Goal: Communication & Community: Answer question/provide support

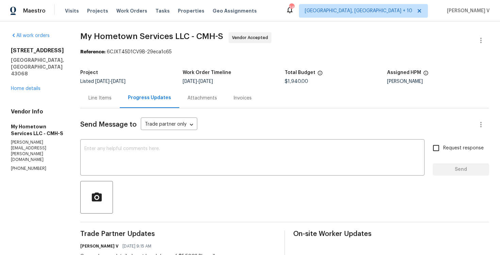
click at [101, 90] on div "Line Items" at bounding box center [99, 98] width 39 height 20
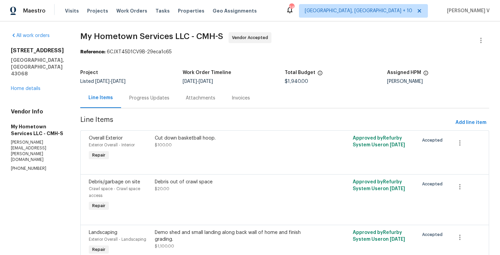
click at [139, 97] on div "Progress Updates" at bounding box center [149, 98] width 40 height 7
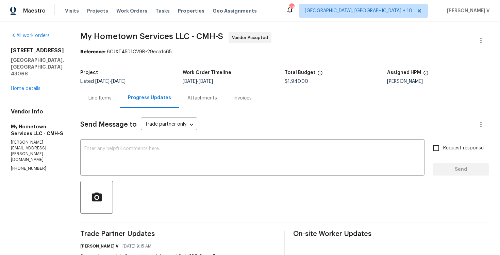
copy p "(740) 785-6913"
click at [97, 98] on div "Line Items" at bounding box center [99, 98] width 23 height 7
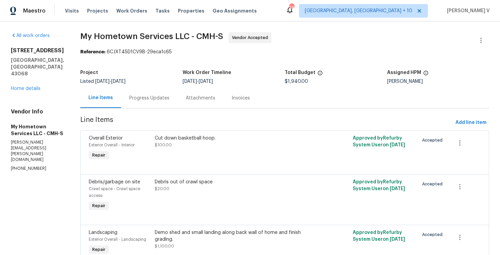
click at [149, 108] on div "Progress Updates" at bounding box center [149, 98] width 56 height 20
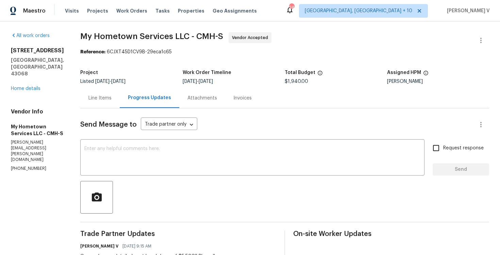
click at [142, 103] on div "Progress Updates" at bounding box center [150, 98] width 60 height 20
click at [101, 91] on div "Line Items" at bounding box center [99, 98] width 39 height 20
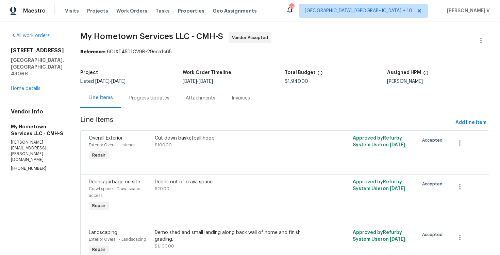
click at [158, 101] on div "Progress Updates" at bounding box center [149, 98] width 56 height 20
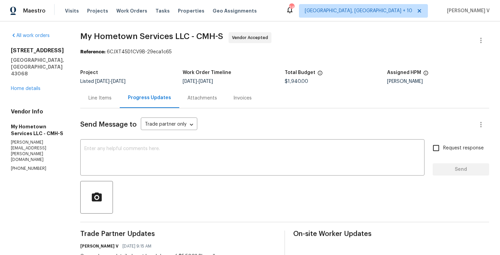
scroll to position [188, 0]
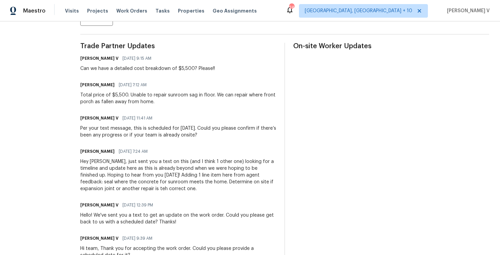
click at [83, 69] on div "Can we have a detailed cost breakdown of $5,500? Please!!" at bounding box center [147, 68] width 135 height 7
copy div "Can we have a detailed cost breakdown of $5,500? Please!!"
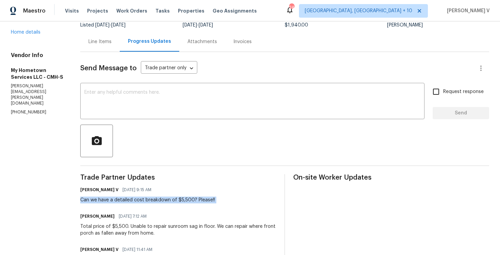
scroll to position [0, 0]
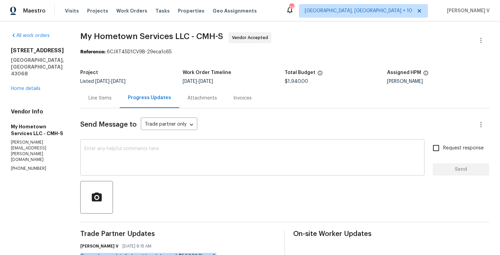
click at [156, 151] on textarea at bounding box center [252, 159] width 336 height 24
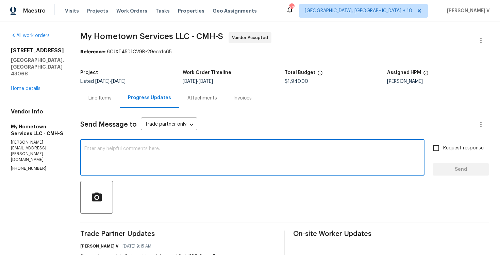
paste textarea "We tried calling but didn’t get a response, so sent a text. Could you please pr…"
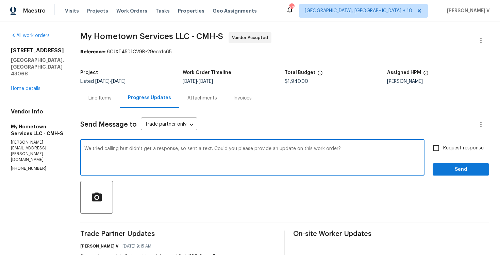
drag, startPoint x: 206, startPoint y: 148, endPoint x: 405, endPoint y: 150, distance: 198.3
click at [405, 150] on textarea "We tried calling but didn’t get a response, so sent a text. Could you please pr…" at bounding box center [252, 159] width 336 height 24
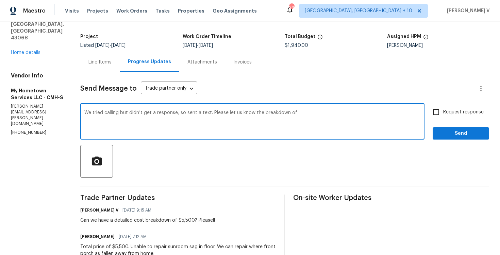
scroll to position [57, 0]
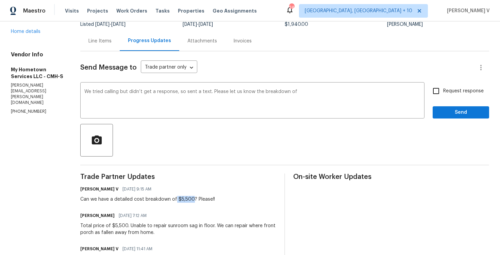
drag, startPoint x: 170, startPoint y: 199, endPoint x: 186, endPoint y: 199, distance: 15.6
click at [186, 199] on div "Can we have a detailed cost breakdown of $5,500? Please!!" at bounding box center [147, 199] width 135 height 7
copy div "$5,500"
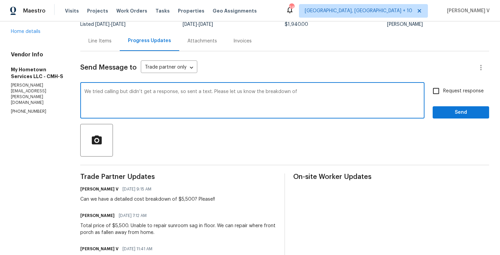
click at [327, 97] on textarea "We tried calling but didn’t get a response, so sent a text. Please let us know …" at bounding box center [252, 101] width 336 height 24
click at [324, 91] on textarea "We tried calling but didn’t get a response, so sent a text. Please let us know …" at bounding box center [252, 101] width 336 height 24
paste textarea "$5,500"
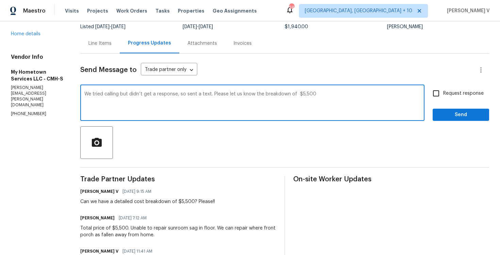
scroll to position [103, 0]
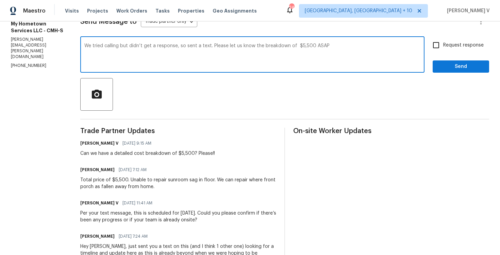
type textarea "We tried calling but didn’t get a response, so sent a text. Please let us know …"
click at [459, 42] on span "Request response" at bounding box center [463, 45] width 40 height 7
click at [443, 42] on input "Request response" at bounding box center [436, 45] width 14 height 14
checkbox input "true"
click at [323, 49] on textarea "We tried calling but didn’t get a response, so sent a text. Please let us know …" at bounding box center [252, 56] width 336 height 24
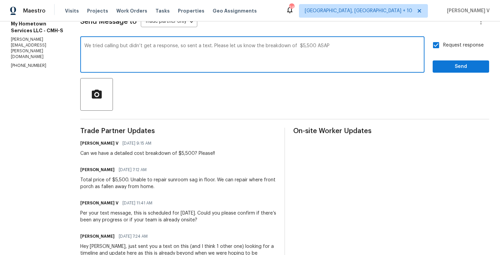
click at [321, 44] on textarea "We tried calling but didn’t get a response, so sent a text. Please let us know …" at bounding box center [252, 56] width 336 height 24
click at [321, 45] on textarea "We tried calling but didn’t get a response, so sent a text. Please let us know …" at bounding box center [252, 56] width 336 height 24
paste textarea "Could you please provide the amount allocated to each line item so we can aggre…"
drag, startPoint x: 325, startPoint y: 46, endPoint x: 365, endPoint y: 46, distance: 39.8
click at [365, 46] on textarea "We tried calling but didn’t get a response, so sent a text. Please let us know …" at bounding box center [252, 56] width 336 height 24
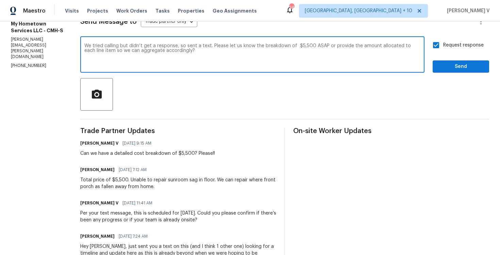
click at [166, 52] on textarea "We tried calling but didn’t get a response, so sent a text. Please let us know …" at bounding box center [252, 56] width 336 height 24
click at [166, 61] on textarea "We tried calling but didn’t get a response, so sent a text. Please let us know …" at bounding box center [252, 56] width 336 height 24
click at [214, 50] on textarea "We tried calling but didn’t get a response, so sent a text. Please let us know …" at bounding box center [252, 56] width 336 height 24
type textarea "We tried calling but didn’t get a response, so sent a text. Please let us know …"
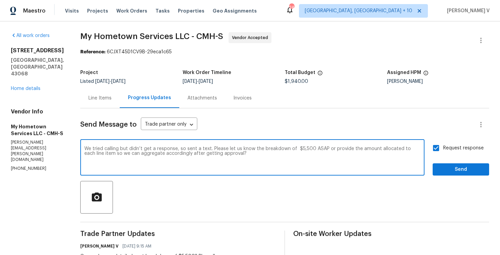
click at [107, 94] on div "Line Items" at bounding box center [99, 98] width 39 height 20
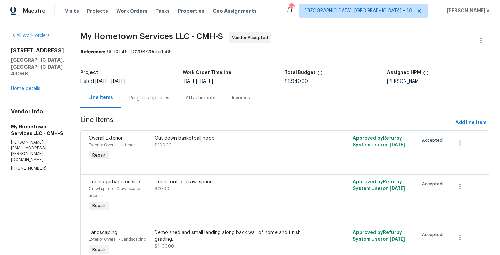
click at [149, 104] on div "Progress Updates" at bounding box center [149, 98] width 56 height 20
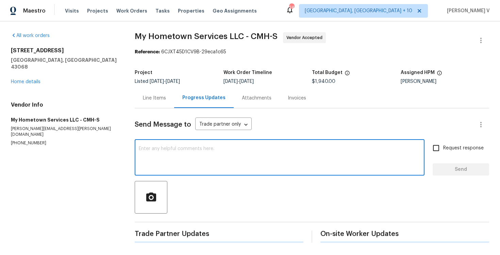
click at [160, 147] on textarea at bounding box center [280, 159] width 282 height 24
paste textarea "We tried calling but didn’t get a response, so sent a text. Please let us know …"
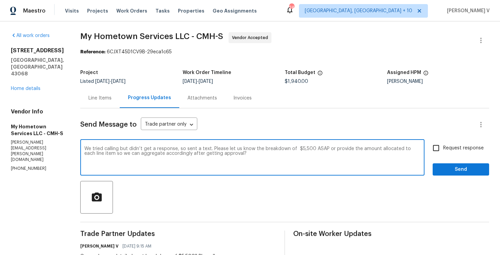
click at [220, 153] on textarea "We tried calling but didn’t get a response, so sent a text. Please let us know …" at bounding box center [252, 159] width 336 height 24
paste textarea "were unable to reach you, so we sent a text. Please provide the breakdown of th…"
type textarea "We tried calling but were unable to reach you, so we sent a text. Please provid…"
click at [451, 153] on label "Request response" at bounding box center [456, 148] width 55 height 14
click at [443, 153] on input "Request response" at bounding box center [436, 148] width 14 height 14
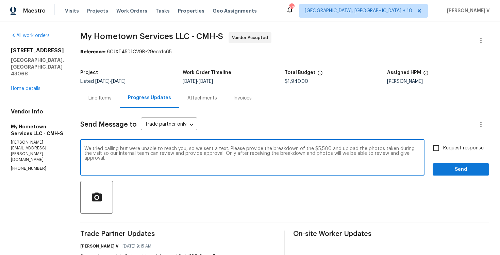
checkbox input "true"
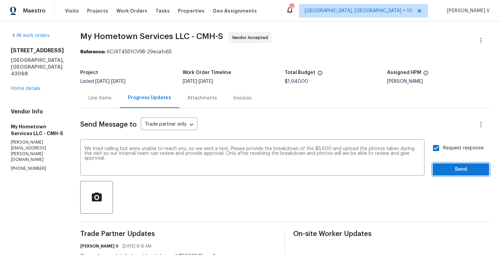
click at [469, 171] on span "Send" at bounding box center [461, 170] width 46 height 9
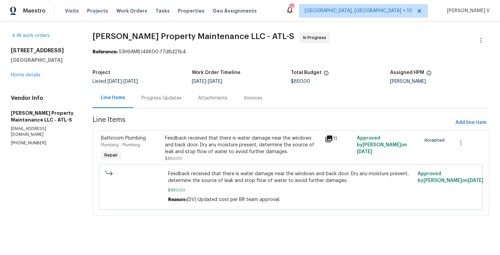
click at [191, 98] on div "Attachments" at bounding box center [213, 98] width 46 height 20
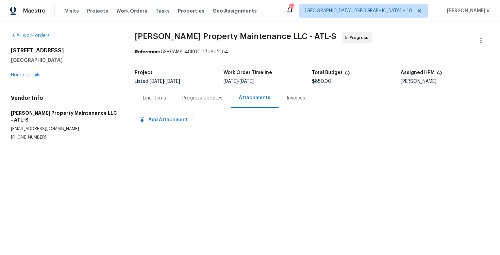
click at [191, 98] on div "Progress Updates" at bounding box center [202, 98] width 40 height 7
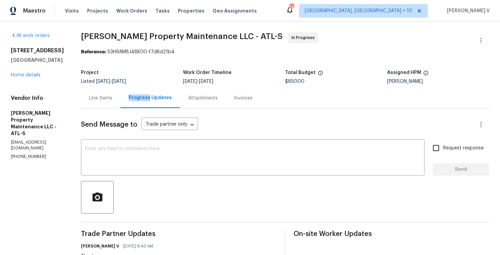
scroll to position [205, 0]
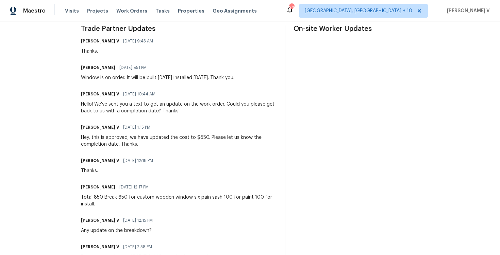
click at [130, 78] on div "Window is on order. It will be built on Wednesday installed on Thursday. Thank …" at bounding box center [157, 77] width 153 height 7
copy div "Window is on order. It will be built on Wednesday installed on Thursday. Thank …"
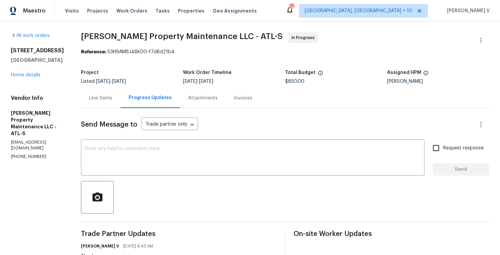
scroll to position [61, 0]
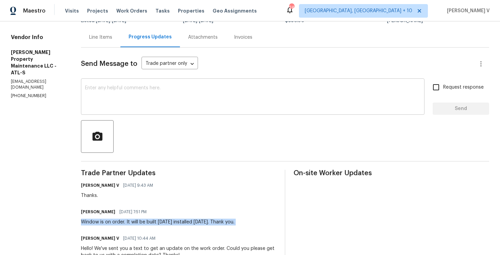
click at [159, 106] on textarea at bounding box center [252, 98] width 335 height 24
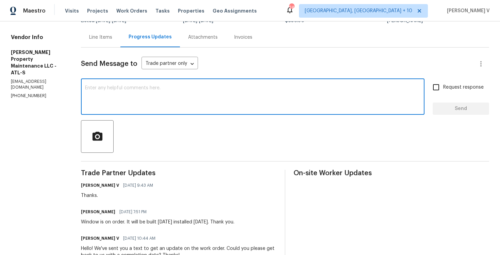
paste textarea "could you please confirm if the window has been built as scheduled and on track…"
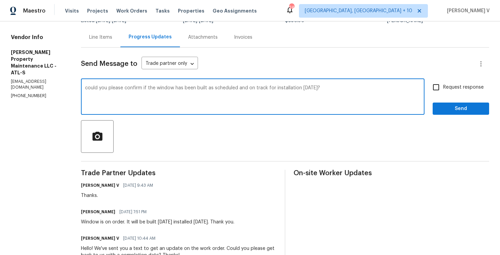
click at [85, 87] on div "could you please confirm if the window has been built as scheduled and on track…" at bounding box center [252, 97] width 343 height 35
click at [87, 88] on textarea "could you please confirm if the window has been built as scheduled and on track…" at bounding box center [252, 98] width 335 height 24
type textarea "Hey, could you please confirm if the window has been built as scheduled and on …"
click at [430, 90] on input "Request response" at bounding box center [436, 87] width 14 height 14
checkbox input "true"
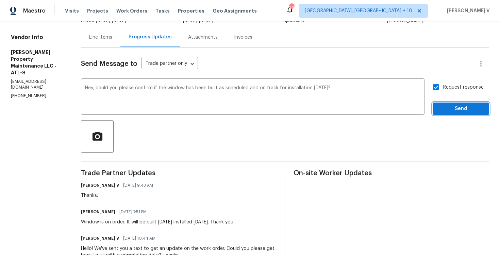
click at [448, 113] on button "Send" at bounding box center [461, 109] width 56 height 13
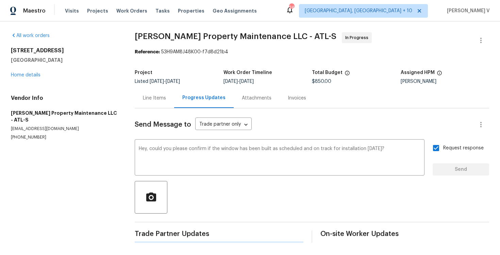
scroll to position [0, 0]
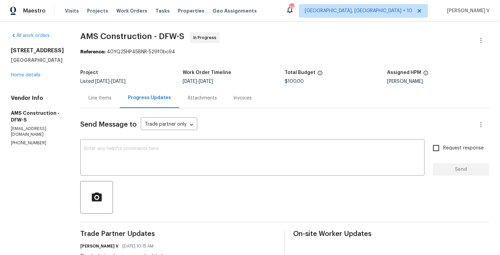
click at [108, 147] on textarea at bounding box center [252, 159] width 336 height 24
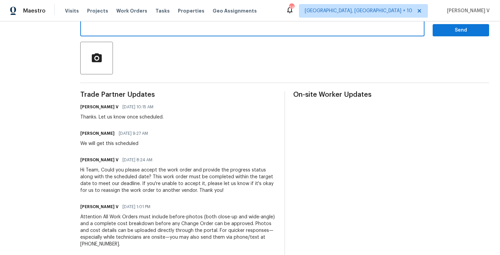
scroll to position [122, 0]
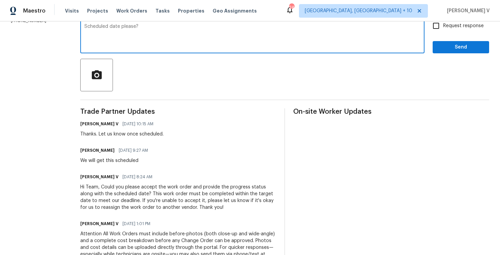
type textarea "Scheduled date please?"
click at [446, 28] on span "Request response" at bounding box center [463, 25] width 40 height 7
click at [443, 28] on input "Request response" at bounding box center [436, 26] width 14 height 14
checkbox input "true"
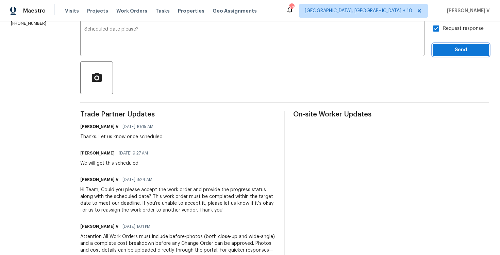
click at [450, 44] on button "Send" at bounding box center [461, 50] width 56 height 13
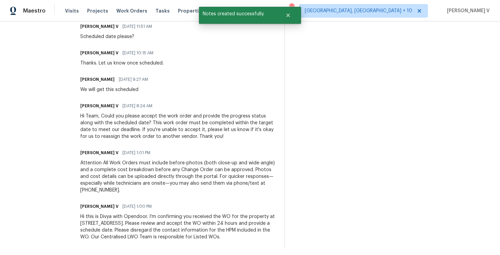
scroll to position [0, 0]
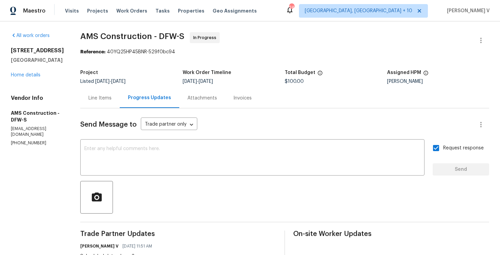
click at [18, 144] on section "All work orders 7417 Cowhand Ct Fort Worth, TX 76131 Home details Vendor Info A…" at bounding box center [37, 250] width 53 height 437
click at [28, 140] on p "(469) 363-1173" at bounding box center [37, 143] width 53 height 6
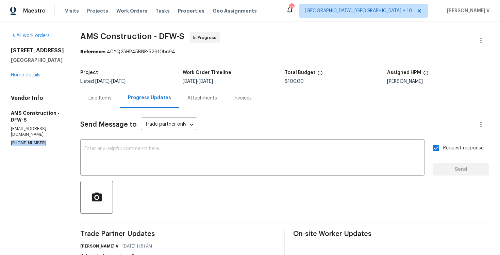
copy p "(469) 363-1173"
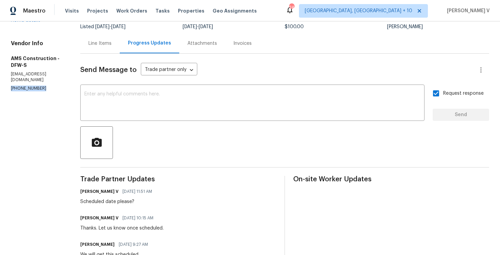
scroll to position [81, 0]
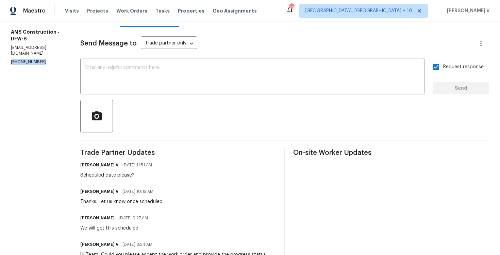
click at [88, 171] on div "Divya Dharshini V 09/17/2025 11:51 AM Scheduled date please?" at bounding box center [118, 170] width 76 height 18
copy div "Scheduled date please?"
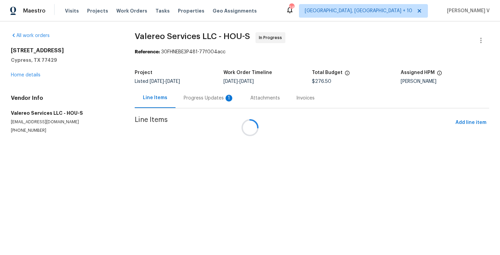
click at [184, 103] on div at bounding box center [250, 127] width 500 height 255
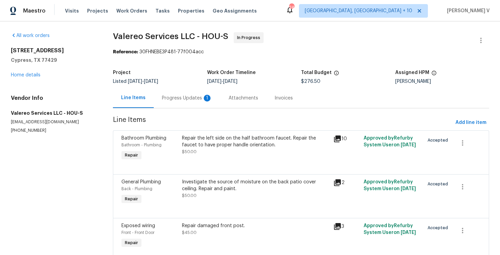
click at [184, 103] on div "Progress Updates 1" at bounding box center [187, 98] width 67 height 20
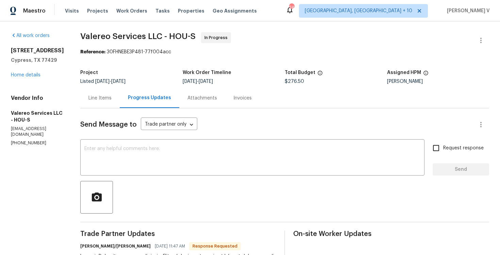
click at [163, 196] on div at bounding box center [284, 197] width 409 height 33
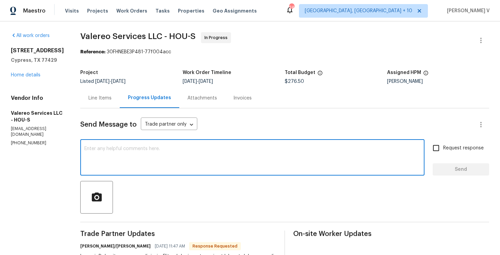
click at [175, 164] on textarea at bounding box center [252, 159] width 336 height 24
paste textarea "Hey thanks! We will review and get back to you."
type textarea "Hey thanks! We will review and get back to you."
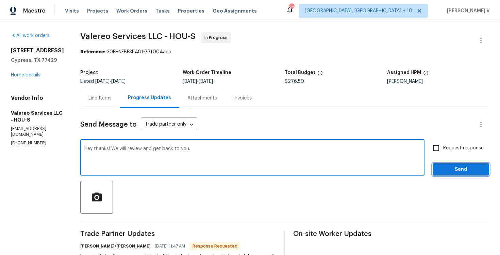
click at [445, 171] on span "Send" at bounding box center [461, 170] width 46 height 9
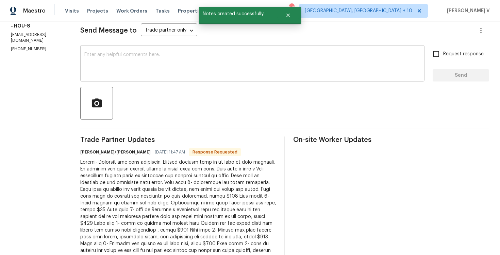
scroll to position [121, 0]
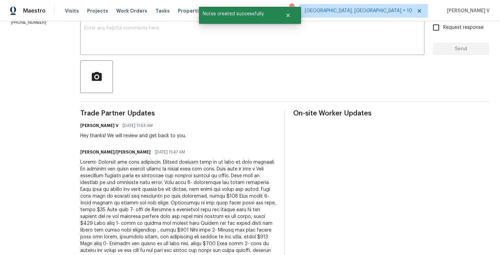
click at [133, 183] on div at bounding box center [178, 223] width 196 height 129
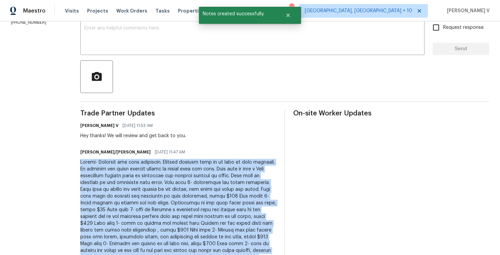
copy div "Update- Property has been inspected. Several repairs need to be made at this pr…"
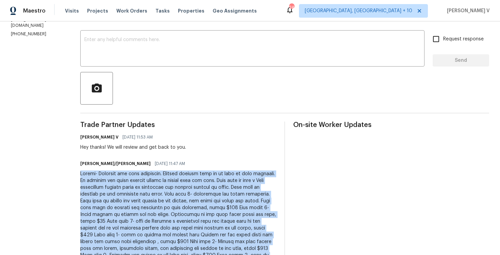
scroll to position [0, 0]
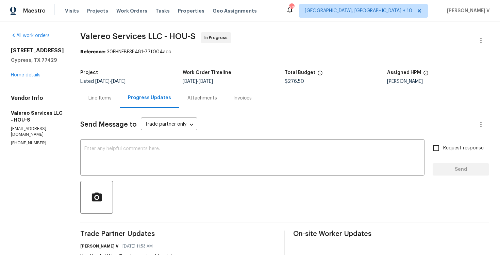
click at [30, 79] on div "12854 Highland Hills Dr Cypress, TX 77429 Home details" at bounding box center [37, 62] width 53 height 31
click at [32, 78] on link "Home details" at bounding box center [26, 75] width 30 height 5
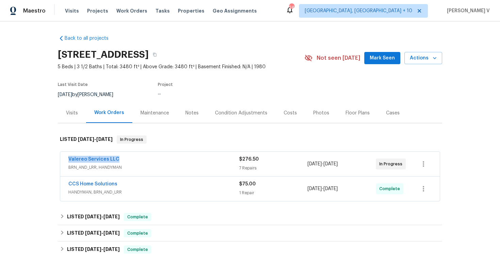
drag, startPoint x: 64, startPoint y: 158, endPoint x: 151, endPoint y: 158, distance: 87.1
click at [151, 158] on div "Valereo Services LLC BRN_AND_LRR, HANDYMAN $276.50 7 Repairs 9/15/2025 - 9/17/2…" at bounding box center [250, 164] width 380 height 24
copy link "Valereo Services LLC"
click at [91, 158] on link "Valereo Services LLC" at bounding box center [93, 159] width 51 height 5
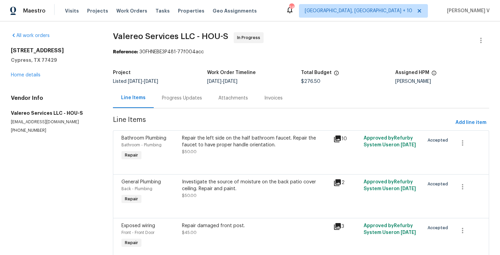
click at [185, 100] on div "Progress Updates" at bounding box center [182, 98] width 40 height 7
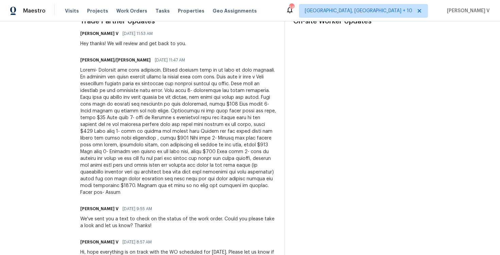
scroll to position [256, 0]
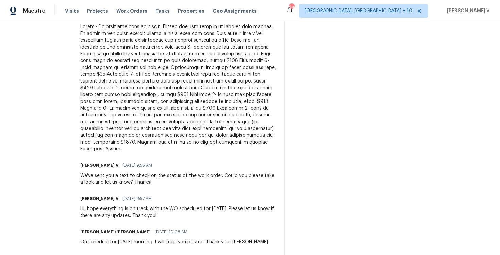
click at [170, 122] on div at bounding box center [178, 87] width 196 height 129
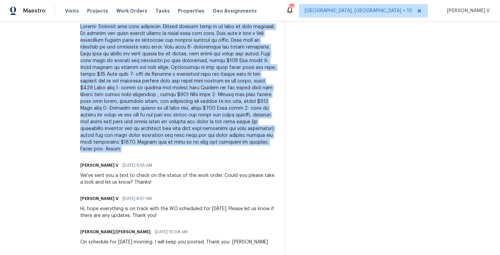
copy div "Update- Property has been inspected. Several repairs need to be made at this pr…"
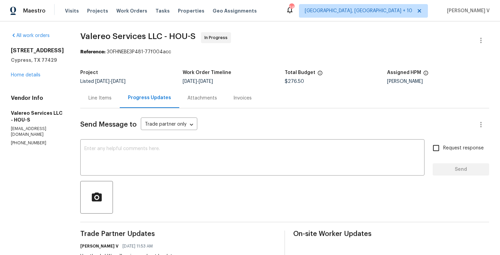
click at [292, 85] on div "Project Listed 9/15/2025 - 9/17/2025 Work Order Timeline 9/15/2025 - 9/17/2025 …" at bounding box center [284, 77] width 409 height 22
copy span "$276.50"
click at [107, 87] on div "Project Listed 9/15/2025 - 9/17/2025 Work Order Timeline 9/15/2025 - 9/17/2025 …" at bounding box center [284, 77] width 409 height 22
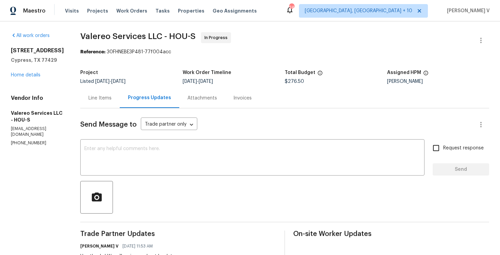
click at [101, 100] on div "Line Items" at bounding box center [99, 98] width 23 height 7
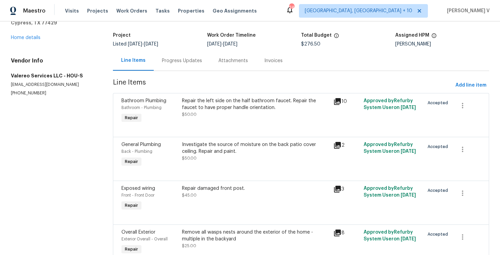
scroll to position [3, 0]
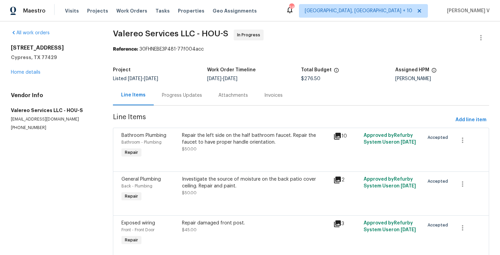
click at [194, 144] on div "Repair the left side on the half bathroom faucet. Repair the faucet to have pro…" at bounding box center [255, 139] width 147 height 14
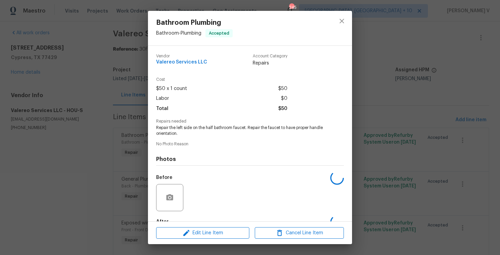
scroll to position [41, 0]
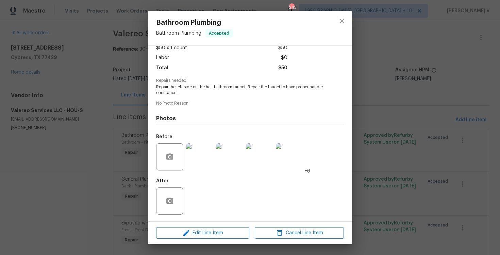
click at [106, 139] on div "Bathroom Plumbing Bathroom - Plumbing Accepted Vendor Valereo Services LLC Acco…" at bounding box center [250, 127] width 500 height 255
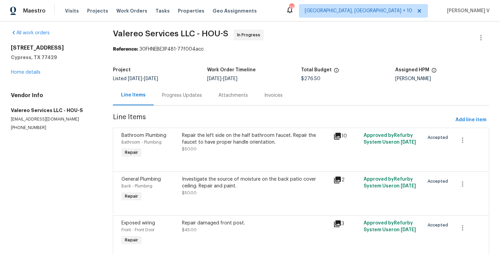
click at [272, 171] on div "Bathroom Plumbing Bathroom - Plumbing Repair Repair the left side on the half b…" at bounding box center [301, 150] width 376 height 44
click at [259, 182] on div "Investigate the source of moisture on the back patio cover ceiling. Repair and …" at bounding box center [255, 183] width 147 height 14
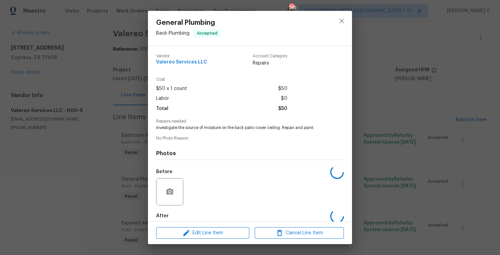
scroll to position [35, 0]
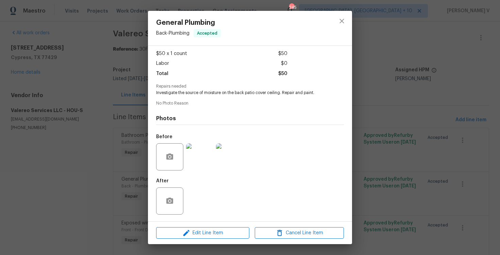
click at [210, 152] on img at bounding box center [199, 157] width 27 height 27
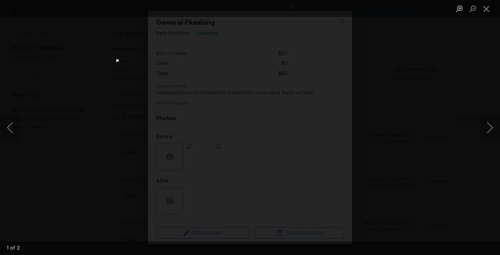
click at [472, 71] on div "Lightbox" at bounding box center [250, 127] width 500 height 255
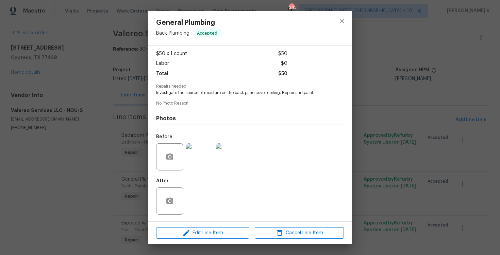
click at [369, 172] on div "General Plumbing Back - Plumbing Accepted Vendor Valereo Services LLC Account C…" at bounding box center [250, 127] width 500 height 255
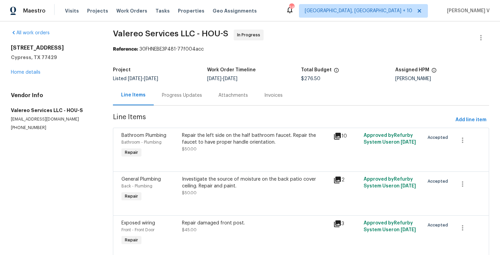
scroll to position [173, 0]
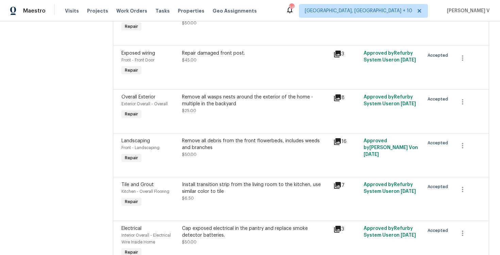
click at [263, 140] on div "Remove all debris from the front flowerbeds, includes weeds and branches" at bounding box center [255, 145] width 147 height 14
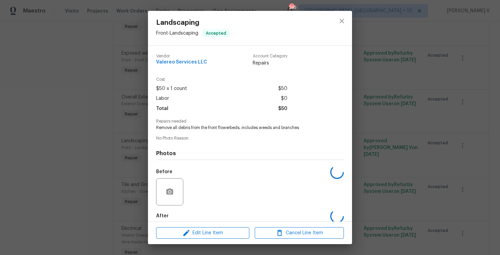
scroll to position [35, 0]
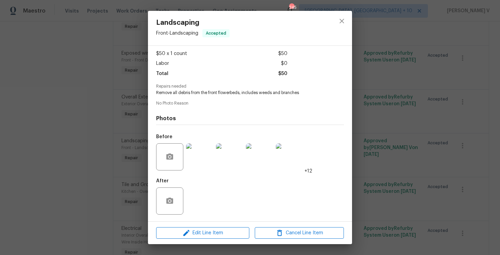
click at [209, 150] on img at bounding box center [199, 157] width 27 height 27
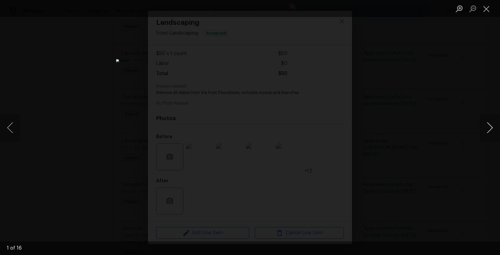
click at [490, 125] on button "Next image" at bounding box center [490, 127] width 20 height 27
click at [65, 58] on div "Lightbox" at bounding box center [250, 127] width 500 height 255
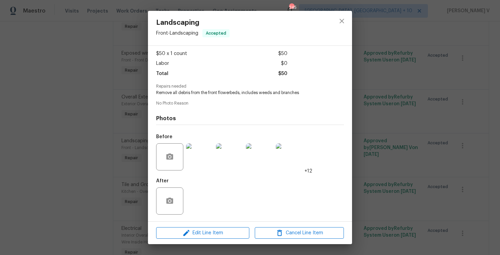
click at [65, 58] on div "Landscaping Front - Landscaping Accepted Vendor Valereo Services LLC Account Ca…" at bounding box center [250, 127] width 500 height 255
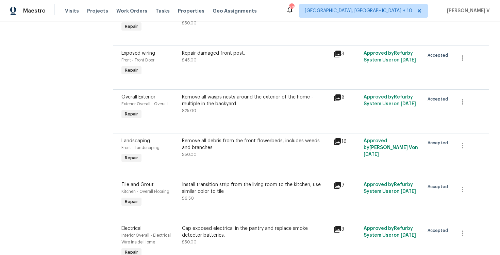
click at [131, 1] on div "Maestro Visits Projects Work Orders Tasks Properties Geo Assignments 245 Cincin…" at bounding box center [250, 10] width 500 height 21
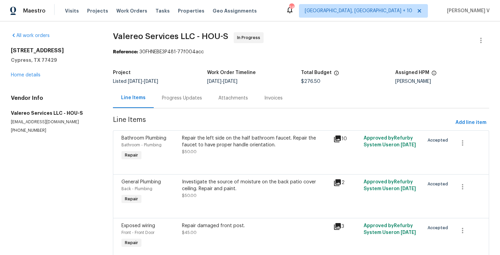
click at [171, 113] on section "Valereo Services LLC - HOU-S In Progress Reference: 30FHNEBE3P481-77f004acc Pro…" at bounding box center [301, 242] width 376 height 421
click at [178, 106] on div "Progress Updates" at bounding box center [182, 98] width 56 height 20
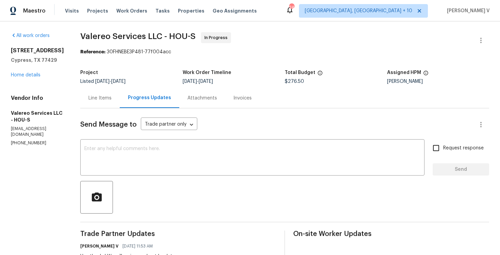
scroll to position [70, 0]
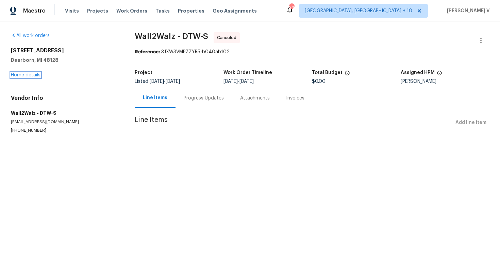
click at [27, 75] on link "Home details" at bounding box center [26, 75] width 30 height 5
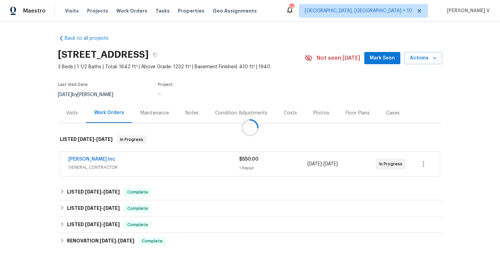
click at [95, 158] on div at bounding box center [250, 127] width 500 height 255
click at [95, 158] on link "[PERSON_NAME] Inc" at bounding box center [91, 159] width 47 height 5
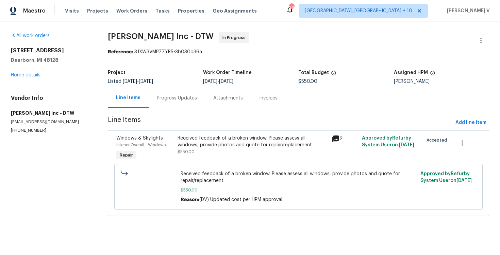
click at [165, 94] on div "Progress Updates" at bounding box center [177, 98] width 56 height 20
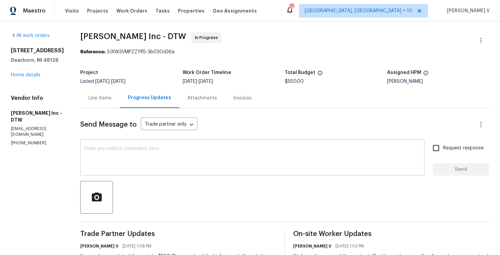
scroll to position [78, 0]
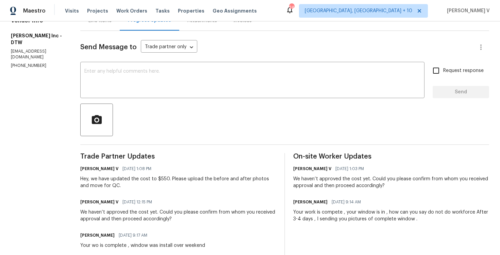
copy p "[PHONE_NUMBER]"
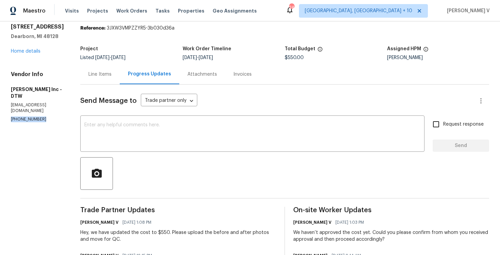
scroll to position [0, 0]
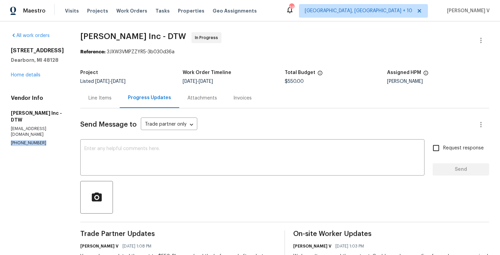
click at [105, 101] on div "Line Items" at bounding box center [99, 98] width 23 height 7
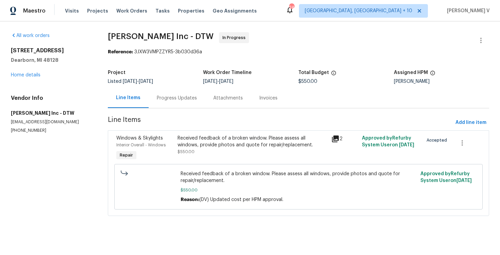
click at [217, 149] on div "Received feedback of a broken window. Please assess all windows, provide photos…" at bounding box center [252, 145] width 149 height 20
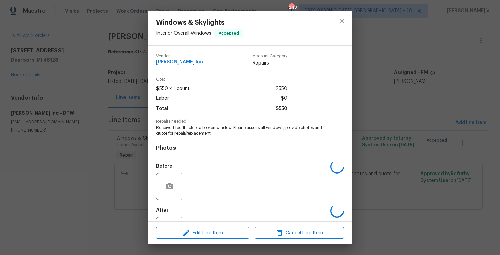
scroll to position [30, 0]
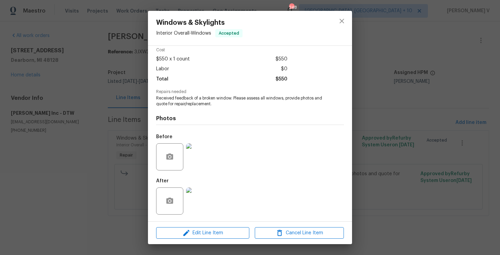
click at [75, 163] on div "Windows & Skylights Interior Overall - Windows Accepted Vendor [PERSON_NAME] In…" at bounding box center [250, 127] width 500 height 255
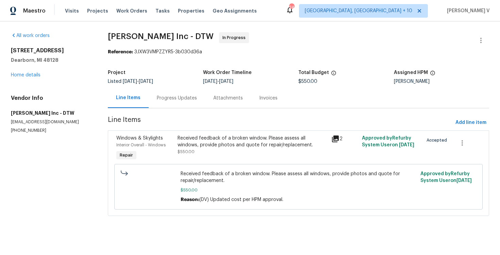
click at [186, 100] on div "Progress Updates" at bounding box center [177, 98] width 40 height 7
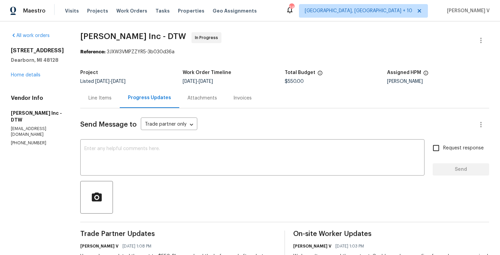
click at [32, 132] on div "Vendor Info [PERSON_NAME] Inc - DTW [EMAIL_ADDRESS][DOMAIN_NAME] [PHONE_NUMBER]" at bounding box center [37, 120] width 53 height 51
click at [45, 129] on p "[EMAIL_ADDRESS][DOMAIN_NAME]" at bounding box center [37, 132] width 53 height 12
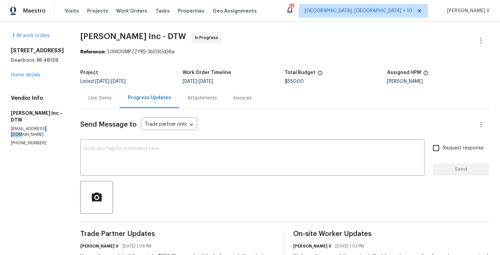
copy p "gmail"
click at [45, 129] on p "[EMAIL_ADDRESS][DOMAIN_NAME]" at bounding box center [37, 132] width 53 height 12
copy p "[EMAIL_ADDRESS][DOMAIN_NAME]"
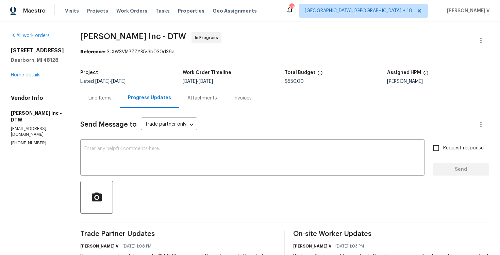
click at [170, 152] on textarea at bounding box center [252, 159] width 336 height 24
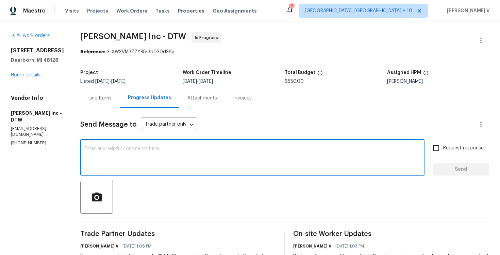
paste textarea "Hello, this is [PERSON_NAME] with Opendoor. Regarding the property address: [ST…"
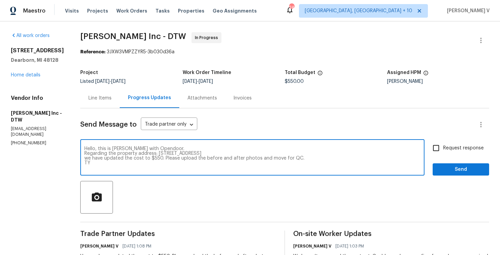
click at [111, 153] on textarea "Hello, this is [PERSON_NAME] with Opendoor. Regarding the property address: [ST…" at bounding box center [252, 159] width 336 height 24
drag, startPoint x: 83, startPoint y: 158, endPoint x: 83, endPoint y: 145, distance: 13.3
click at [83, 145] on div "Hello, this is [PERSON_NAME] with Opendoor. Regarding the property address: [ST…" at bounding box center [252, 158] width 344 height 35
paste textarea "We tried calling but didn’t get a response, so sent a text. Could you please pr…"
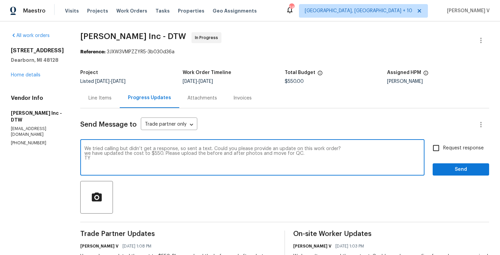
drag, startPoint x: 212, startPoint y: 148, endPoint x: 358, endPoint y: 148, distance: 146.2
click at [358, 148] on textarea "We tried calling but didn’t get a response, so sent a text. Could you please pr…" at bounding box center [252, 159] width 336 height 24
click at [113, 162] on textarea "We tried calling but didn’t get a response, so sent a text. C we have updated t…" at bounding box center [252, 159] width 336 height 24
click at [332, 150] on textarea "We tried calling but didn’t get a response, so sent a text. C we have updated t…" at bounding box center [252, 159] width 336 height 24
type textarea "We tried calling but didn’t get a response, so sent a text. we have updated the…"
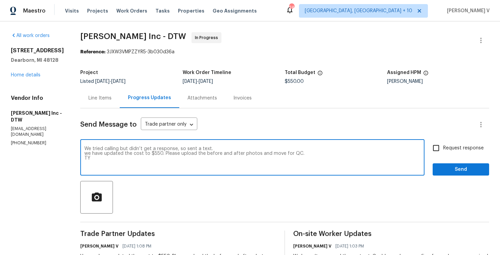
click at [473, 152] on label "Request response" at bounding box center [456, 148] width 55 height 14
click at [443, 152] on input "Request response" at bounding box center [436, 148] width 14 height 14
checkbox input "true"
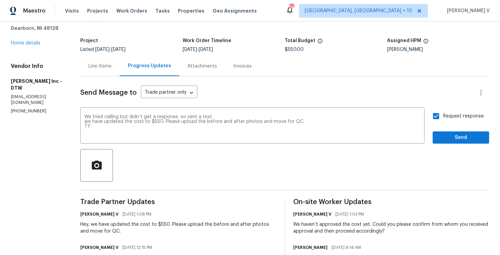
scroll to position [62, 0]
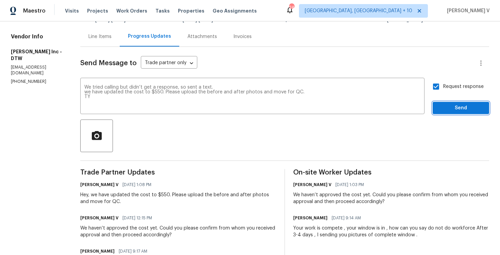
click at [451, 102] on button "Send" at bounding box center [461, 108] width 56 height 13
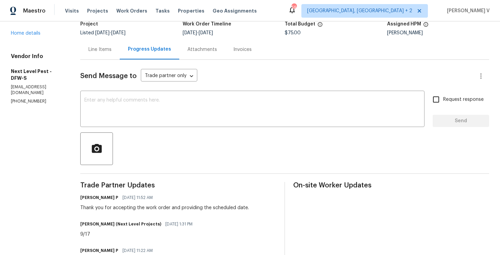
scroll to position [52, 0]
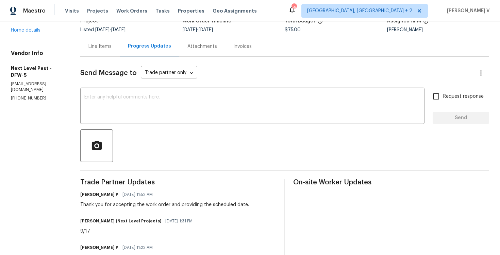
drag, startPoint x: 110, startPoint y: 194, endPoint x: 241, endPoint y: 226, distance: 135.8
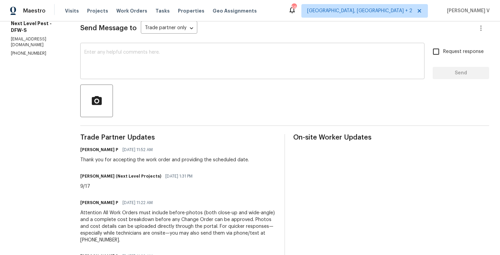
scroll to position [140, 0]
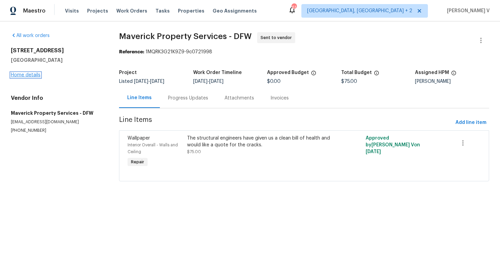
click at [38, 74] on link "Home details" at bounding box center [26, 75] width 30 height 5
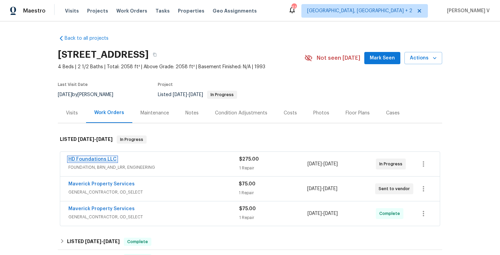
click at [95, 161] on link "HD Foundations LLC" at bounding box center [92, 159] width 48 height 5
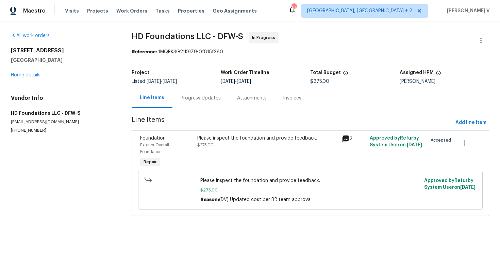
click at [196, 100] on div "Progress Updates" at bounding box center [201, 98] width 40 height 7
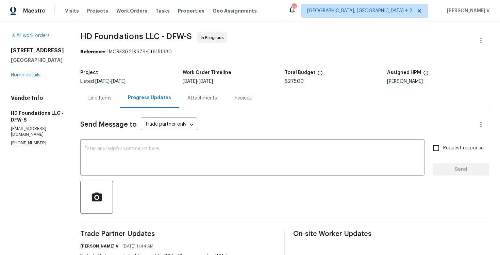
copy p "(817) 226-7221"
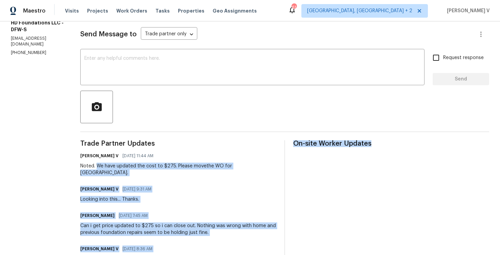
drag, startPoint x: 107, startPoint y: 166, endPoint x: 329, endPoint y: 166, distance: 221.7
copy div "We have updated the cost to $275. Please movethe WO for QC. Divya Dharshini V 0…"
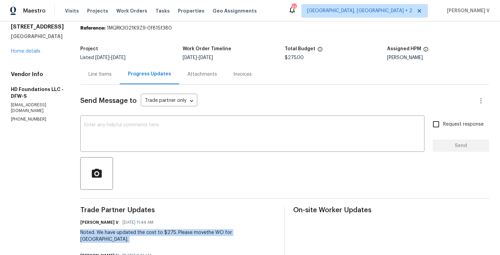
scroll to position [32, 0]
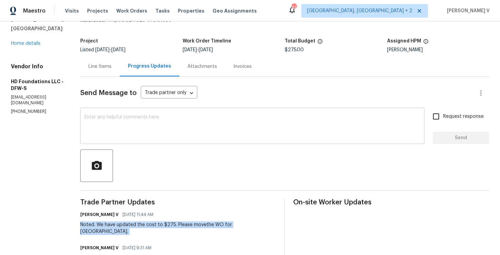
click at [127, 118] on textarea at bounding box center [252, 127] width 336 height 24
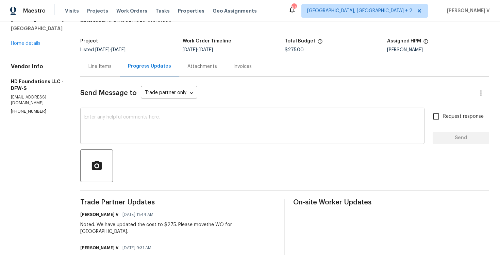
paste textarea "We've sent you a text to check on the status of the work order. Could you pleas…"
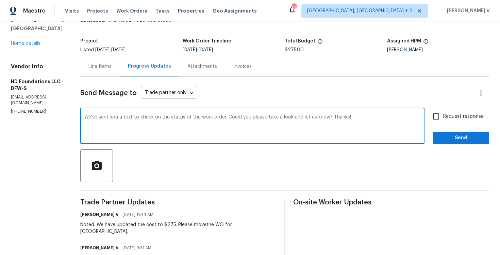
click at [140, 118] on textarea "We've sent you a text to check on the status of the work order. Could you pleas…" at bounding box center [252, 127] width 336 height 24
paste textarea "Tried calling TP but didn’t receive a response; sent a text message to get an u…"
drag, startPoint x: 262, startPoint y: 116, endPoint x: 326, endPoint y: 116, distance: 65.0
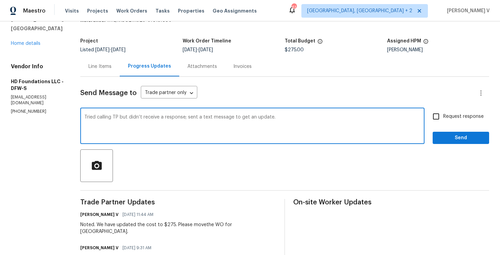
click at [326, 116] on textarea "Tried calling TP but didn’t receive a response; sent a text message to get an u…" at bounding box center [252, 127] width 336 height 24
type textarea "Tried calling TP but didn’t receive a response; sent a text message to move the…"
click at [467, 131] on div "Request response Send" at bounding box center [461, 127] width 56 height 35
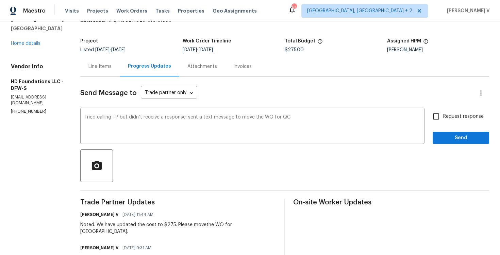
click at [446, 117] on span "Request response" at bounding box center [463, 116] width 40 height 7
click at [443, 117] on input "Request response" at bounding box center [436, 117] width 14 height 14
checkbox input "true"
click at [454, 141] on span "Send" at bounding box center [461, 138] width 46 height 9
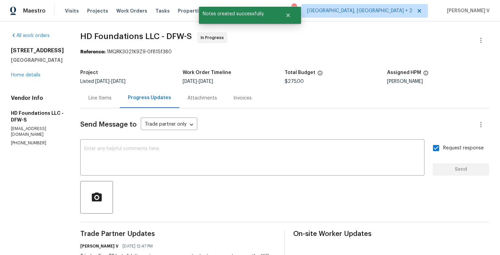
scroll to position [24, 0]
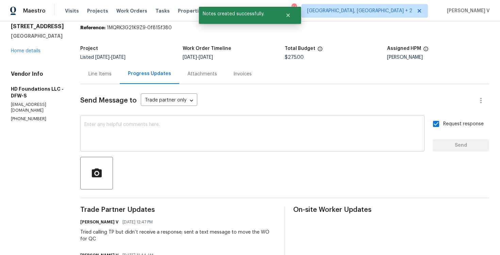
click at [160, 141] on textarea at bounding box center [252, 134] width 336 height 24
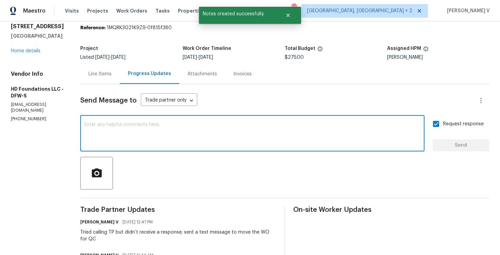
paste textarea "We tried calling but didn’t get a response, so sent a text. Could you please pr…"
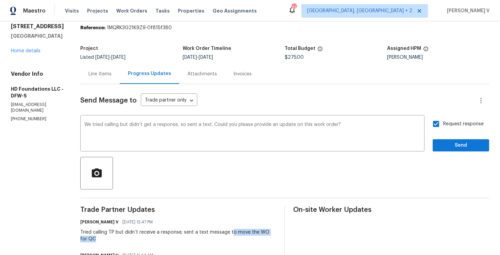
drag, startPoint x: 238, startPoint y: 231, endPoint x: 239, endPoint y: 239, distance: 8.2
click at [239, 239] on div "Tried calling TP but didn’t receive a response; sent a text message to move the…" at bounding box center [178, 236] width 196 height 14
copy div "o move the WO for QC"
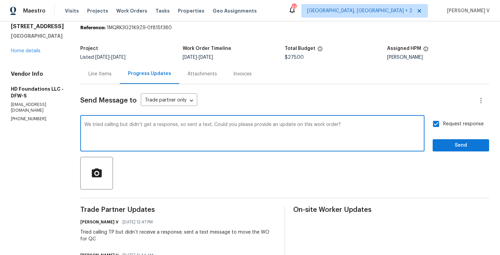
drag, startPoint x: 260, startPoint y: 125, endPoint x: 400, endPoint y: 126, distance: 139.8
click at [400, 126] on textarea "We tried calling but didn’t get a response, so sent a text. Could you please pr…" at bounding box center [252, 134] width 336 height 24
paste textarea "o move the WO for QC"
click at [265, 126] on textarea "We tried calling but didn’t get a response, so sent a text. Could you please o …" at bounding box center [252, 134] width 336 height 24
type textarea "We tried calling but didn’t get a response, so sent a text. Could you please mo…"
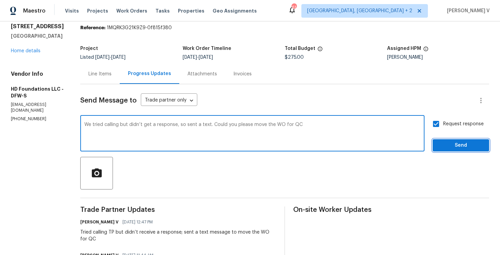
click at [448, 144] on span "Send" at bounding box center [461, 145] width 46 height 9
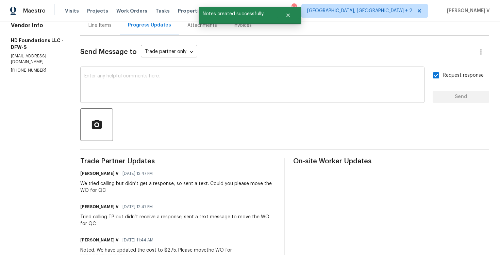
scroll to position [102, 0]
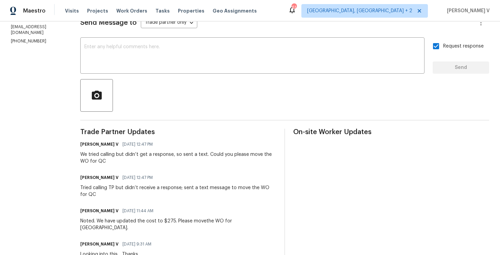
click at [124, 221] on div "Noted. We have updated the cost to $275. Please movethe WO for QC." at bounding box center [178, 225] width 196 height 14
click at [128, 195] on div "Tried calling TP but didn’t receive a response; sent a text message to move the…" at bounding box center [178, 192] width 196 height 14
click at [132, 194] on div "Tried calling TP but didn’t receive a response; sent a text message to move the…" at bounding box center [178, 192] width 196 height 14
click at [120, 184] on div "Divya Dharshini V 09/17/2025 12:47 PM Tried calling TP but didn’t receive a res…" at bounding box center [178, 185] width 196 height 25
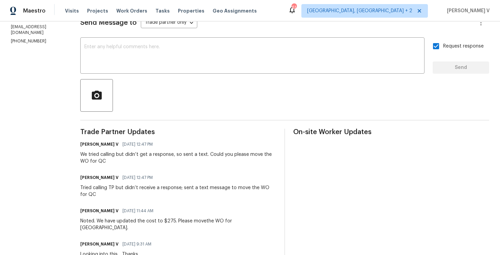
click at [120, 184] on div "Divya Dharshini V 09/17/2025 12:47 PM Tried calling TP but didn’t receive a res…" at bounding box center [178, 185] width 196 height 25
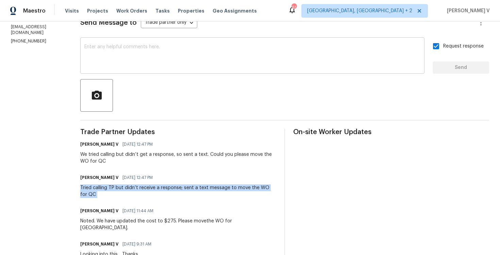
copy div "Tried calling TP but didn’t receive a response; sent a text message to move the…"
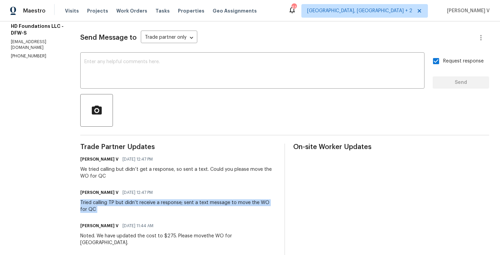
scroll to position [0, 0]
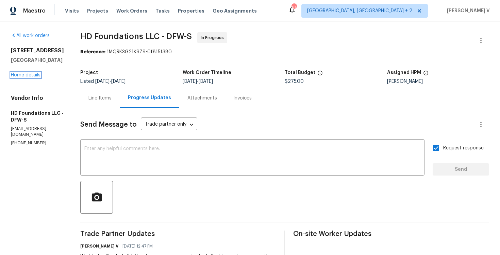
click at [26, 73] on link "Home details" at bounding box center [26, 75] width 30 height 5
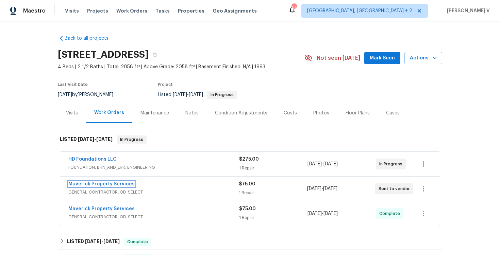
click at [97, 186] on link "Maverick Property Services" at bounding box center [101, 184] width 66 height 5
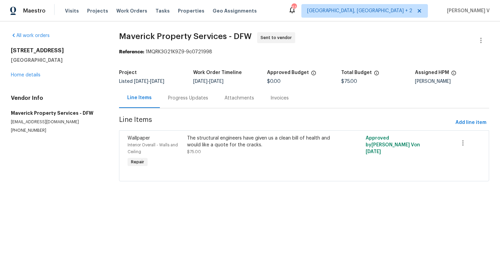
click at [25, 137] on section "All work orders 2116 Wentworth Dr Flower Mound, TX 75028 Home details Vendor In…" at bounding box center [57, 110] width 92 height 157
copy p "[PHONE_NUMBER]"
click at [192, 116] on section "Maverick Property Services - DFW Sent to vendor Reference: 1MQRK3G21K9Z9-9c0721…" at bounding box center [304, 110] width 370 height 157
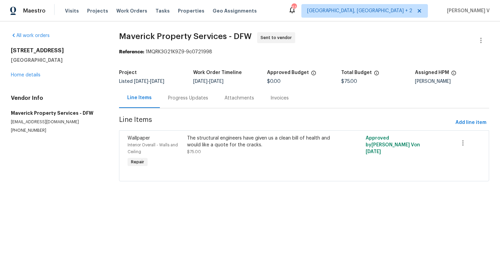
click at [201, 103] on div "Progress Updates" at bounding box center [188, 98] width 56 height 20
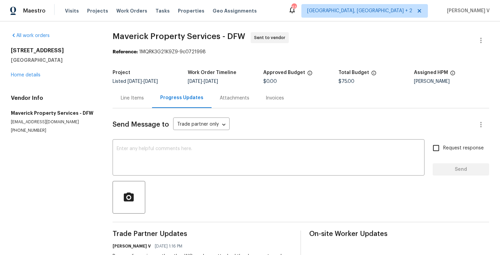
scroll to position [37, 0]
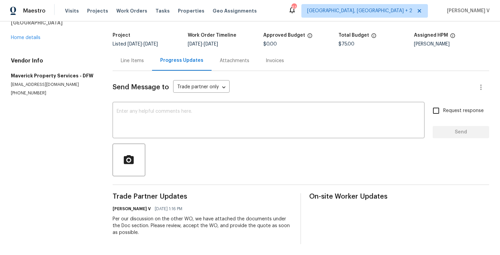
click at [128, 212] on h6 "[PERSON_NAME] V" at bounding box center [132, 209] width 38 height 7
click at [126, 221] on div "Per our discussion on the other WO, we have attached the documents under the Do…" at bounding box center [203, 226] width 180 height 20
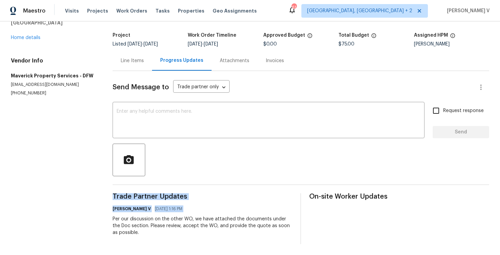
copy div "Trade Partner Updates Divya Dharshini V 09/16/2025 1:16 PM"
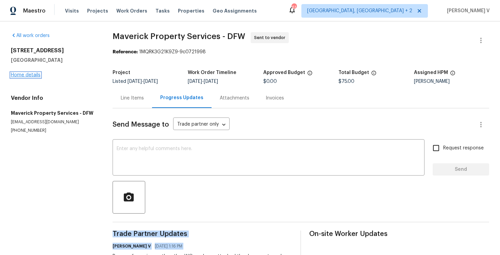
click at [21, 77] on link "Home details" at bounding box center [26, 75] width 30 height 5
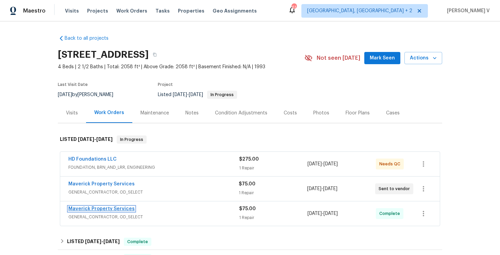
click at [102, 207] on link "Maverick Property Services" at bounding box center [101, 209] width 66 height 5
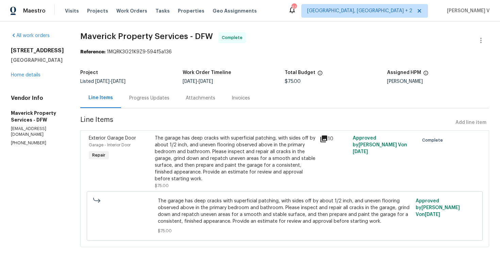
click at [172, 102] on div "Progress Updates" at bounding box center [149, 98] width 56 height 20
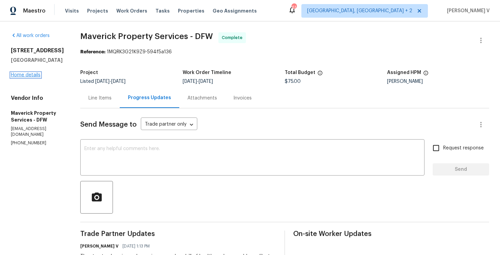
click at [25, 74] on link "Home details" at bounding box center [26, 75] width 30 height 5
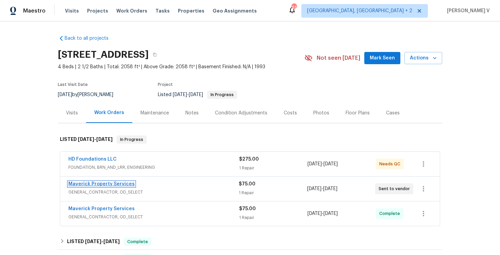
click at [96, 184] on link "Maverick Property Services" at bounding box center [101, 184] width 66 height 5
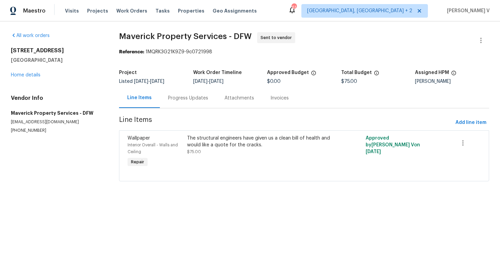
click at [175, 106] on div "Progress Updates" at bounding box center [188, 98] width 56 height 20
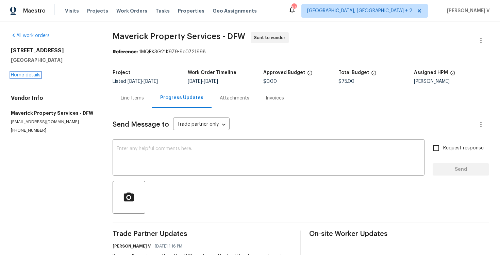
click at [30, 73] on link "Home details" at bounding box center [26, 75] width 30 height 5
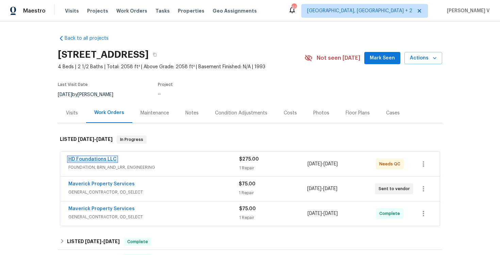
click at [94, 161] on link "HD Foundations LLC" at bounding box center [92, 159] width 48 height 5
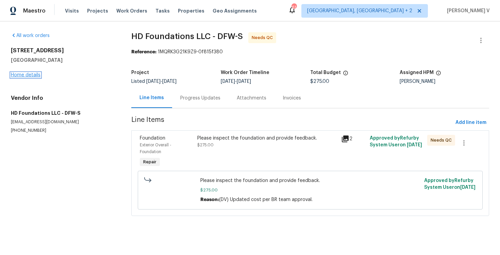
click at [28, 76] on link "Home details" at bounding box center [26, 75] width 30 height 5
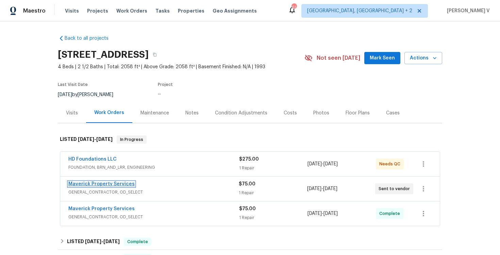
click at [96, 183] on link "Maverick Property Services" at bounding box center [101, 184] width 66 height 5
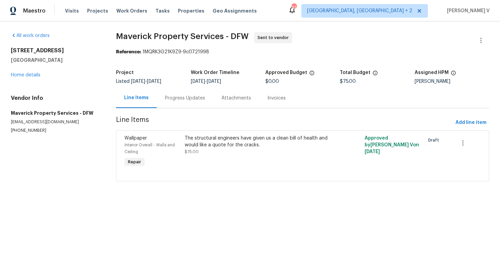
click at [188, 103] on div "Progress Updates" at bounding box center [185, 98] width 56 height 20
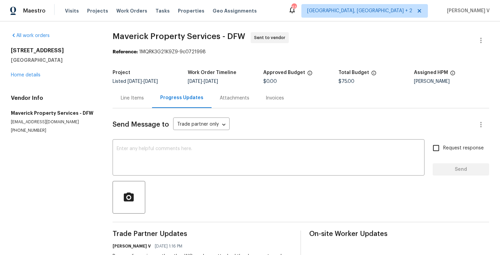
click at [52, 121] on p "opendoor@maverickpropertyservices.com" at bounding box center [53, 122] width 85 height 6
copy p "opendoor@maverickpropertyservices.com"
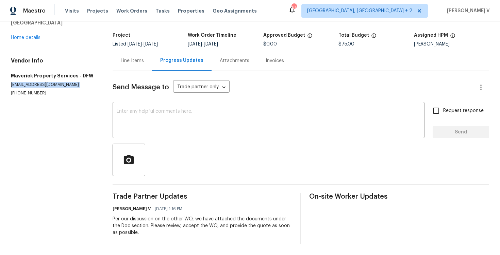
click at [179, 230] on div "Per our discussion on the other WO, we have attached the documents under the Do…" at bounding box center [203, 226] width 180 height 20
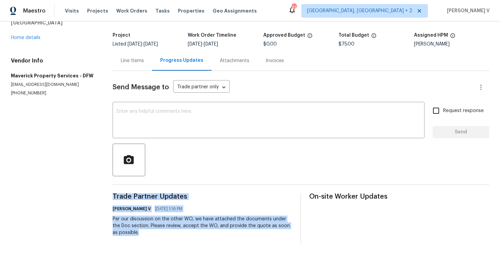
click at [179, 230] on div "Per our discussion on the other WO, we have attached the documents under the Do…" at bounding box center [203, 226] width 180 height 20
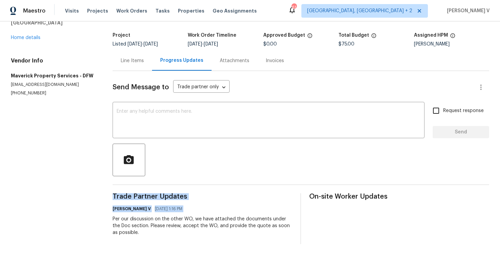
copy div "Trade Partner Updates Divya Dharshini V 09/16/2025 1:16 PM"
click at [194, 122] on textarea at bounding box center [269, 121] width 304 height 24
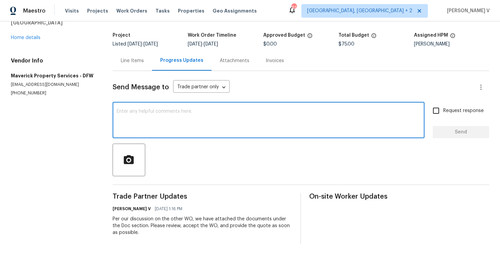
scroll to position [0, 0]
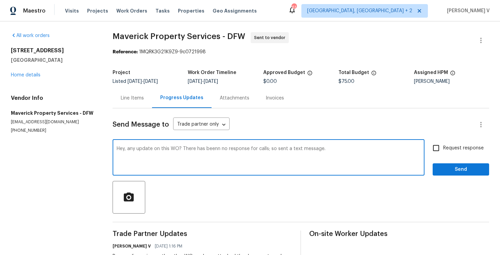
click at [218, 150] on textarea "Hey, any update on this WO? There has beenn no response for calls; so sent a te…" at bounding box center [269, 159] width 304 height 24
type textarea "Hey, any update on this WO? There has been no response for calls; so sent a tex…"
click at [467, 146] on span "Request response" at bounding box center [463, 148] width 40 height 7
click at [443, 146] on input "Request response" at bounding box center [436, 148] width 14 height 14
checkbox input "true"
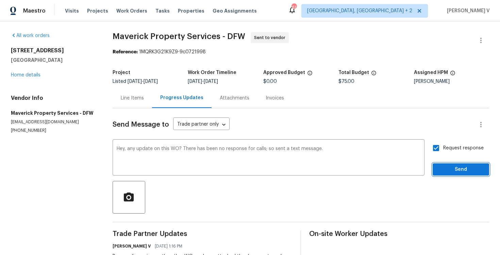
click at [453, 168] on span "Send" at bounding box center [461, 170] width 46 height 9
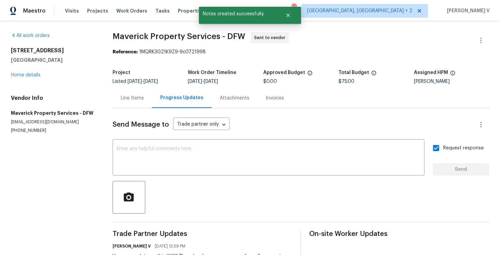
click at [22, 72] on div "2116 Wentworth Dr Flower Mound, TX 75028 Home details" at bounding box center [53, 62] width 85 height 31
click at [22, 74] on link "Home details" at bounding box center [26, 75] width 30 height 5
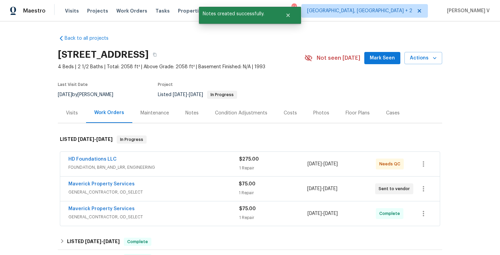
click at [100, 156] on span "HD Foundations LLC" at bounding box center [92, 159] width 48 height 7
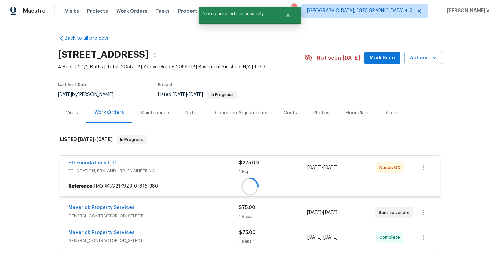
click at [100, 156] on div "HD Foundations LLC FOUNDATION, BRN_AND_LRR, ENGINEERING $275.00 1 Repair 9/9/20…" at bounding box center [250, 201] width 380 height 98
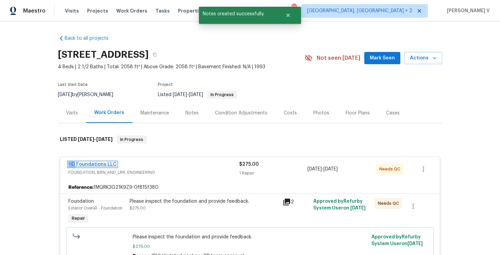
click at [98, 162] on link "HD Foundations LLC" at bounding box center [92, 164] width 48 height 5
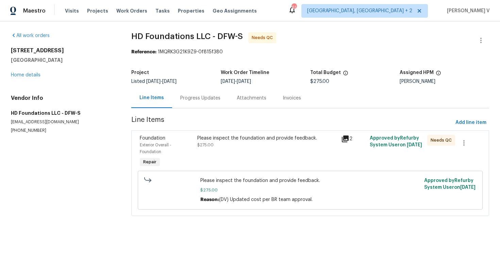
click at [184, 95] on div "Progress Updates" at bounding box center [200, 98] width 40 height 7
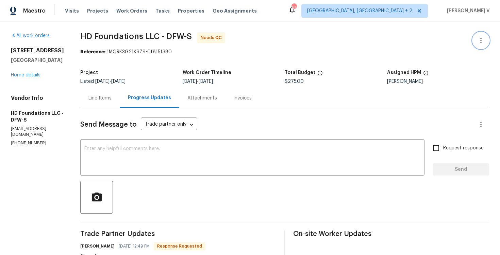
click at [473, 37] on button "button" at bounding box center [481, 40] width 16 height 16
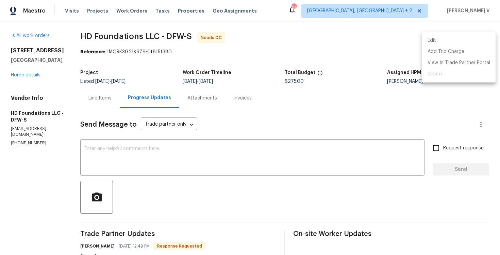
click at [482, 37] on li "Edit" at bounding box center [458, 40] width 73 height 11
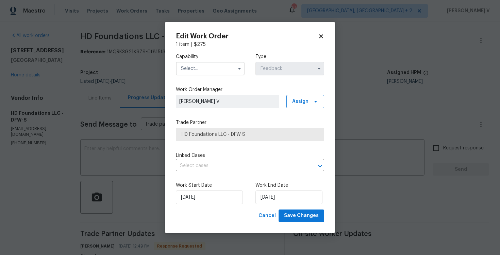
click at [203, 73] on input "text" at bounding box center [210, 69] width 69 height 14
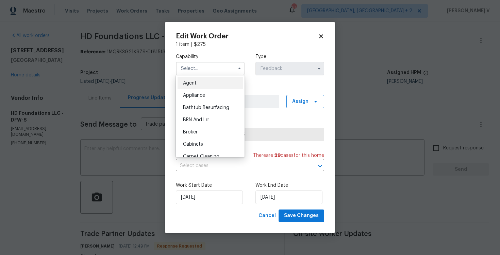
click at [185, 81] on div "Agent" at bounding box center [210, 83] width 65 height 12
type input "Agent"
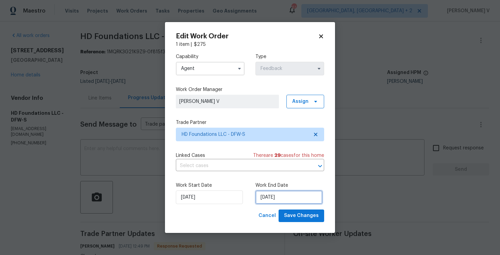
click at [259, 199] on input "11/09/2025" at bounding box center [288, 198] width 67 height 14
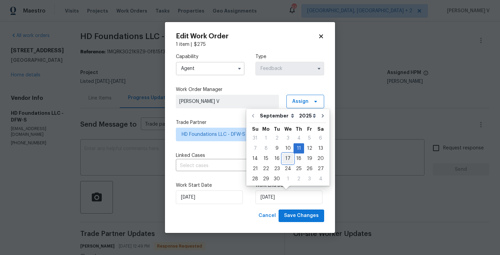
click at [287, 161] on div "17" at bounding box center [287, 159] width 11 height 10
type input "17/09/2025"
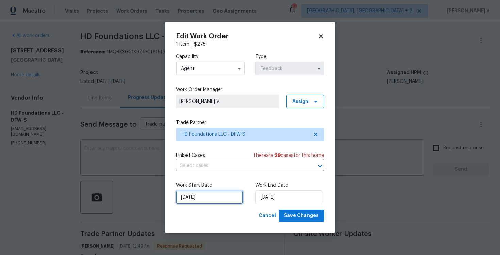
click at [197, 191] on input "09/09/2025" at bounding box center [209, 198] width 67 height 14
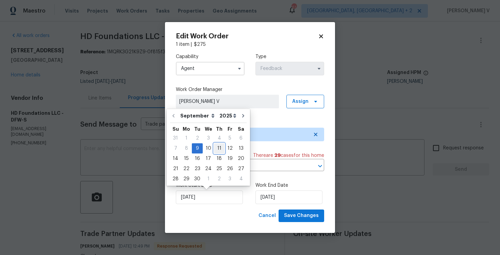
click at [215, 148] on div "11" at bounding box center [219, 149] width 11 height 10
type input "11/09/2025"
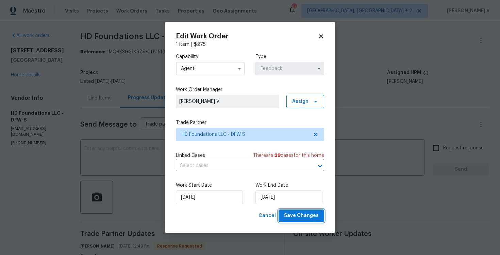
click at [297, 212] on span "Save Changes" at bounding box center [301, 216] width 35 height 9
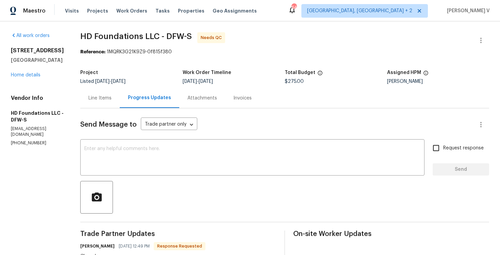
click at [112, 98] on div "Line Items" at bounding box center [99, 98] width 23 height 7
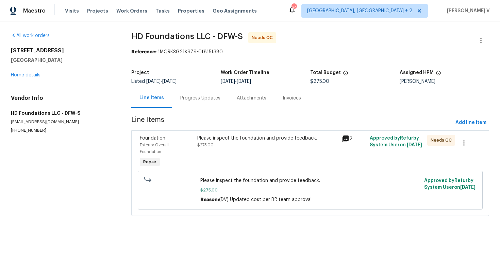
click at [220, 144] on div "Please inspect the foundation and provide feedback. $275.00" at bounding box center [266, 142] width 139 height 14
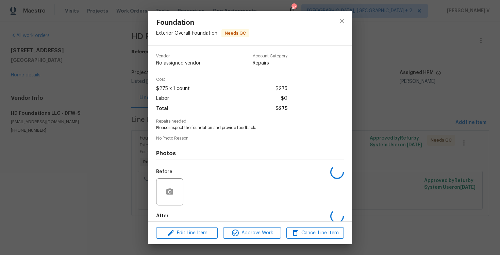
scroll to position [35, 0]
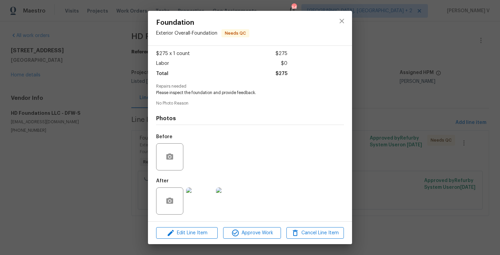
click at [141, 163] on div "Foundation Exterior Overall - Foundation Needs QC Vendor HD Foundations LLC Acc…" at bounding box center [250, 127] width 500 height 255
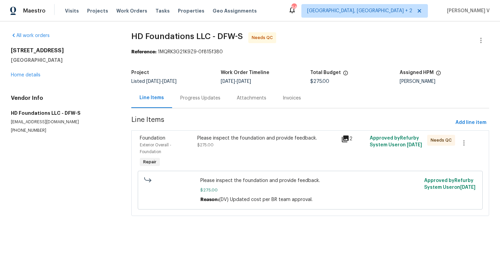
click at [204, 147] on span "$275.00" at bounding box center [205, 145] width 16 height 4
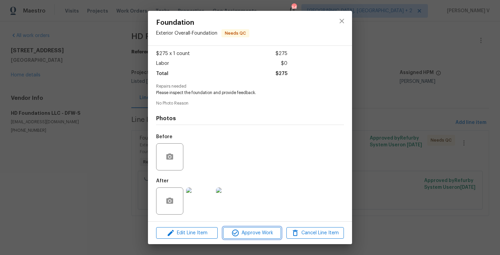
click at [259, 233] on span "Approve Work" at bounding box center [251, 233] width 53 height 9
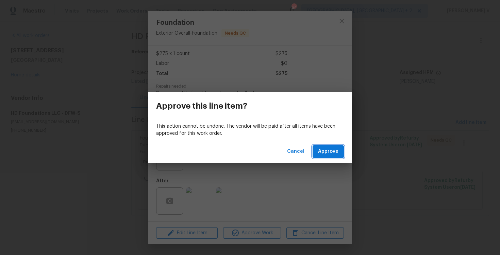
click at [328, 150] on span "Approve" at bounding box center [328, 152] width 20 height 9
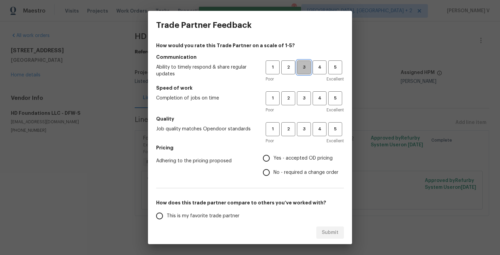
click at [301, 71] on span "3" at bounding box center [304, 68] width 13 height 8
click at [303, 98] on span "3" at bounding box center [304, 99] width 13 height 8
click at [305, 135] on button "3" at bounding box center [304, 129] width 14 height 14
click at [271, 171] on input "No - required a change order" at bounding box center [266, 173] width 14 height 14
radio input "true"
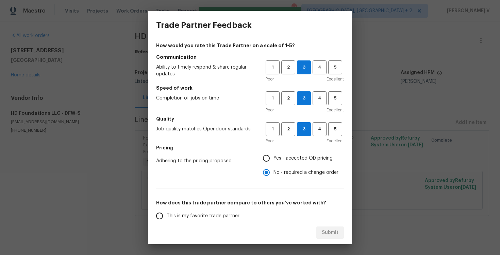
scroll to position [70, 0]
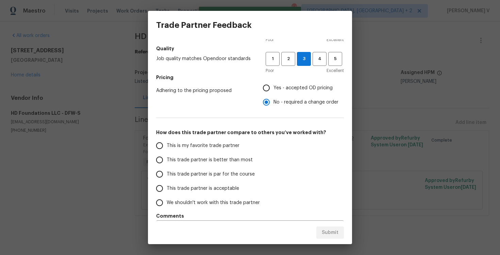
click at [239, 163] on span "This trade partner is better than most" at bounding box center [210, 160] width 86 height 7
click at [167, 163] on input "This trade partner is better than most" at bounding box center [159, 160] width 14 height 14
click at [326, 227] on button "Submit" at bounding box center [330, 233] width 28 height 13
radio input "true"
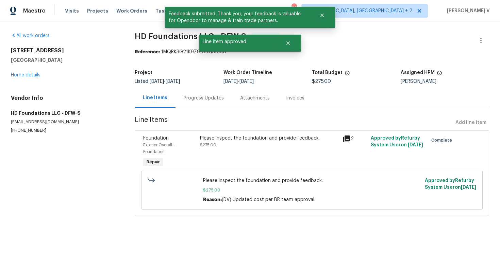
click at [182, 97] on div "Progress Updates" at bounding box center [203, 98] width 56 height 20
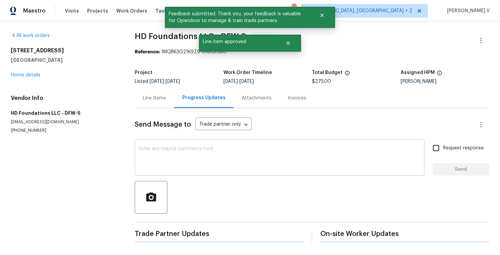
click at [199, 166] on textarea at bounding box center [280, 159] width 282 height 24
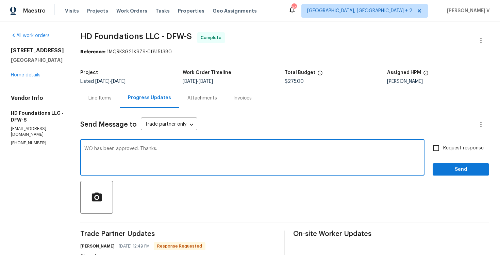
type textarea "WO has been approved. Thanks."
click at [479, 170] on span "Send" at bounding box center [461, 170] width 46 height 9
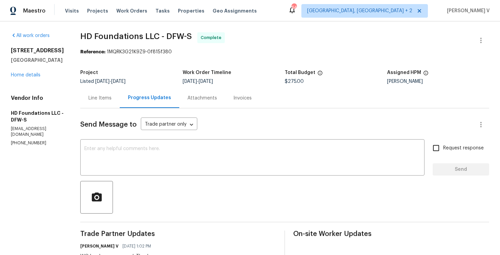
click at [33, 71] on div "2116 Wentworth Dr Flower Mound, TX 75028 Home details" at bounding box center [37, 62] width 53 height 31
click at [33, 74] on link "Home details" at bounding box center [26, 75] width 30 height 5
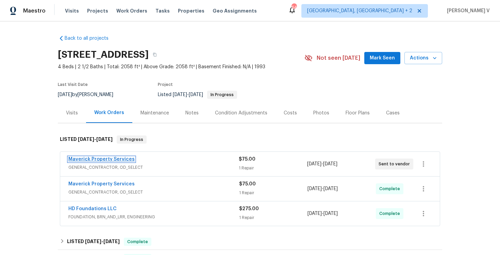
click at [96, 159] on link "Maverick Property Services" at bounding box center [101, 159] width 66 height 5
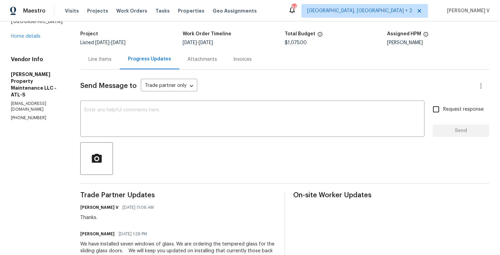
scroll to position [79, 0]
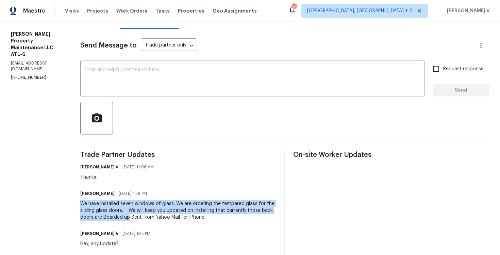
drag, startPoint x: 81, startPoint y: 202, endPoint x: 130, endPoint y: 218, distance: 51.0
click at [130, 218] on div "We have installed seven windows of glass. We are ordering the tempered glass fo…" at bounding box center [178, 211] width 196 height 20
copy div "We have installed seven windows of glass. We are ordering the tempered glass fo…"
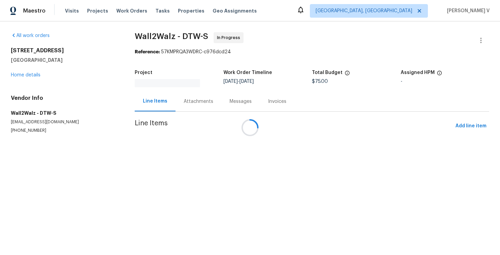
click at [159, 94] on div at bounding box center [250, 127] width 500 height 255
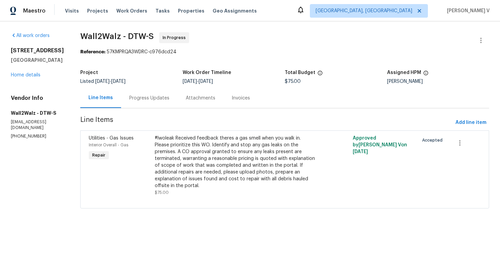
click at [159, 94] on div "Progress Updates" at bounding box center [149, 98] width 56 height 20
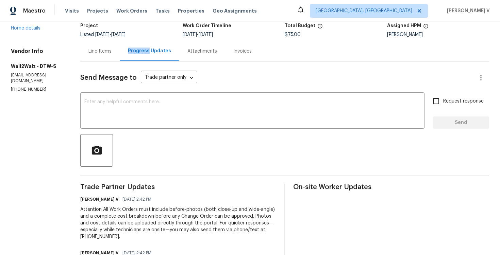
scroll to position [98, 0]
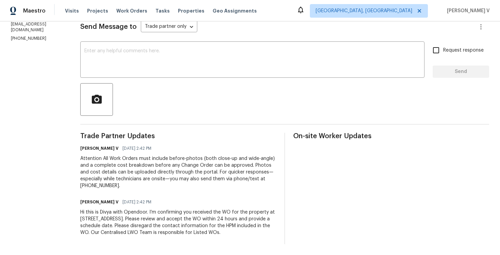
click at [192, 78] on div "Send Message to Trade partner only Trade partner only ​ x ​ Request response Se…" at bounding box center [284, 128] width 409 height 234
click at [221, 66] on textarea at bounding box center [252, 61] width 336 height 24
paste textarea "Hi team, Thank you for accepting the work order. Could you please provide a sch…"
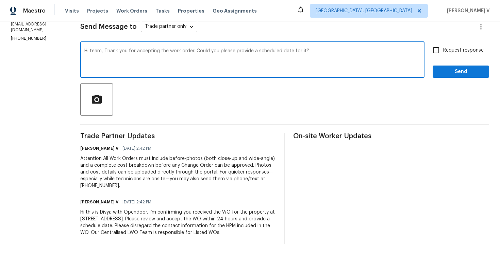
type textarea "Hi team, Thank you for accepting the work order. Could you please provide a sch…"
click at [443, 55] on input "Request response" at bounding box center [436, 50] width 14 height 14
checkbox input "true"
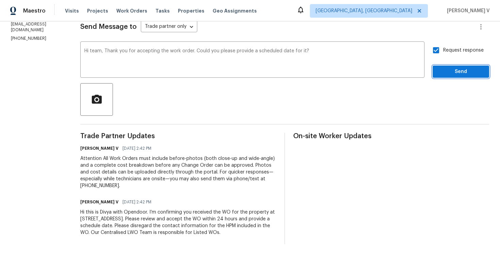
click at [447, 76] on button "Send" at bounding box center [461, 72] width 56 height 13
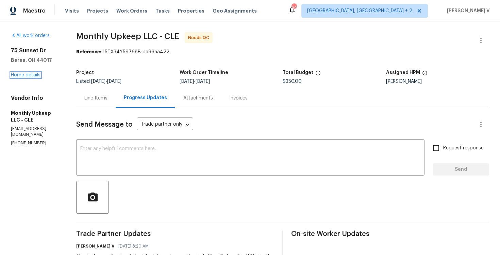
click at [37, 75] on link "Home details" at bounding box center [26, 75] width 30 height 5
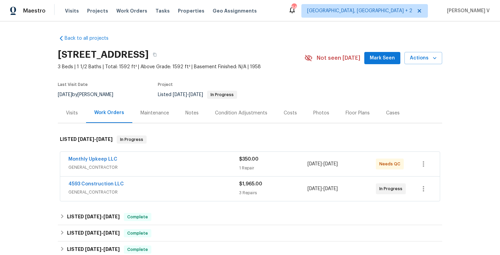
click at [151, 204] on div "Back to all projects [STREET_ADDRESS] 3 Beds | 1 1/2 Baths | Total: 1592 ft² | …" at bounding box center [250, 192] width 384 height 324
click at [153, 201] on div "4593 Construction LLC GENERAL_CONTRACTOR $1,965.00 3 Repairs 9/17/2025 - 9/17/2…" at bounding box center [250, 189] width 380 height 24
click at [163, 194] on span "GENERAL_CONTRACTOR" at bounding box center [153, 192] width 171 height 7
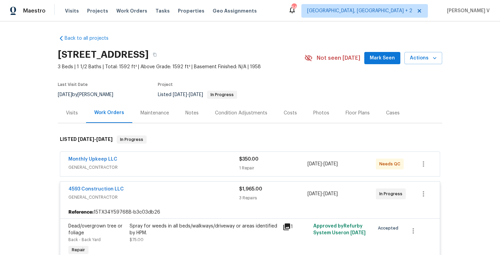
click at [174, 169] on span "GENERAL_CONTRACTOR" at bounding box center [153, 167] width 171 height 7
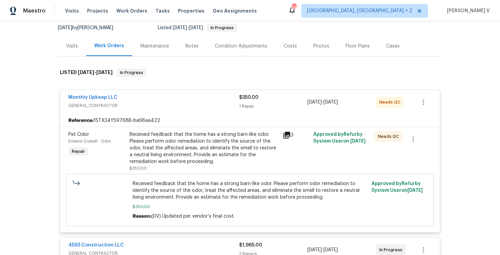
scroll to position [75, 0]
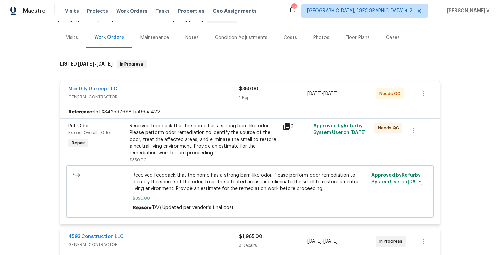
click at [162, 150] on div "Received feedback that the home has a strong barn-like odor. Please perform odo…" at bounding box center [204, 140] width 149 height 34
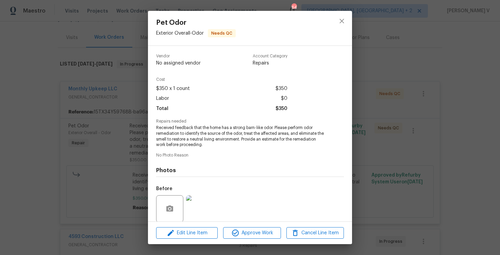
scroll to position [52, 0]
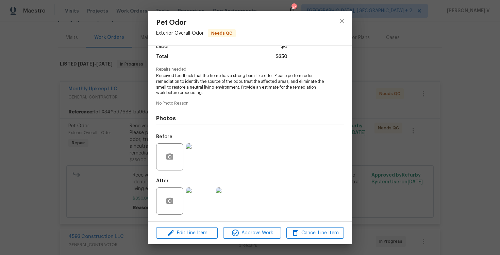
click at [203, 162] on img at bounding box center [199, 157] width 27 height 27
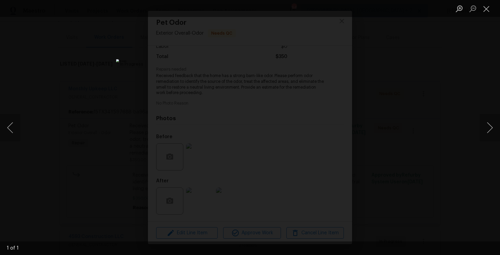
click at [130, 127] on div "Lightbox" at bounding box center [250, 127] width 500 height 255
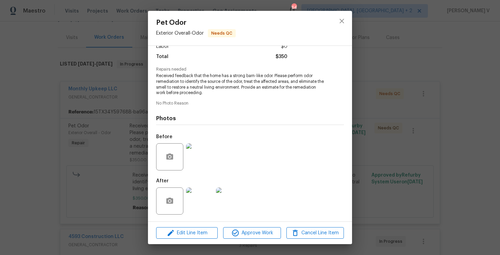
click at [130, 127] on div "Pet Odor Exterior Overall - Odor Needs QC Vendor Monthly Upkeep LLC Account Cat…" at bounding box center [250, 127] width 500 height 255
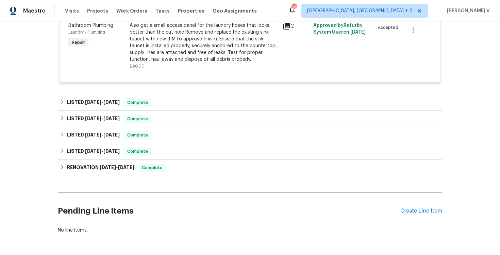
scroll to position [413, 0]
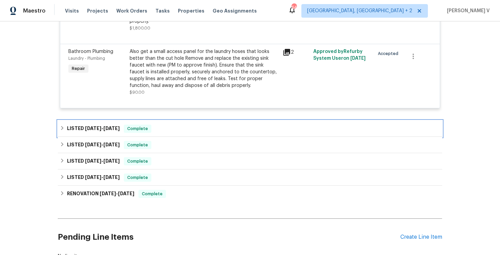
click at [172, 128] on div "LISTED 8/18/25 - 8/20/25 Complete" at bounding box center [250, 129] width 380 height 8
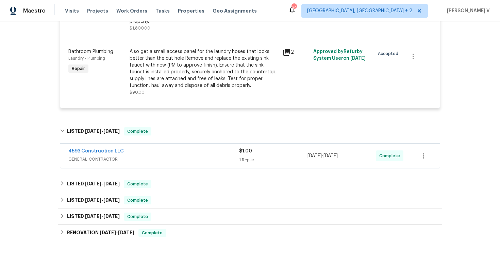
click at [173, 157] on span "GENERAL_CONTRACTOR" at bounding box center [153, 159] width 171 height 7
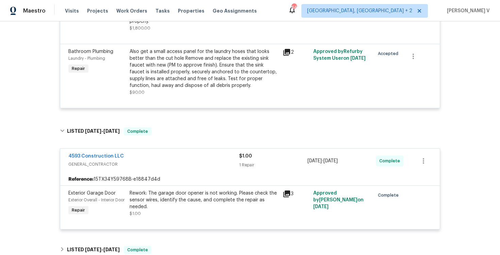
scroll to position [411, 0]
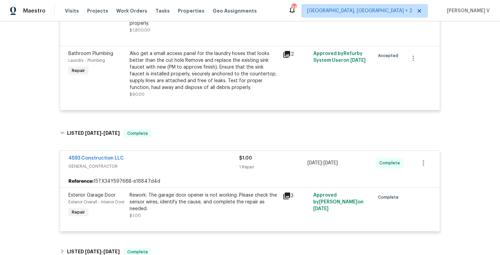
click at [170, 221] on div "Rework: The garage door opener is not working. Please check the sensor wires, i…" at bounding box center [204, 205] width 153 height 31
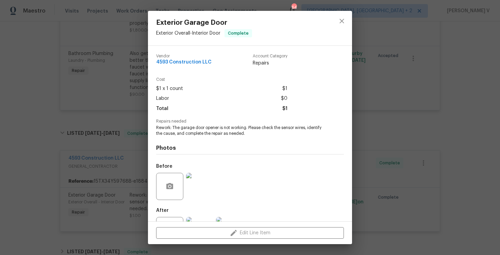
scroll to position [30, 0]
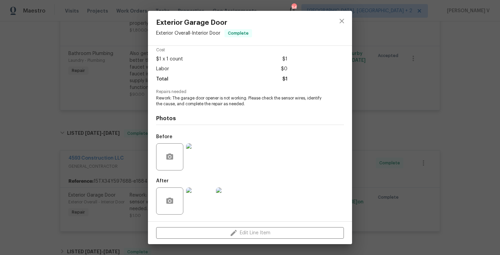
click at [145, 193] on div "Exterior Garage Door Exterior Overall - Interior Door Complete Vendor 4593 Cons…" at bounding box center [250, 127] width 500 height 255
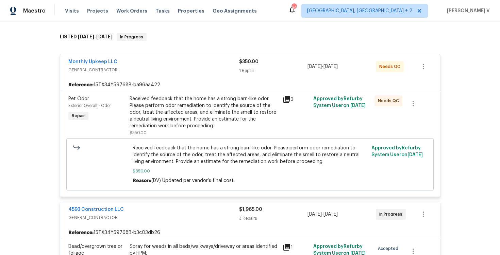
scroll to position [98, 0]
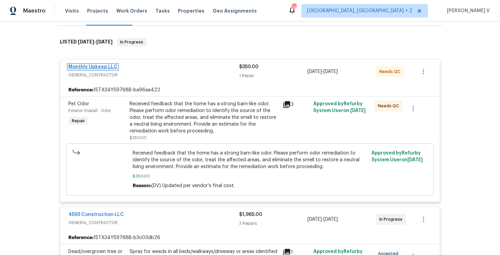
click at [103, 66] on link "Monthly Upkeep LLC" at bounding box center [92, 67] width 49 height 5
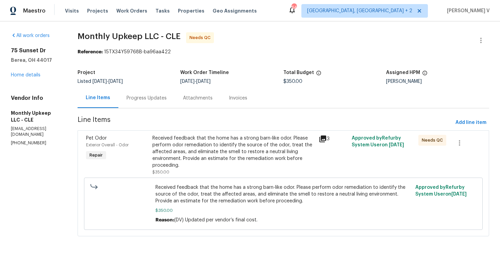
click at [160, 95] on div "Progress Updates" at bounding box center [147, 98] width 40 height 7
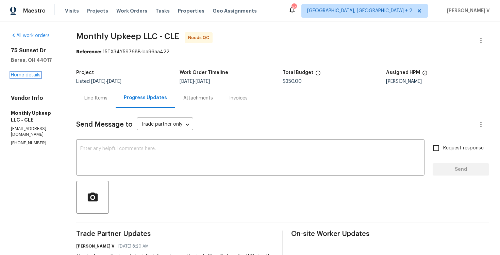
click at [30, 75] on link "Home details" at bounding box center [26, 75] width 30 height 5
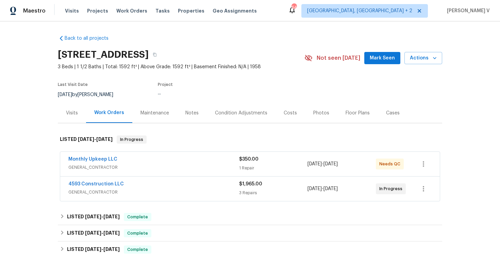
click at [157, 161] on div "Monthly Upkeep LLC" at bounding box center [153, 160] width 171 height 8
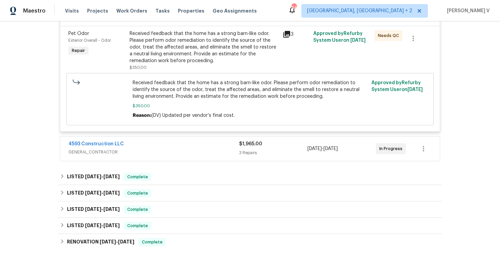
scroll to position [169, 0]
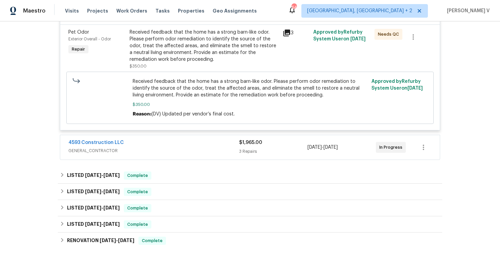
click at [180, 156] on div "4593 Construction LLC GENERAL_CONTRACTOR $1,965.00 3 Repairs 9/17/2025 - 9/17/2…" at bounding box center [250, 147] width 380 height 24
click at [187, 150] on span "GENERAL_CONTRACTOR" at bounding box center [153, 151] width 171 height 7
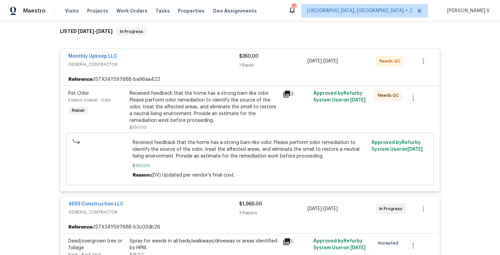
scroll to position [60, 0]
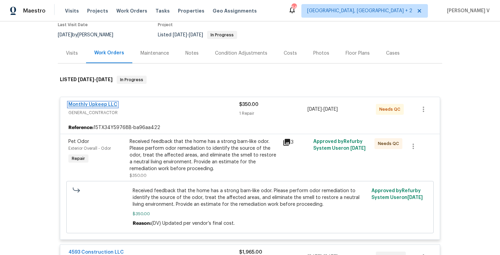
click at [111, 105] on link "Monthly Upkeep LLC" at bounding box center [92, 104] width 49 height 5
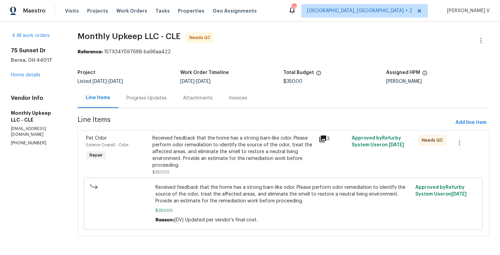
click at [189, 107] on div "Attachments" at bounding box center [198, 98] width 46 height 20
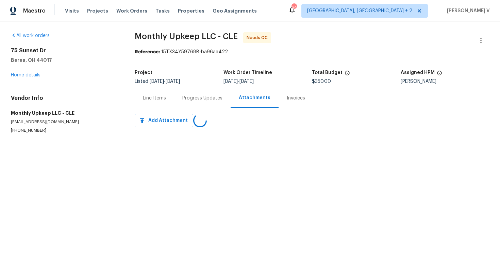
click at [189, 107] on div "Progress Updates" at bounding box center [202, 98] width 56 height 20
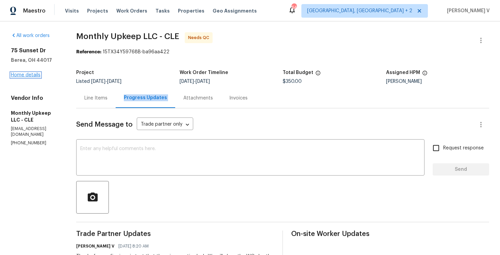
click at [31, 73] on link "Home details" at bounding box center [26, 75] width 30 height 5
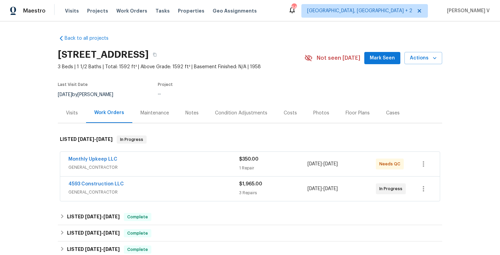
click at [58, 118] on div "Visits" at bounding box center [72, 113] width 28 height 20
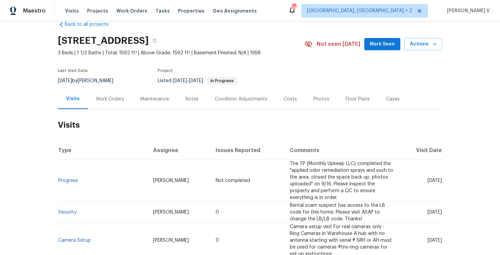
scroll to position [28, 0]
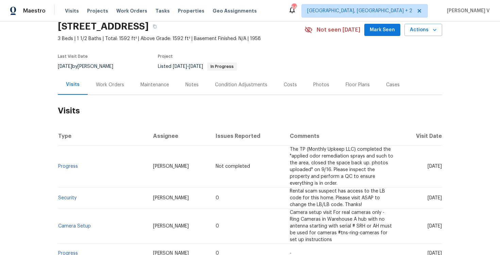
click at [127, 85] on div "Work Orders" at bounding box center [110, 85] width 45 height 20
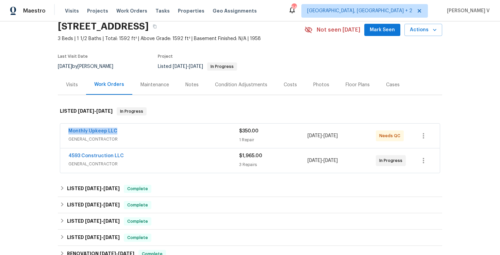
drag, startPoint x: 52, startPoint y: 133, endPoint x: 192, endPoint y: 133, distance: 139.4
click at [192, 133] on div "Back to all projects 75 Sunset Dr, Berea, OH 44017 3 Beds | 1 1/2 Baths | Total…" at bounding box center [250, 138] width 500 height 234
copy link "Monthly Upkeep LLC"
click at [101, 132] on link "Monthly Upkeep LLC" at bounding box center [92, 131] width 49 height 5
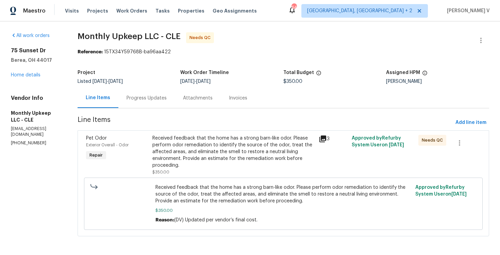
click at [158, 106] on div "Progress Updates" at bounding box center [146, 98] width 56 height 20
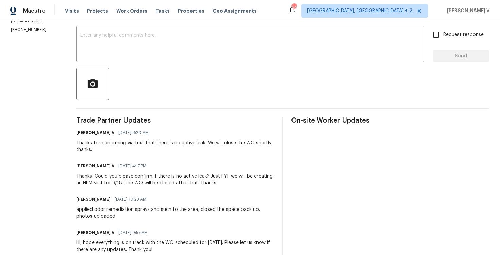
scroll to position [168, 0]
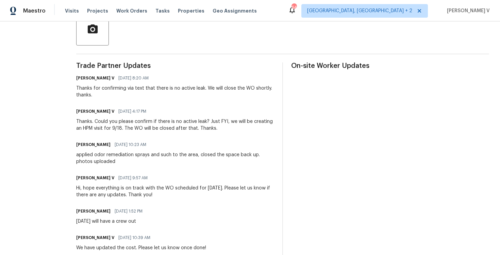
click at [97, 155] on div "applied odor remediation sprays and such to the area, closed the space back up.…" at bounding box center [175, 159] width 198 height 14
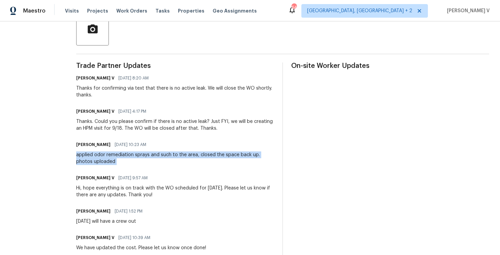
copy div "applied odor remediation sprays and such to the area, closed the space back up.…"
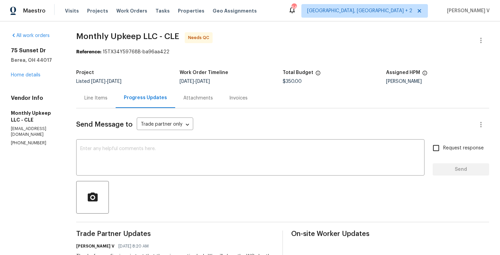
click at [22, 78] on div "75 Sunset Dr Berea, OH 44017 Home details" at bounding box center [35, 62] width 49 height 31
click at [28, 76] on link "Home details" at bounding box center [26, 75] width 30 height 5
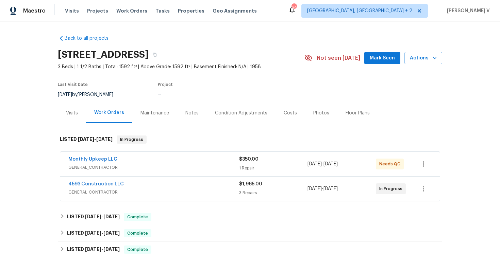
click at [69, 112] on div "Visits" at bounding box center [72, 113] width 12 height 7
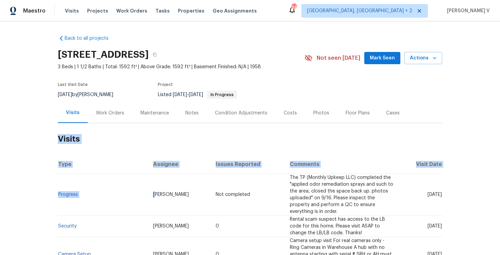
drag, startPoint x: 59, startPoint y: 191, endPoint x: 147, endPoint y: 191, distance: 88.4
click at [147, 191] on div "Back to all projects 75 Sunset Dr, Berea, OH 44017 3 Beds | 1 1/2 Baths | Total…" at bounding box center [250, 138] width 500 height 234
copy section "Visits Type Assignee Issues Reported Comments Visit Date Progress R"
click at [93, 194] on td "Progress" at bounding box center [103, 195] width 90 height 42
drag, startPoint x: 93, startPoint y: 194, endPoint x: 40, endPoint y: 194, distance: 52.4
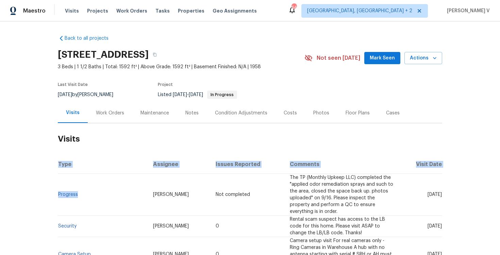
click at [40, 194] on div "Back to all projects 75 Sunset Dr, Berea, OH 44017 3 Beds | 1 1/2 Baths | Total…" at bounding box center [250, 138] width 500 height 234
click at [55, 194] on div "Back to all projects 75 Sunset Dr, Berea, OH 44017 3 Beds | 1 1/2 Baths | Total…" at bounding box center [250, 138] width 500 height 234
drag, startPoint x: 55, startPoint y: 194, endPoint x: 81, endPoint y: 195, distance: 26.5
click at [81, 195] on div "Back to all projects 75 Sunset Dr, Berea, OH 44017 3 Beds | 1 1/2 Baths | Total…" at bounding box center [250, 138] width 500 height 234
click at [81, 195] on td "Progress" at bounding box center [103, 195] width 90 height 42
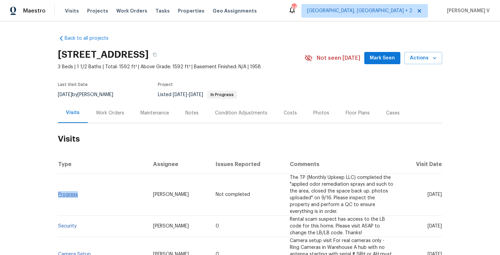
drag, startPoint x: 81, startPoint y: 195, endPoint x: 59, endPoint y: 195, distance: 22.4
click at [59, 195] on td "Progress" at bounding box center [103, 195] width 90 height 42
copy link "Progress"
click at [118, 111] on div "Work Orders" at bounding box center [110, 113] width 28 height 7
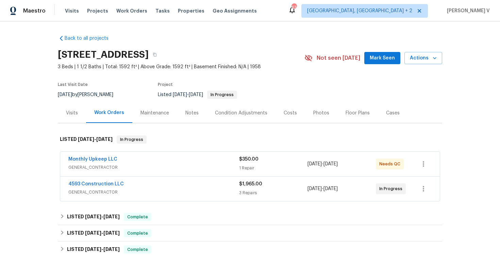
click at [171, 171] on div "Monthly Upkeep LLC GENERAL_CONTRACTOR" at bounding box center [153, 164] width 171 height 16
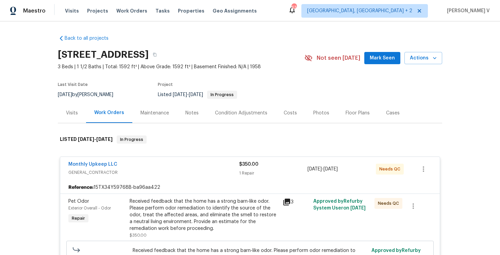
scroll to position [3, 0]
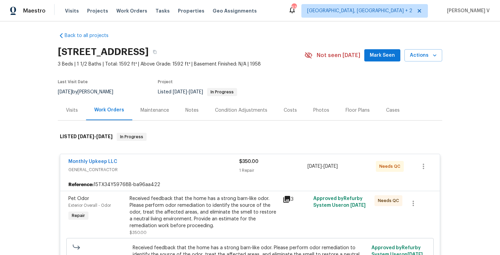
click at [74, 112] on div "Visits" at bounding box center [72, 110] width 12 height 7
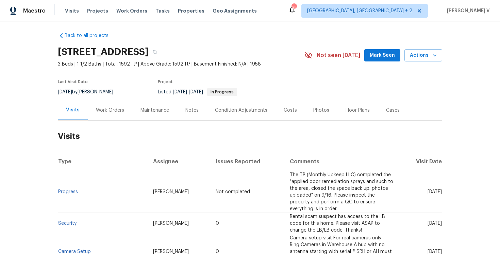
scroll to position [26, 0]
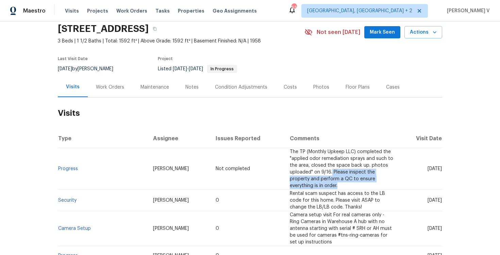
drag, startPoint x: 316, startPoint y: 172, endPoint x: 319, endPoint y: 181, distance: 9.9
click at [319, 181] on span "The TP (Monthly Upkeep LLC) completed the "applied odor remediation sprays and …" at bounding box center [341, 169] width 103 height 39
copy span "Please inspect the property and perform a QC to"
click at [315, 186] on td "The TP (Monthly Upkeep LLC) completed the "applied odor remediation sprays and …" at bounding box center [341, 169] width 115 height 42
drag, startPoint x: 318, startPoint y: 171, endPoint x: 317, endPoint y: 185, distance: 13.9
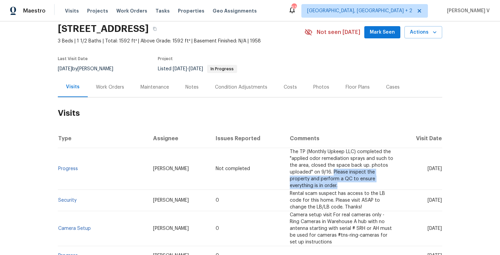
click at [317, 185] on td "The TP (Monthly Upkeep LLC) completed the "applied odor remediation sprays and …" at bounding box center [341, 169] width 115 height 42
copy span "Please inspect the property and perform a QC to ensure everything is in order."
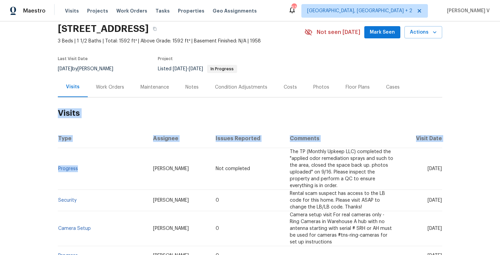
drag, startPoint x: 50, startPoint y: 168, endPoint x: 124, endPoint y: 168, distance: 73.8
click at [124, 168] on div "Back to all projects 75 Sunset Dr, Berea, OH 44017 3 Beds | 1 1/2 Baths | Total…" at bounding box center [250, 138] width 500 height 234
copy section "Visits Type Assignee Issues Reported Comments Visit Date Progress"
click at [91, 180] on td "Progress" at bounding box center [103, 169] width 90 height 42
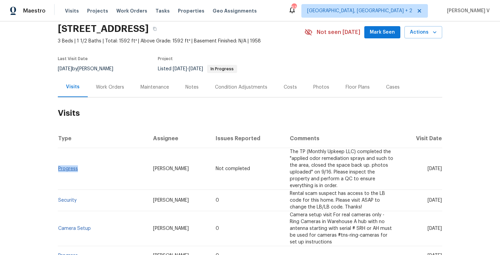
drag, startPoint x: 84, startPoint y: 168, endPoint x: 58, endPoint y: 169, distance: 25.9
click at [58, 169] on td "Progress" at bounding box center [103, 169] width 90 height 42
copy link "Progress"
click at [284, 162] on td "The TP (Monthly Upkeep LLC) completed the "applied odor remediation sprays and …" at bounding box center [341, 169] width 115 height 42
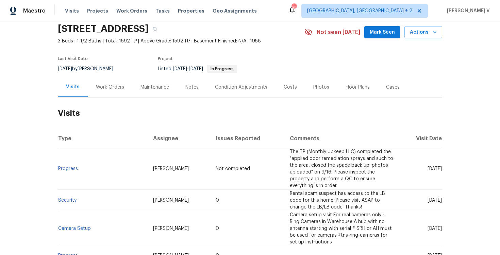
click at [102, 85] on div "Work Orders" at bounding box center [110, 87] width 28 height 7
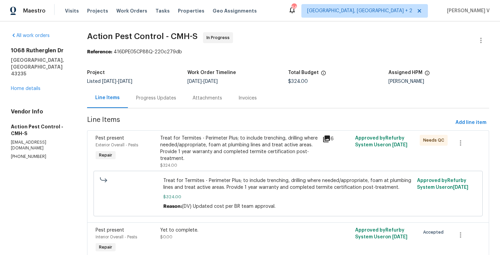
click at [151, 97] on div "Progress Updates" at bounding box center [156, 98] width 40 height 7
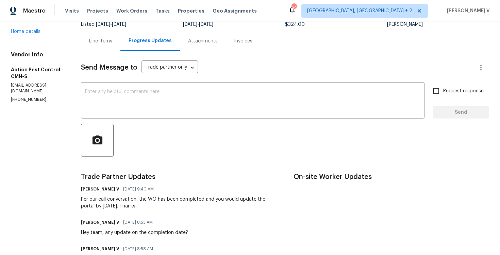
scroll to position [105, 0]
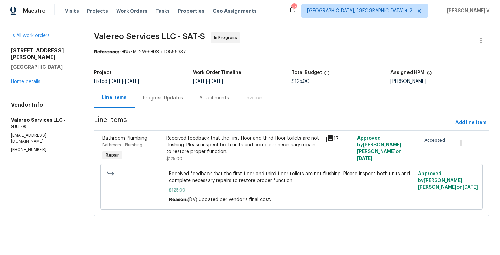
click at [142, 93] on div "Progress Updates" at bounding box center [163, 98] width 56 height 20
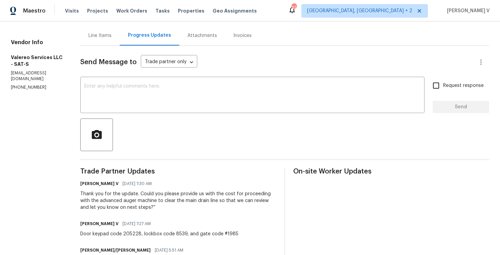
scroll to position [74, 0]
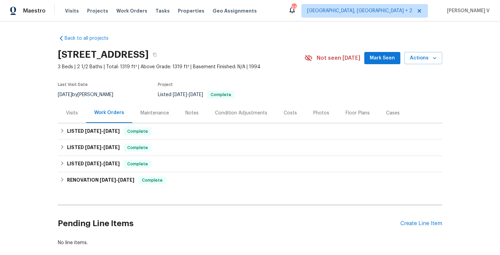
scroll to position [42, 0]
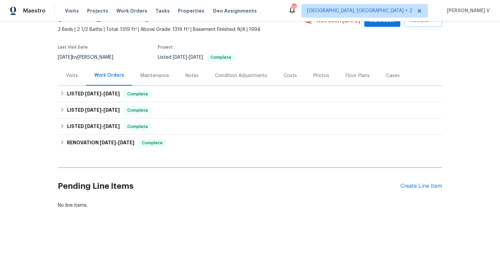
click at [419, 181] on div "Pending Line Items Create Line Item" at bounding box center [250, 187] width 384 height 32
click at [417, 186] on div "Create Line Item" at bounding box center [421, 186] width 42 height 6
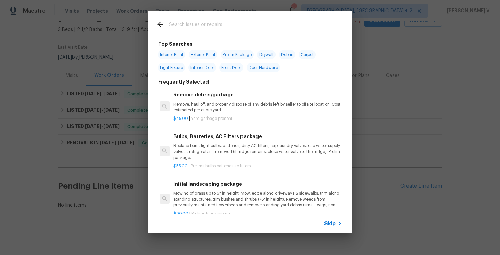
click at [330, 223] on span "Skip" at bounding box center [330, 224] width 12 height 7
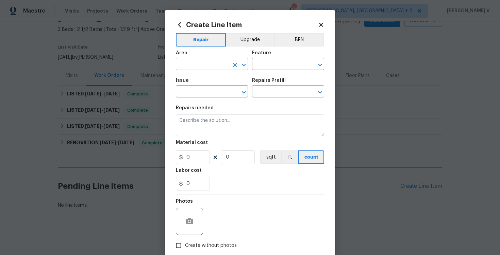
click at [218, 62] on input "text" at bounding box center [202, 65] width 53 height 11
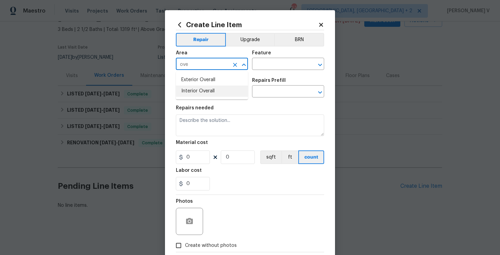
click at [211, 91] on li "Interior Overall" at bounding box center [212, 91] width 72 height 11
type input "Interior Overall"
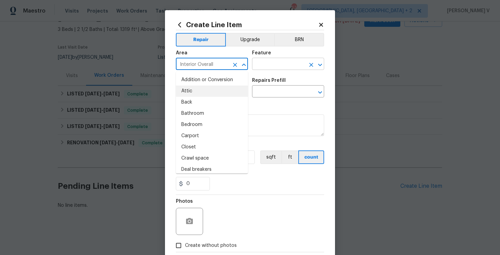
click at [270, 67] on input "text" at bounding box center [278, 65] width 53 height 11
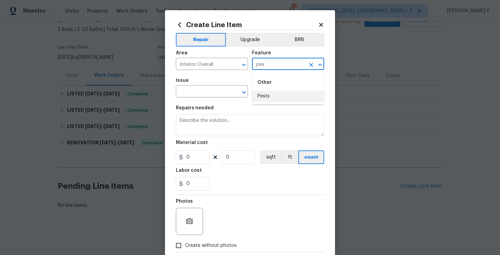
click at [272, 94] on li "Pests" at bounding box center [288, 96] width 72 height 11
type input "Pests"
click at [217, 96] on input "text" at bounding box center [202, 92] width 53 height 11
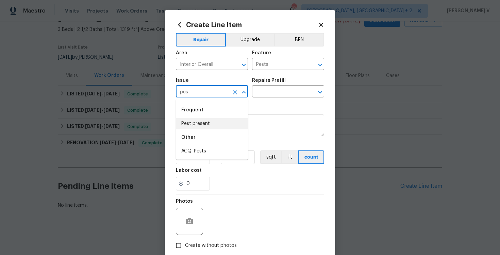
click at [204, 128] on li "Pest present" at bounding box center [212, 123] width 72 height 11
type input "Pest present"
click at [275, 97] on input "text" at bounding box center [278, 92] width 53 height 11
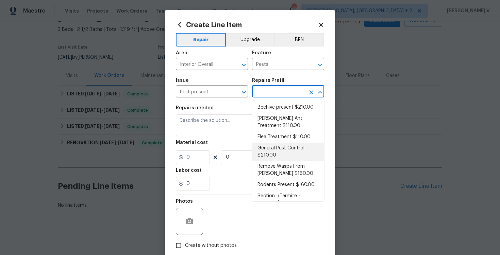
click at [266, 144] on li "General Pest Control $210.00" at bounding box center [288, 152] width 72 height 18
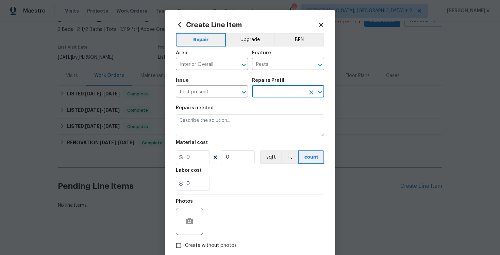
type input "General Pest Control $210.00"
type textarea "General pest treatment for active pest/insect infestation - non termite"
type input "210"
type input "1"
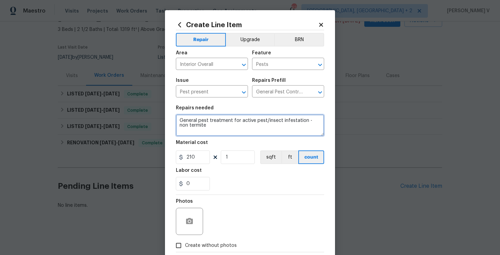
click at [251, 120] on textarea "General pest treatment for active pest/insect infestation - non termite" at bounding box center [250, 126] width 148 height 22
paste textarea "Received feedback that there are recurring spiders and ants observed in the bas…"
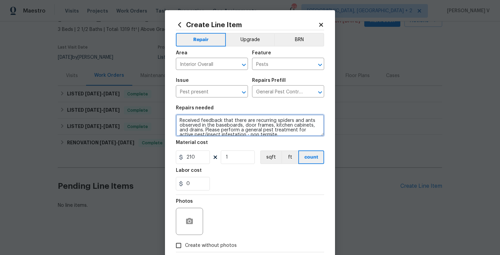
scroll to position [1, 0]
type textarea "Received feedback that there are recurring spiders and ants observed in the bas…"
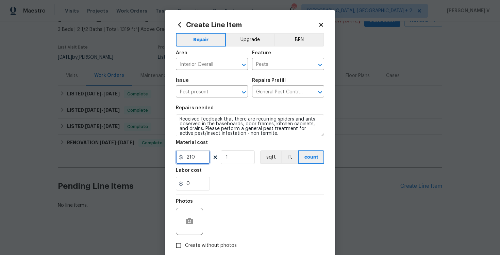
click at [188, 162] on input "210" at bounding box center [193, 158] width 34 height 14
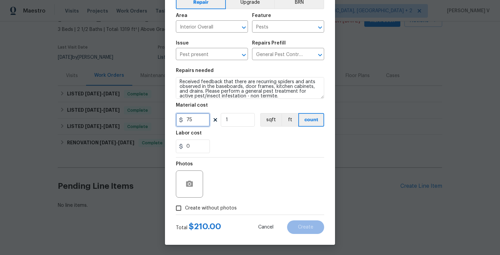
type input "75"
click at [188, 181] on icon "button" at bounding box center [189, 184] width 8 height 8
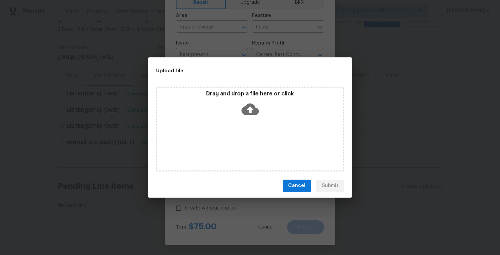
click at [250, 110] on icon at bounding box center [249, 109] width 17 height 17
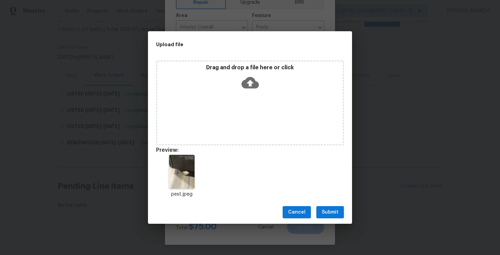
click at [327, 209] on span "Submit" at bounding box center [330, 212] width 17 height 9
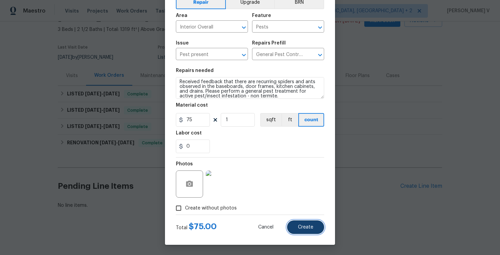
click at [299, 224] on button "Create" at bounding box center [305, 228] width 37 height 14
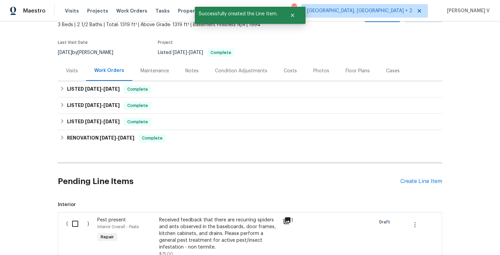
click at [80, 222] on input "checkbox" at bounding box center [77, 224] width 19 height 14
checkbox input "true"
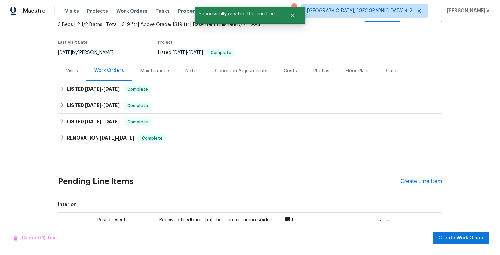
scroll to position [147, 0]
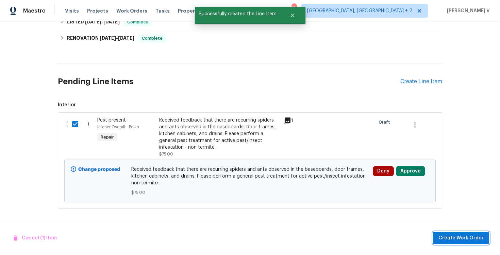
click at [451, 237] on span "Create Work Order" at bounding box center [460, 238] width 45 height 9
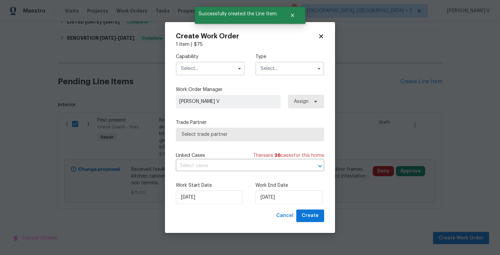
click at [210, 65] on input "text" at bounding box center [210, 69] width 69 height 14
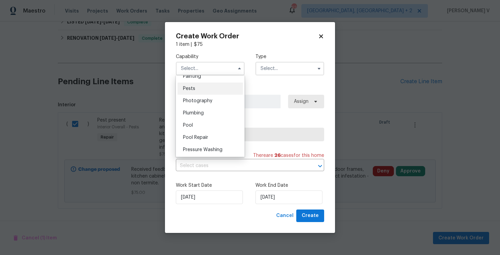
scroll to position [576, 0]
click at [205, 91] on div "Pests" at bounding box center [210, 91] width 65 height 12
type input "Pests"
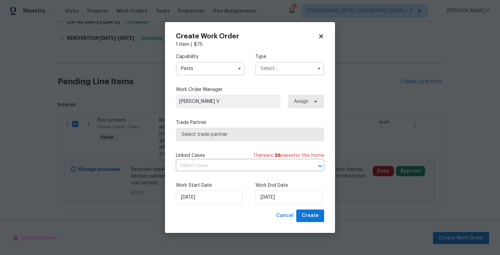
click at [270, 74] on input "text" at bounding box center [289, 69] width 69 height 14
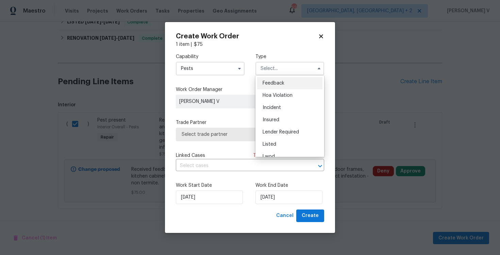
click at [268, 81] on span "Feedback" at bounding box center [274, 83] width 22 height 5
type input "Feedback"
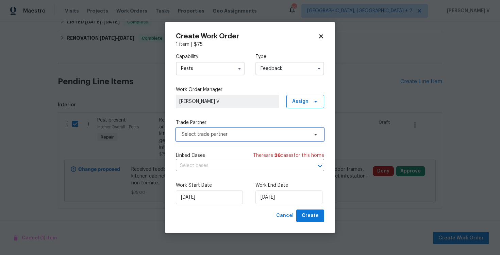
click at [241, 134] on span "Select trade partner" at bounding box center [245, 134] width 127 height 7
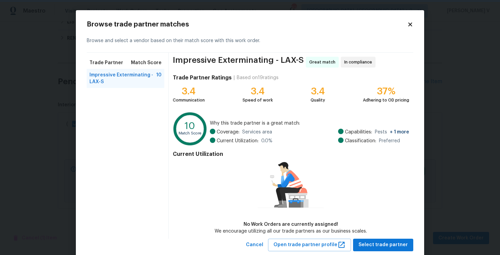
scroll to position [17, 0]
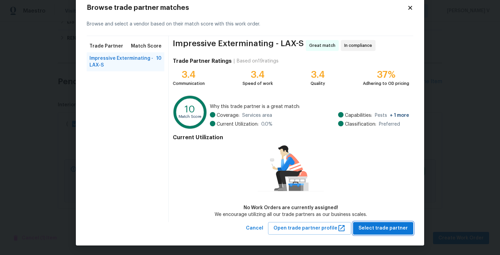
click at [396, 232] on button "Select trade partner" at bounding box center [383, 228] width 60 height 13
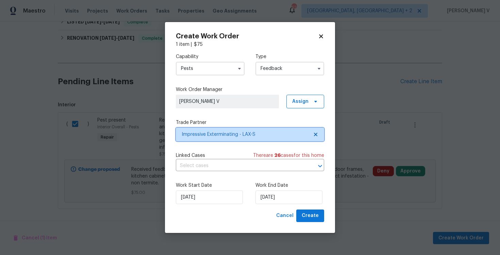
scroll to position [0, 0]
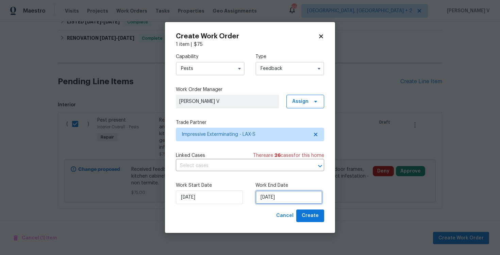
click at [307, 201] on input "17/09/2025" at bounding box center [288, 198] width 67 height 14
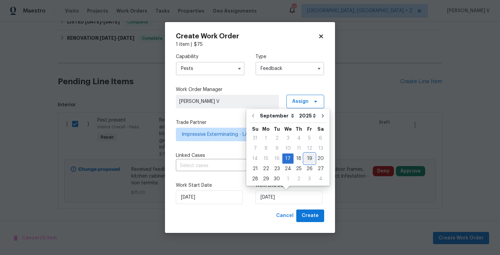
click at [307, 160] on div "19" at bounding box center [309, 159] width 11 height 10
type input "19/09/2025"
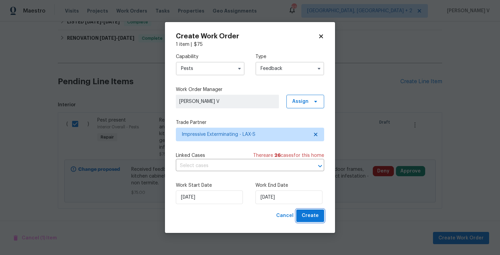
click at [315, 218] on span "Create" at bounding box center [310, 216] width 17 height 9
checkbox input "false"
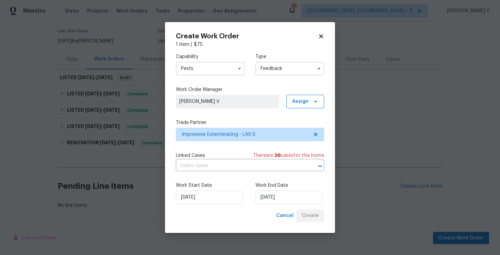
scroll to position [58, 0]
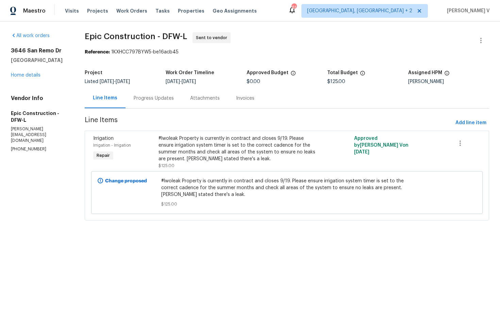
click at [160, 103] on div "Progress Updates" at bounding box center [153, 98] width 56 height 20
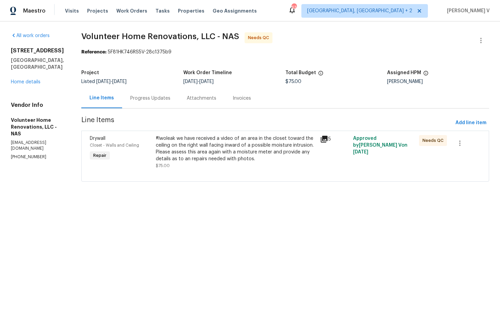
click at [183, 74] on div "Project" at bounding box center [132, 74] width 102 height 9
click at [170, 96] on div "Progress Updates" at bounding box center [150, 98] width 40 height 7
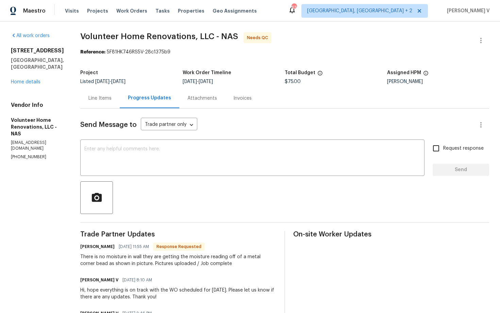
scroll to position [6, 0]
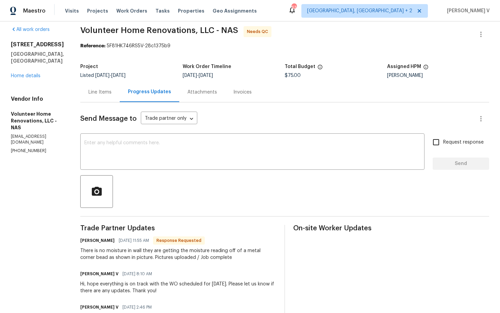
click at [162, 180] on div at bounding box center [284, 191] width 409 height 33
click at [258, 106] on div "Send Message to Trade partner only Trade partner only ​ x ​ Request response Se…" at bounding box center [284, 295] width 409 height 387
click at [482, 34] on icon "button" at bounding box center [481, 34] width 8 height 8
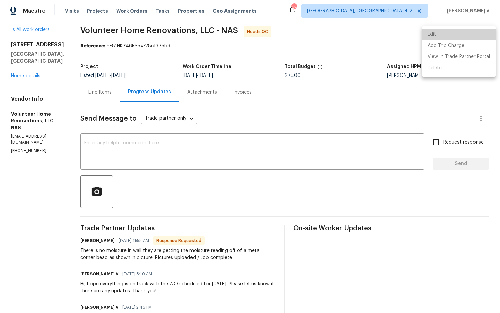
click at [466, 34] on li "Edit" at bounding box center [458, 34] width 73 height 11
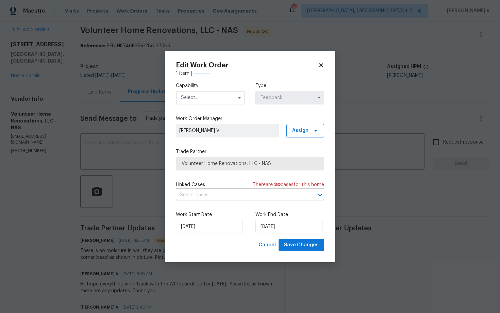
click at [206, 103] on input "text" at bounding box center [210, 98] width 69 height 14
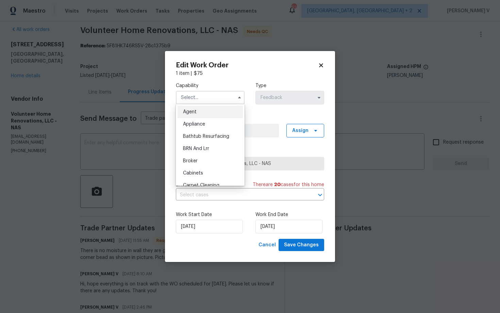
click at [196, 111] on span "Agent" at bounding box center [190, 112] width 14 height 5
type input "Agent"
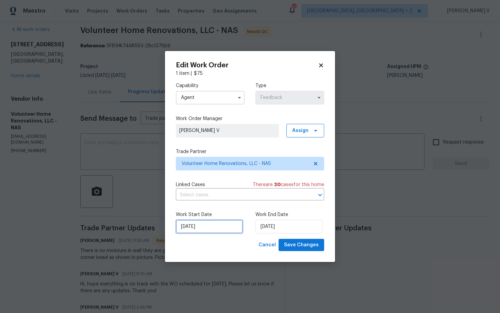
click at [179, 229] on input "[DATE]" at bounding box center [209, 227] width 67 height 14
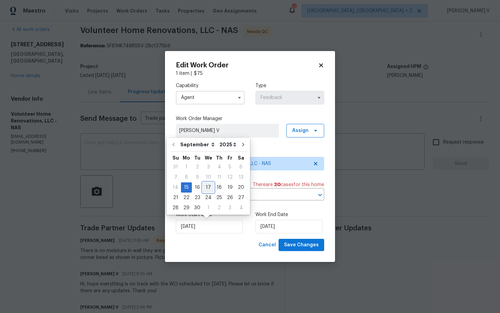
click at [204, 189] on div "17" at bounding box center [208, 188] width 11 height 10
type input "[DATE]"
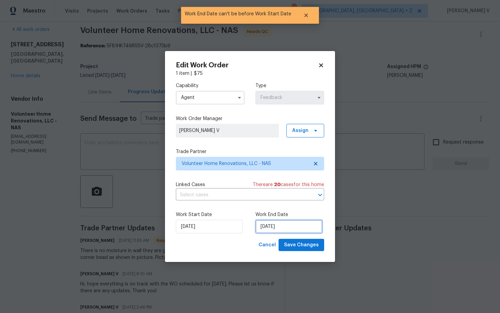
click at [282, 223] on input "[DATE]" at bounding box center [288, 227] width 67 height 14
click at [298, 247] on span "Save Changes" at bounding box center [301, 245] width 35 height 9
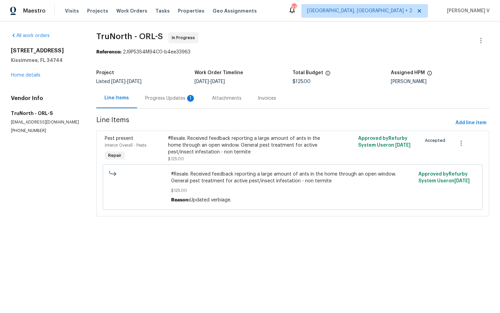
click at [179, 86] on div "Project Listed [DATE] - [DATE] Work Order Timeline [DATE] - [DATE] Total Budget…" at bounding box center [292, 77] width 393 height 22
click at [175, 94] on div "Progress Updates 1" at bounding box center [170, 98] width 67 height 20
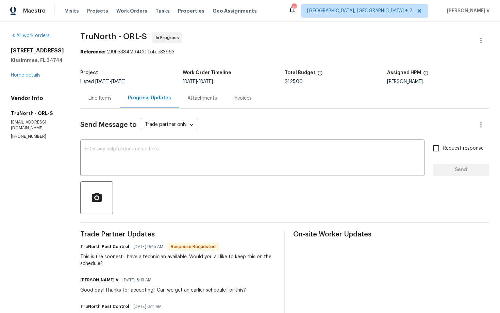
scroll to position [33, 0]
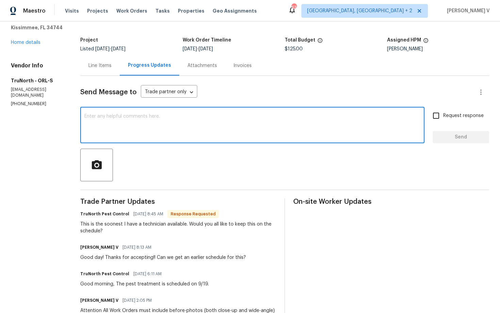
click at [164, 125] on textarea at bounding box center [252, 126] width 336 height 24
type textarea "Yes. Thanks."
click at [470, 117] on span "Request response" at bounding box center [463, 115] width 40 height 7
click at [443, 117] on input "Request response" at bounding box center [436, 115] width 14 height 14
checkbox input "true"
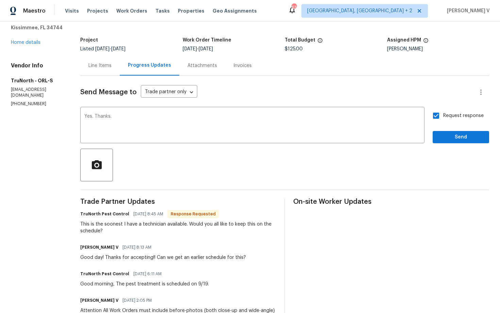
click at [465, 144] on div "Send Message to Trade partner only Trade partner only ​ Yes. Thanks. x ​ Reques…" at bounding box center [284, 236] width 409 height 320
click at [458, 141] on span "Send" at bounding box center [461, 137] width 46 height 9
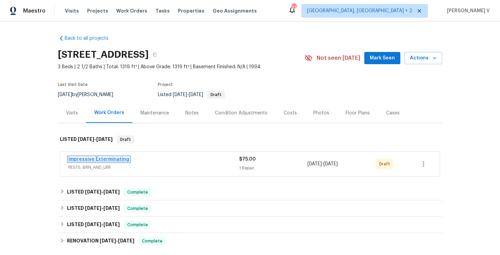
click at [87, 162] on link "Impressive Exterminating" at bounding box center [98, 159] width 61 height 5
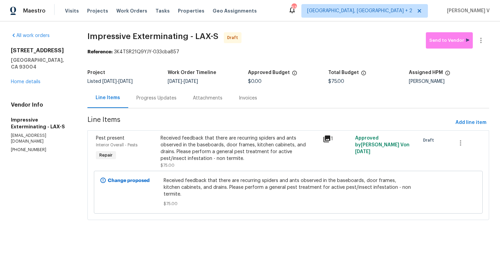
click at [172, 102] on div "Progress Updates" at bounding box center [156, 98] width 56 height 20
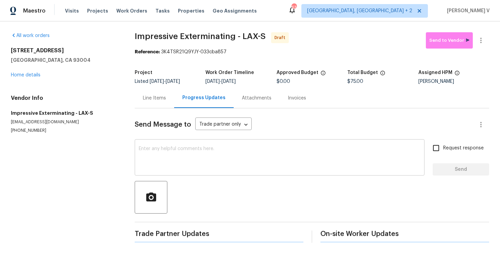
click at [191, 166] on textarea at bounding box center [280, 159] width 282 height 24
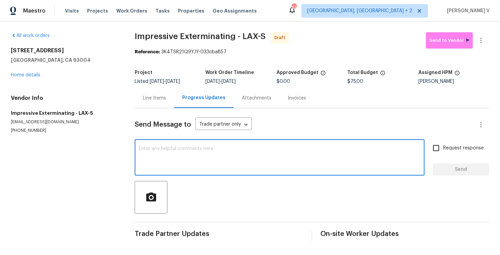
paste textarea "Hi this is Divya with Opendoor. I’m confirming you received the WO for the prop…"
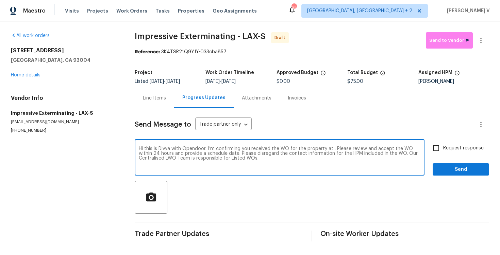
click at [332, 148] on textarea "Hi this is Divya with Opendoor. I’m confirming you received the WO for the prop…" at bounding box center [280, 159] width 282 height 24
paste textarea "[STREET_ADDRESS]"
type textarea "Hi this is Divya with Opendoor. I’m confirming you received the WO for the prop…"
click at [449, 146] on span "Request response" at bounding box center [463, 148] width 40 height 7
click at [443, 146] on input "Request response" at bounding box center [436, 148] width 14 height 14
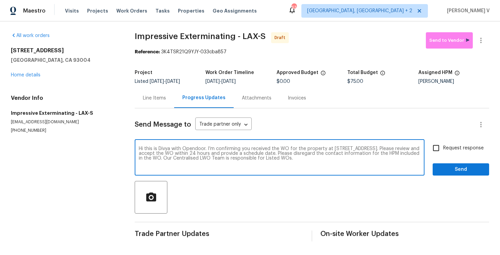
checkbox input "true"
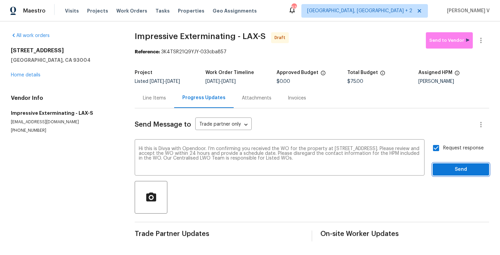
click at [454, 170] on span "Send" at bounding box center [461, 170] width 46 height 9
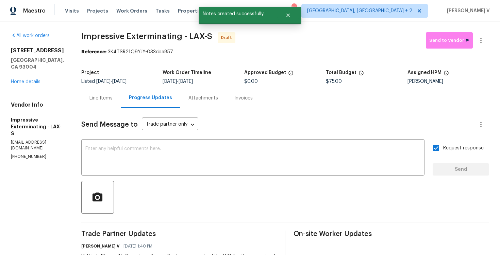
click at [174, 135] on div "Send Message to Trade partner only Trade partner only ​ x ​ Request response Se…" at bounding box center [285, 198] width 408 height 180
click at [181, 150] on textarea at bounding box center [252, 159] width 335 height 24
paste textarea "Attention All Work Orders must include before-photos (both close-up and wide-an…"
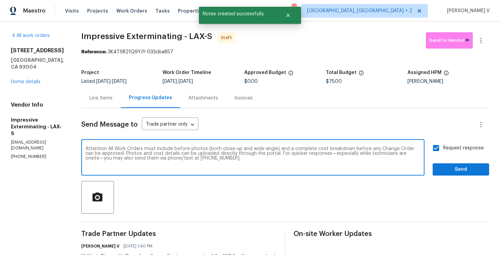
type textarea "Attention All Work Orders must include before-photos (both close-up and wide-an…"
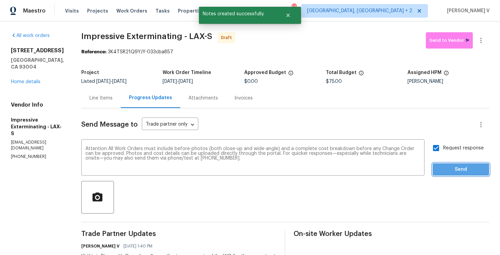
drag, startPoint x: 434, startPoint y: 171, endPoint x: 441, endPoint y: 171, distance: 6.8
click at [441, 171] on button "Send" at bounding box center [461, 170] width 56 height 13
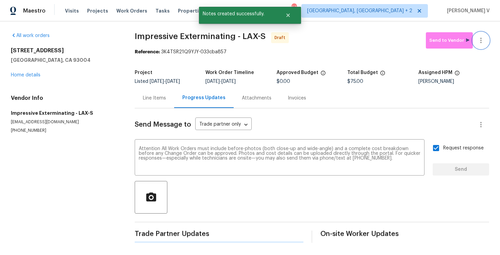
click at [478, 33] on button "button" at bounding box center [481, 40] width 16 height 16
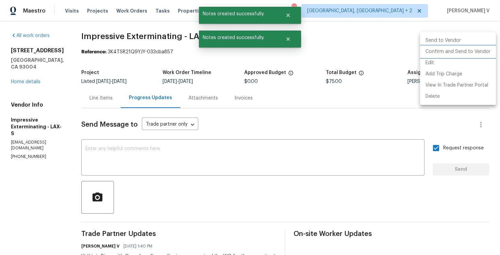
click at [450, 47] on li "Confirm and Send to Vendor" at bounding box center [458, 51] width 76 height 11
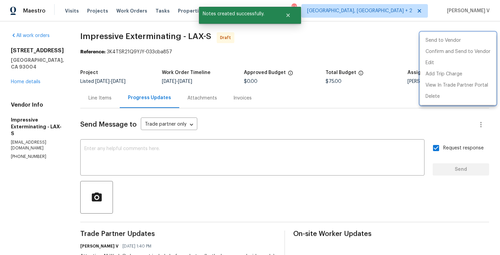
click at [195, 45] on div at bounding box center [250, 127] width 500 height 255
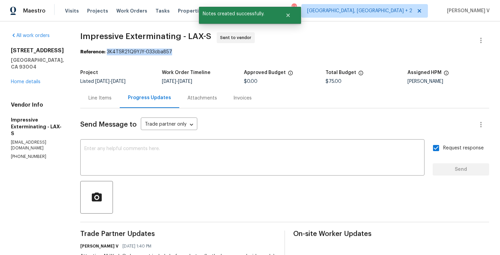
drag, startPoint x: 112, startPoint y: 51, endPoint x: 196, endPoint y: 52, distance: 84.3
click at [196, 51] on div "Reference: 3K4TSR21Q9YJY-033cba857" at bounding box center [284, 52] width 409 height 7
copy div "3K4TSR21Q9YJY-033cba857"
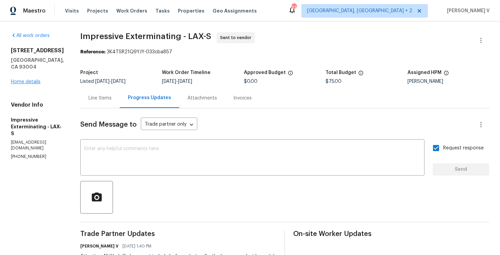
click at [30, 77] on div "1534 Pyramid Ave Ventura, CA 93004 Home details" at bounding box center [37, 66] width 53 height 38
click at [30, 80] on link "Home details" at bounding box center [26, 82] width 30 height 5
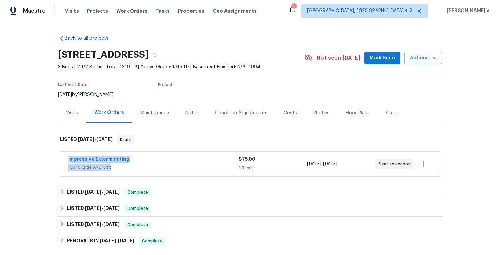
drag, startPoint x: 64, startPoint y: 167, endPoint x: 207, endPoint y: 173, distance: 143.3
click at [207, 173] on div "Impressive Exterminating PESTS, BRN_AND_LRR $75.00 1 Repair 9/17/2025 - 9/19/20…" at bounding box center [250, 164] width 380 height 24
copy div "Impressive Exterminating PESTS, BRN_AND_LRR"
click at [61, 163] on div "Impressive Exterminating PESTS, BRN_AND_LRR $75.00 1 Repair 9/17/2025 - 9/19/20…" at bounding box center [250, 164] width 380 height 24
drag, startPoint x: 61, startPoint y: 163, endPoint x: 208, endPoint y: 163, distance: 147.3
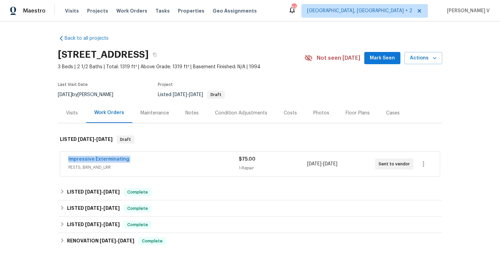
click at [208, 163] on div "Impressive Exterminating PESTS, BRN_AND_LRR $75.00 1 Repair 9/17/2025 - 9/19/20…" at bounding box center [250, 164] width 380 height 24
click at [84, 162] on link "Impressive Exterminating" at bounding box center [98, 159] width 61 height 5
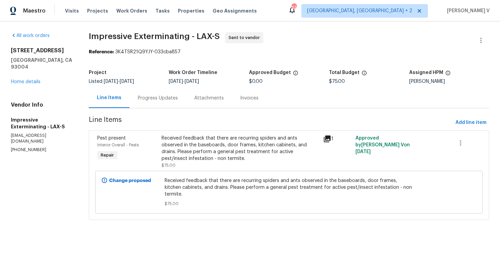
click at [161, 99] on div "Progress Updates" at bounding box center [158, 98] width 40 height 7
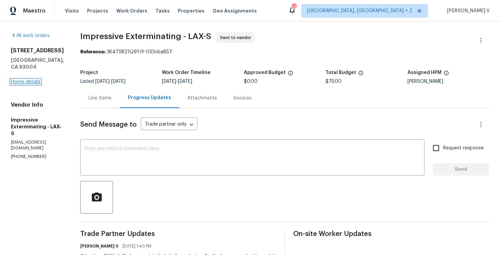
click at [31, 80] on link "Home details" at bounding box center [26, 82] width 30 height 5
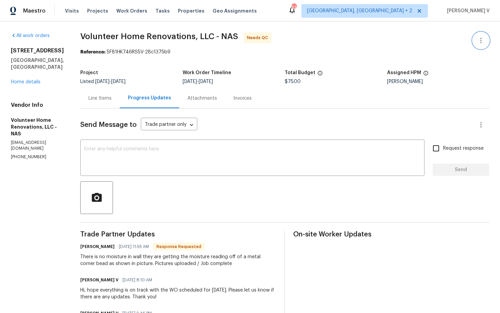
click at [475, 37] on button "button" at bounding box center [481, 40] width 16 height 16
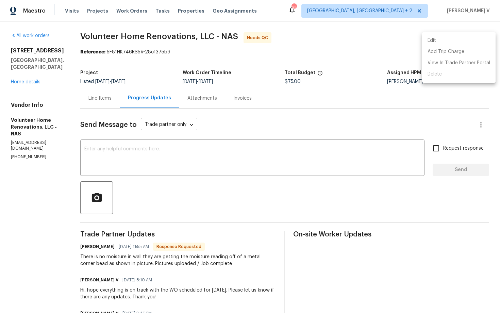
click at [475, 37] on li "Edit" at bounding box center [458, 40] width 73 height 11
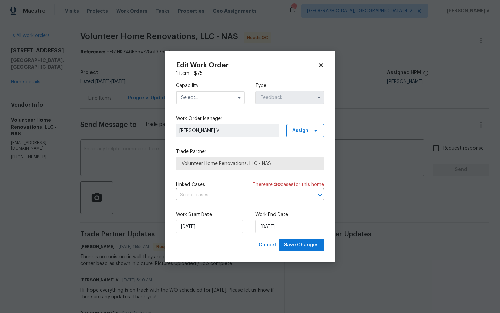
click at [193, 93] on input "text" at bounding box center [210, 98] width 69 height 14
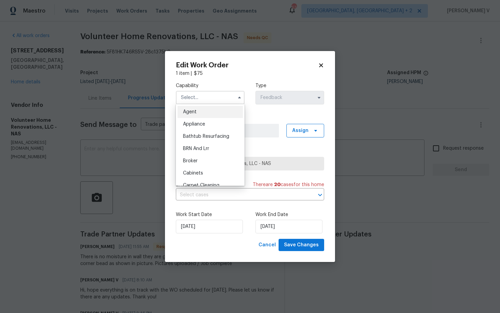
click at [194, 104] on ul "Agent Appliance Bathtub Resurfacing BRN And Lrr Broker Cabinets Carpet Cleaning…" at bounding box center [210, 145] width 69 height 82
click at [192, 110] on span "Agent" at bounding box center [190, 112] width 14 height 5
type input "Agent"
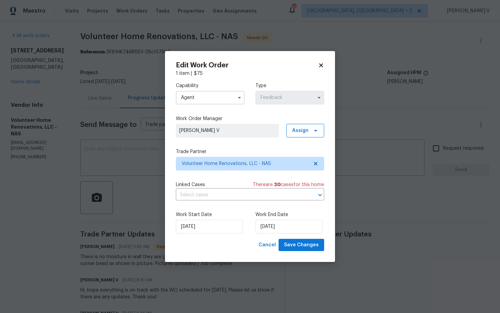
click at [141, 90] on body "Maestro Visits Projects Work Orders Tasks Properties Geo Assignments 63 Albuque…" at bounding box center [250, 156] width 500 height 313
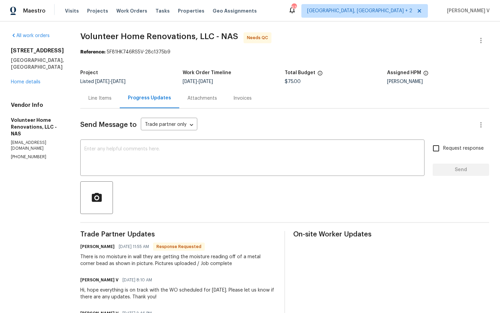
click at [112, 99] on div "Line Items" at bounding box center [99, 98] width 23 height 7
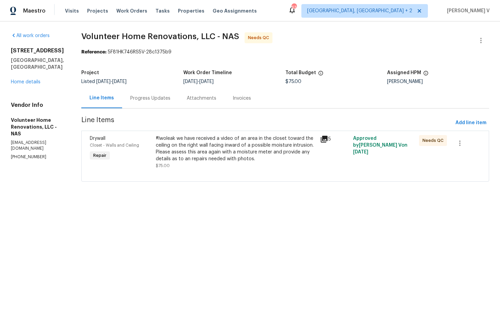
click at [217, 155] on div "#lwoleak we have received a video of an area in the closet toward the ceiling o…" at bounding box center [236, 148] width 161 height 27
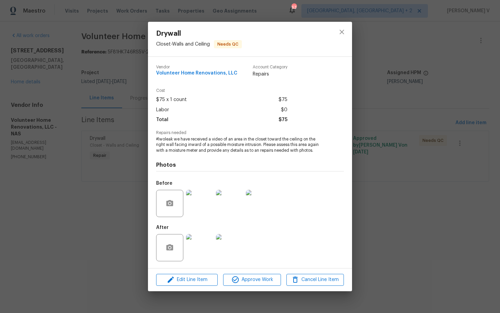
click at [200, 251] on img at bounding box center [199, 247] width 27 height 27
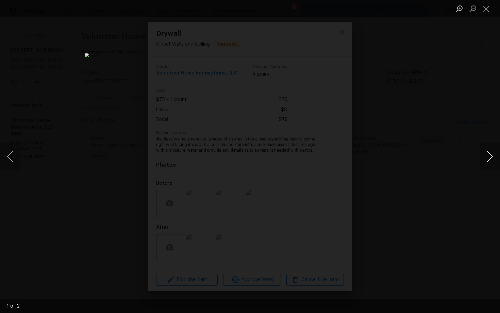
click at [490, 151] on button "Next image" at bounding box center [490, 156] width 20 height 27
click at [468, 117] on div "Lightbox" at bounding box center [250, 156] width 500 height 313
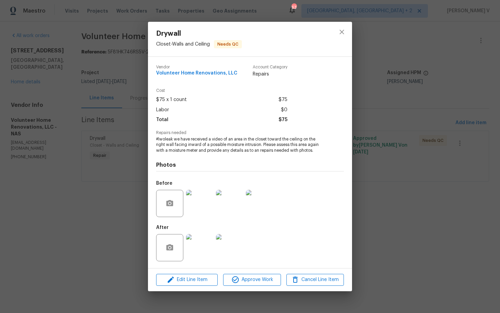
click at [468, 117] on div "Drywall Closet - Walls and Ceiling Needs QC Vendor Volunteer Home Renovations, …" at bounding box center [250, 156] width 500 height 313
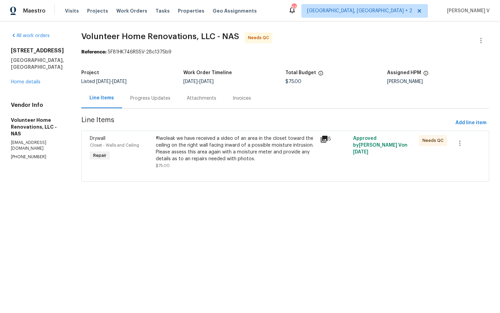
click at [179, 99] on div "Progress Updates" at bounding box center [150, 98] width 56 height 20
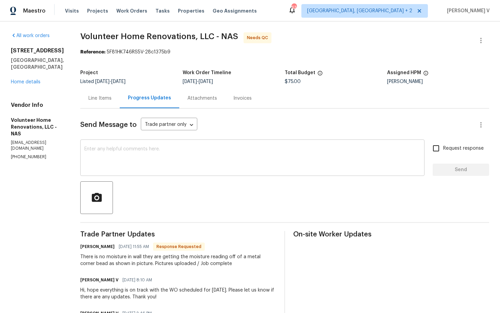
scroll to position [24, 0]
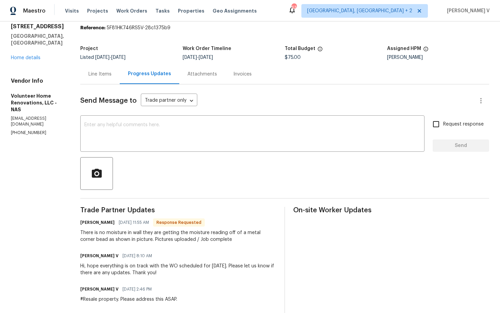
click at [143, 242] on div "There is no moisture in wall they are getting the moisture reading off of a met…" at bounding box center [178, 236] width 196 height 14
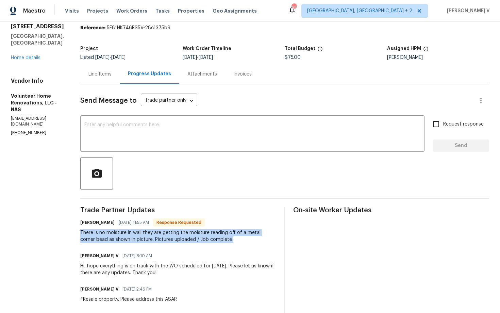
click at [143, 242] on div "There is no moisture in wall they are getting the moisture reading off of a met…" at bounding box center [178, 236] width 196 height 14
copy div "There is no moisture in wall they are getting the moisture reading off of a met…"
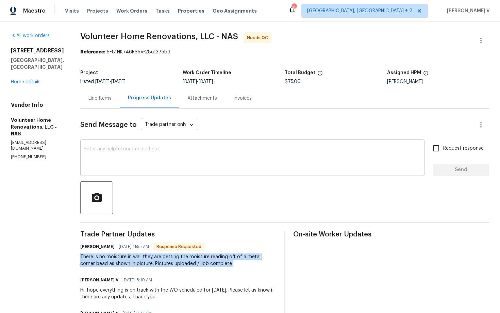
click at [124, 165] on textarea at bounding box center [252, 159] width 336 height 24
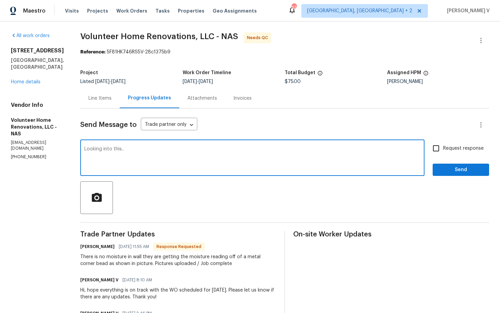
type textarea "Looking into this.."
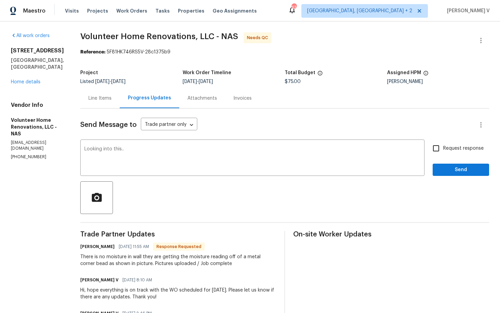
click at [447, 176] on div "Send Message to Trade partner only Trade partner only ​ Looking into this.. x ​…" at bounding box center [284, 301] width 409 height 387
click at [455, 174] on button "Send" at bounding box center [461, 170] width 56 height 13
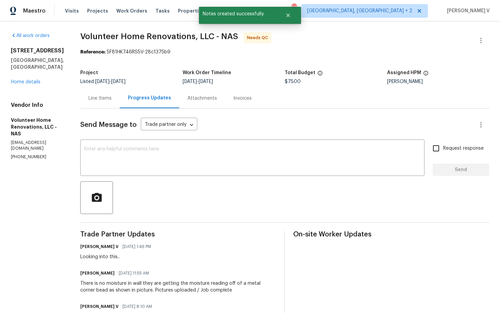
click at [120, 113] on div "Send Message to Trade partner only Trade partner only ​ x ​ Request response Se…" at bounding box center [284, 315] width 409 height 414
click at [120, 103] on div "Line Items" at bounding box center [99, 98] width 39 height 20
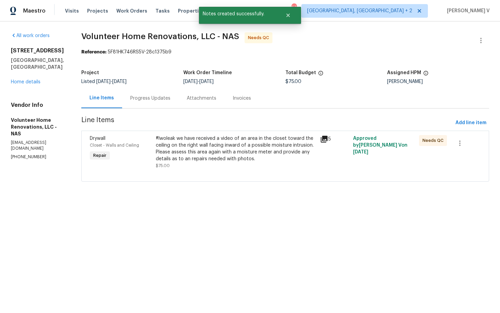
click at [227, 180] on div "Drywall Closet - Walls and Ceiling Repair #lwoleak we have received a video of …" at bounding box center [285, 156] width 408 height 51
click at [241, 150] on div "#lwoleak we have received a video of an area in the closet toward the ceiling o…" at bounding box center [236, 148] width 161 height 27
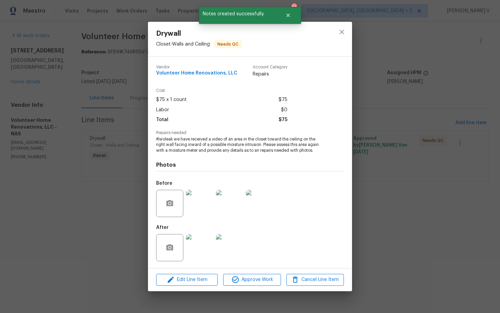
click at [200, 246] on img at bounding box center [199, 247] width 27 height 27
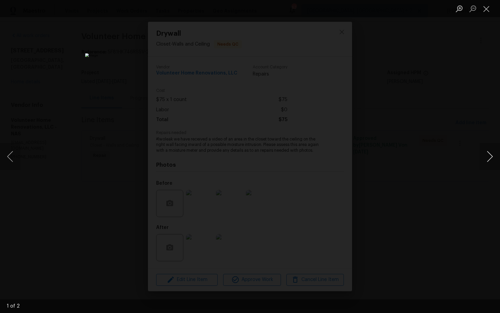
click at [485, 157] on button "Next image" at bounding box center [490, 156] width 20 height 27
click at [73, 91] on div "Lightbox" at bounding box center [250, 156] width 500 height 313
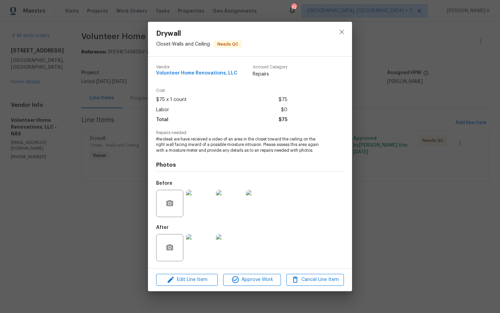
click at [67, 94] on div "Drywall Closet - Walls and Ceiling Needs QC Vendor Volunteer Home Renovations, …" at bounding box center [250, 156] width 500 height 313
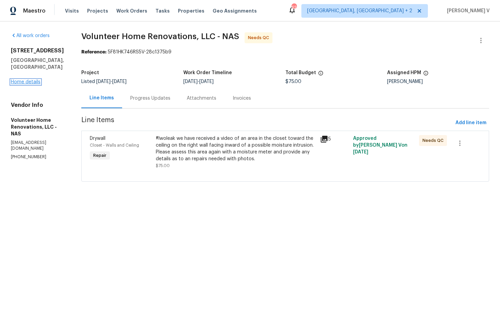
click at [32, 80] on link "Home details" at bounding box center [26, 82] width 30 height 5
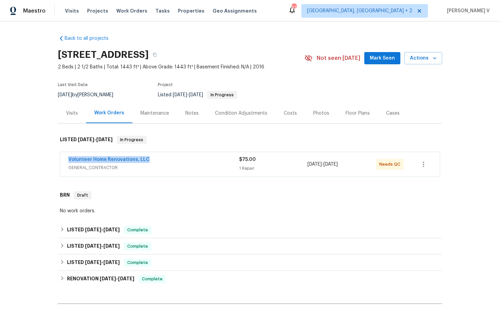
drag, startPoint x: 65, startPoint y: 160, endPoint x: 184, endPoint y: 160, distance: 119.0
click at [184, 160] on div "Volunteer Home Renovations, LLC GENERAL_CONTRACTOR $75.00 1 Repair 9/17/2025 - …" at bounding box center [250, 164] width 380 height 24
copy link "Volunteer Home Renovations, LLC"
click at [177, 160] on div "Volunteer Home Renovations, LLC" at bounding box center [153, 160] width 171 height 8
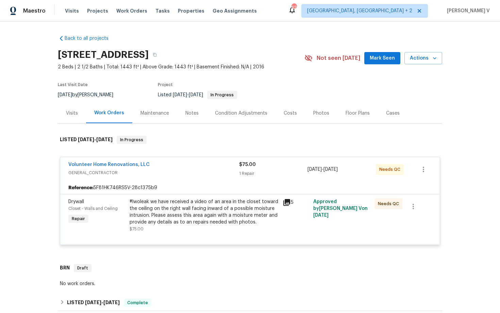
click at [148, 215] on div "#lwoleak we have received a video of an area in the closet toward the ceiling o…" at bounding box center [204, 211] width 149 height 27
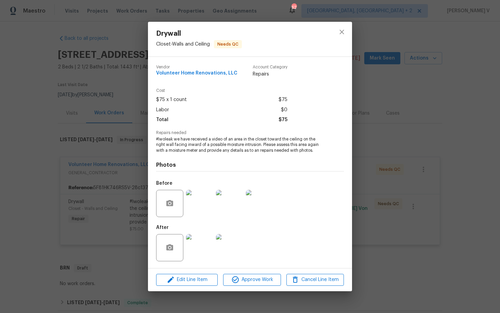
click at [188, 148] on span "#lwoleak we have received a video of an area in the closet toward the ceiling o…" at bounding box center [240, 144] width 169 height 17
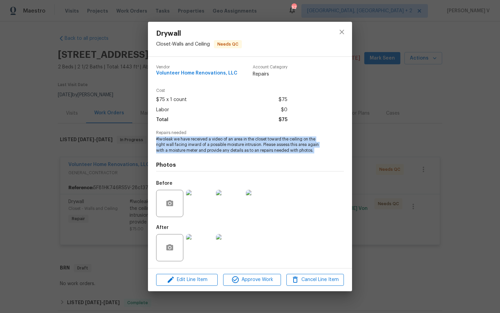
copy span "#lwoleak we have received a video of an area in the closet toward the ceiling o…"
click at [73, 75] on div "Drywall Closet - Walls and Ceiling Needs QC Vendor Volunteer Home Renovations, …" at bounding box center [250, 156] width 500 height 313
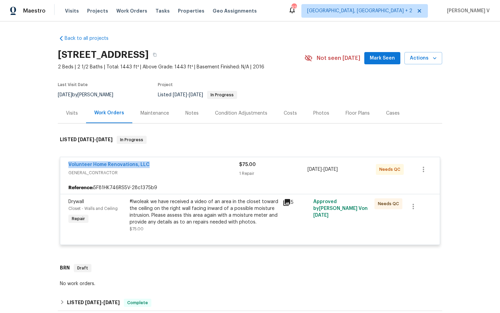
drag, startPoint x: 62, startPoint y: 167, endPoint x: 198, endPoint y: 167, distance: 136.0
click at [198, 167] on div "Volunteer Home Renovations, LLC GENERAL_CONTRACTOR $75.00 1 Repair 9/17/2025 - …" at bounding box center [250, 169] width 380 height 24
copy link "Volunteer Home Renovations, LLC"
click at [147, 215] on div "#lwoleak we have received a video of an area in the closet toward the ceiling o…" at bounding box center [204, 211] width 149 height 27
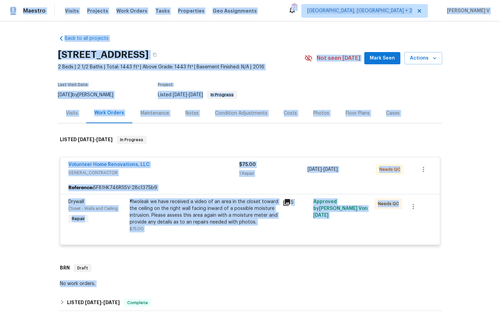
click at [147, 215] on div "Drywall Closet - Walls and Ceiling Needs QC Vendor Volunteer Home Renovations, …" at bounding box center [250, 156] width 500 height 313
click at [173, 197] on div "#lwoleak we have received a video of an area in the closet toward the ceiling o…" at bounding box center [204, 215] width 153 height 38
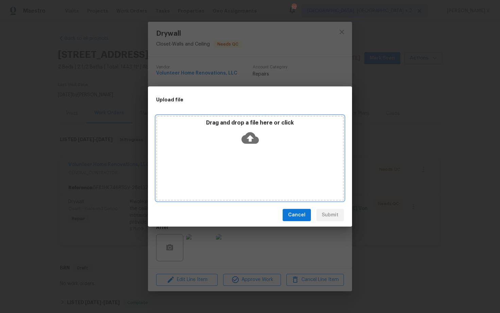
click at [173, 197] on div "Drag and drop a file here or click" at bounding box center [250, 158] width 188 height 85
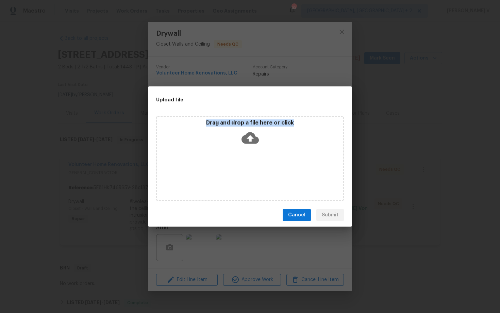
click at [244, 79] on div "Upload file Drag and drop a file here or click Cancel Submit" at bounding box center [250, 156] width 500 height 313
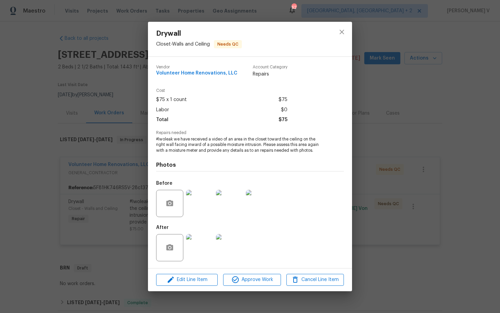
click at [197, 139] on span "#lwoleak we have received a video of an area in the closet toward the ceiling o…" at bounding box center [240, 144] width 169 height 17
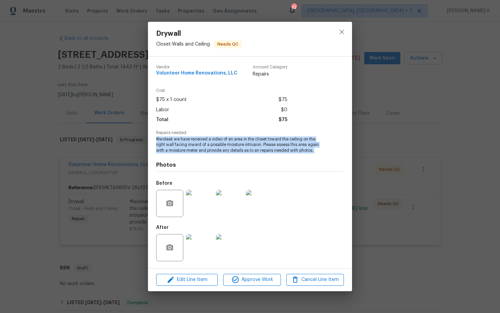
copy span "#lwoleak we have received a video of an area in the closet toward the ceiling o…"
click at [97, 135] on div "Drywall Closet - Walls and Ceiling Needs QC Vendor Volunteer Home Renovations, …" at bounding box center [250, 156] width 500 height 313
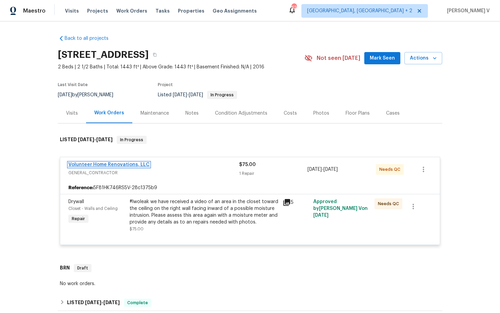
click at [103, 163] on link "Volunteer Home Renovations, LLC" at bounding box center [108, 164] width 81 height 5
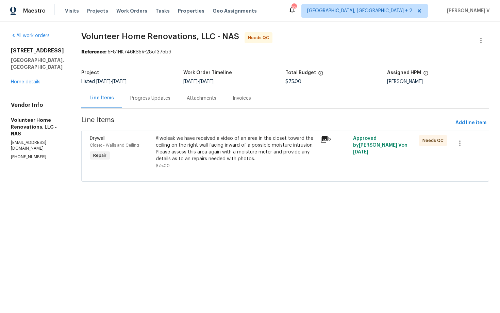
click at [204, 102] on div "Attachments" at bounding box center [202, 98] width 46 height 20
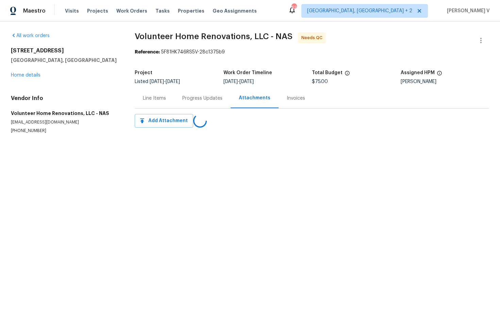
click at [204, 102] on div "Progress Updates" at bounding box center [202, 98] width 56 height 20
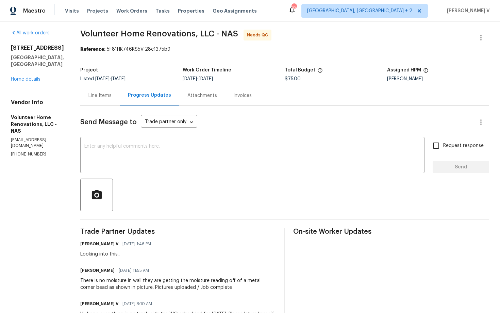
scroll to position [16, 0]
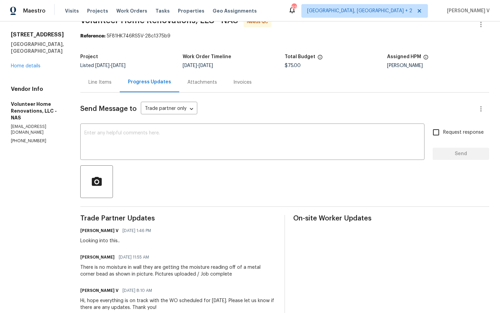
click at [140, 269] on div "There is no moisture in wall they are getting the moisture reading off of a met…" at bounding box center [178, 271] width 196 height 14
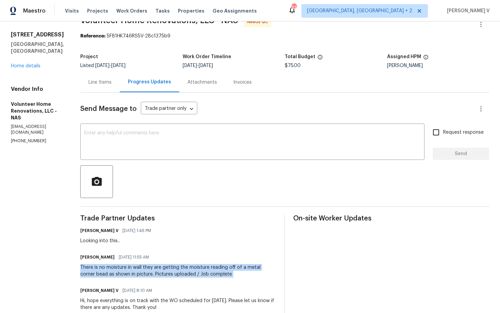
copy div "There is no moisture in wall they are getting the moisture reading off of a met…"
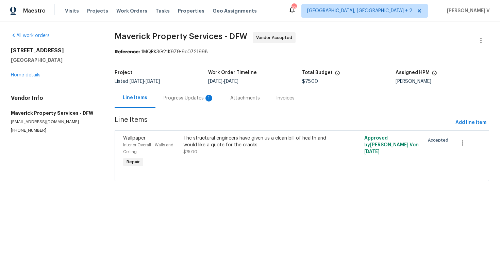
click at [178, 100] on div "Progress Updates 1" at bounding box center [189, 98] width 50 height 7
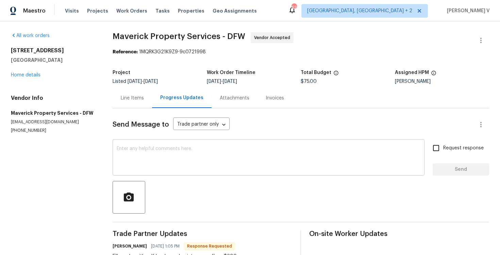
click at [146, 142] on div "x ​" at bounding box center [269, 158] width 312 height 35
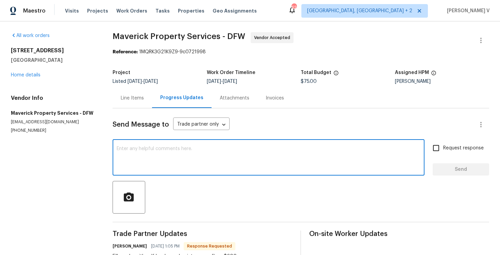
scroll to position [25, 0]
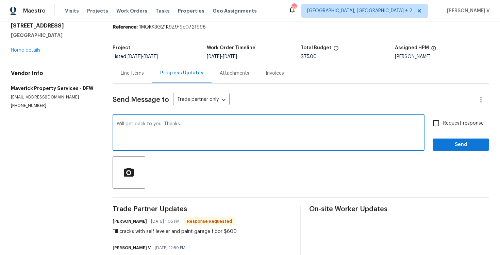
type textarea "Will get back to you. Thanks."
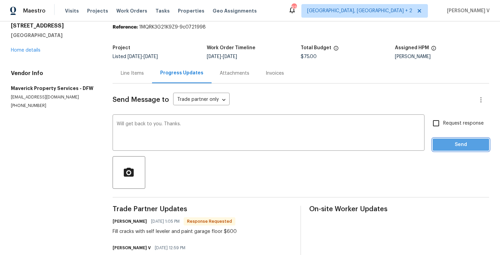
click at [453, 140] on button "Send" at bounding box center [461, 145] width 56 height 13
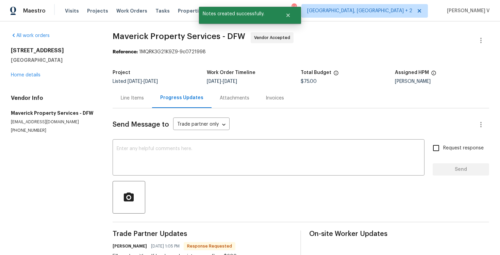
scroll to position [39, 0]
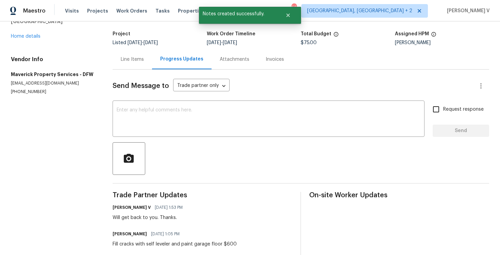
click at [121, 241] on div "Fill cracks with self leveler and paint garage floor $600" at bounding box center [175, 244] width 124 height 7
copy div "Fill cracks with self leveler and paint garage floor $600"
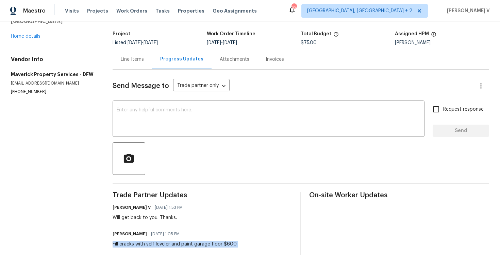
scroll to position [0, 0]
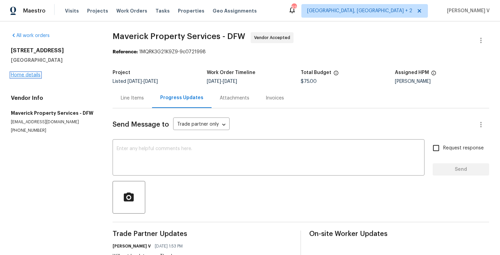
click at [31, 73] on link "Home details" at bounding box center [26, 75] width 30 height 5
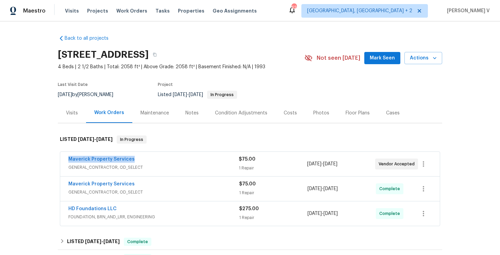
drag, startPoint x: 65, startPoint y: 158, endPoint x: 204, endPoint y: 158, distance: 139.1
click at [204, 158] on div "Maverick Property Services GENERAL_CONTRACTOR, OD_SELECT $75.00 1 Repair [DATE]…" at bounding box center [250, 164] width 380 height 24
copy link "Maverick Property Services"
click at [109, 162] on link "Maverick Property Services" at bounding box center [101, 159] width 66 height 5
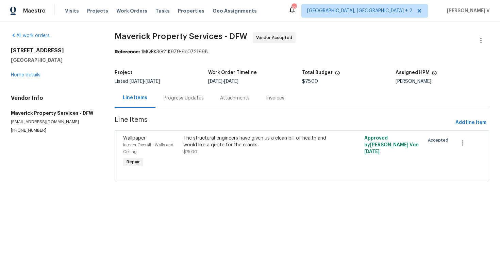
click at [162, 95] on div "Progress Updates" at bounding box center [183, 98] width 56 height 20
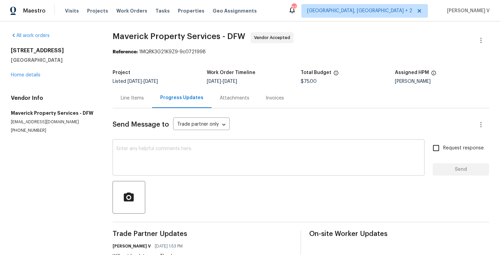
scroll to position [62, 0]
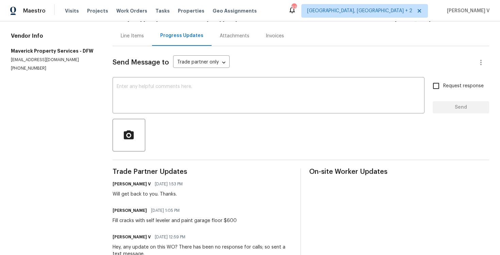
click at [136, 219] on div "Fill cracks with self leveler and paint garage floor $600" at bounding box center [175, 221] width 124 height 7
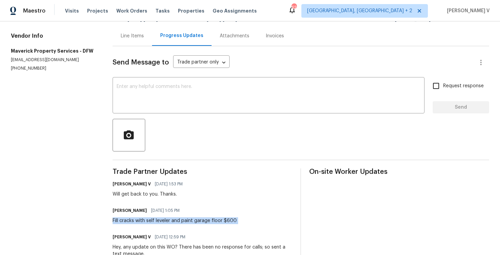
copy div "Fill cracks with self leveler and paint garage floor $600"
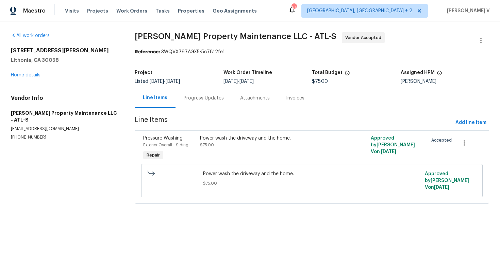
click at [194, 104] on div "Progress Updates" at bounding box center [203, 98] width 56 height 20
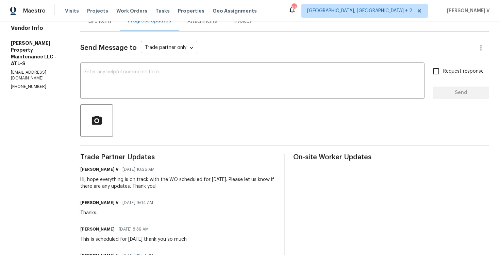
scroll to position [131, 0]
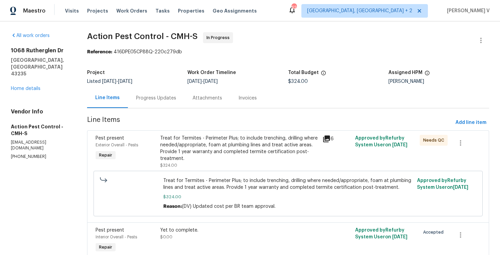
click at [35, 72] on div "1068 Rutherglen Dr Columbus, OH 43235 Home details" at bounding box center [41, 69] width 60 height 45
click at [34, 86] on link "Home details" at bounding box center [26, 88] width 30 height 5
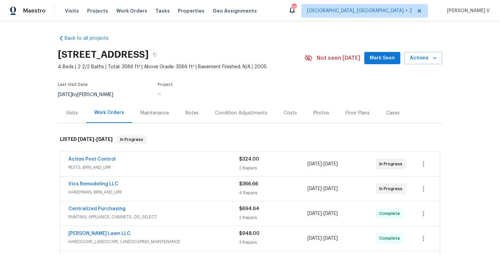
click at [189, 117] on div "Notes" at bounding box center [192, 113] width 30 height 20
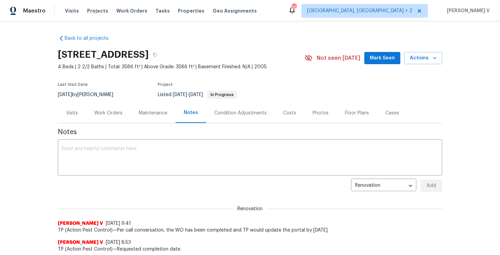
click at [105, 117] on div "Work Orders" at bounding box center [108, 113] width 45 height 20
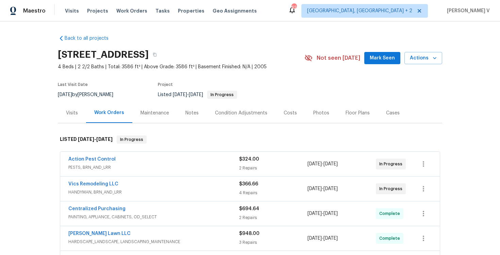
click at [143, 192] on span "HANDYMAN, BRN_AND_LRR" at bounding box center [153, 192] width 171 height 7
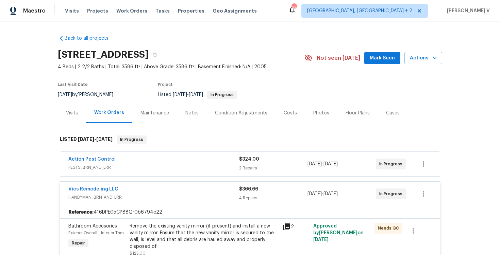
scroll to position [34, 0]
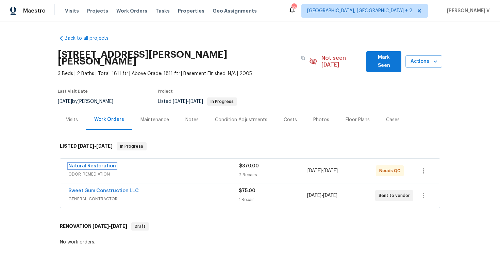
click at [107, 164] on link "Natural Restoration" at bounding box center [92, 166] width 48 height 5
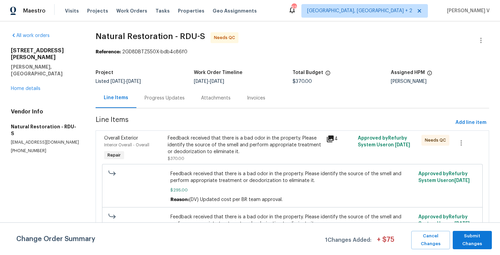
click at [169, 98] on div "Progress Updates" at bounding box center [165, 98] width 40 height 7
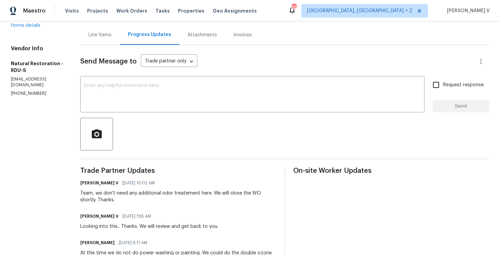
scroll to position [80, 0]
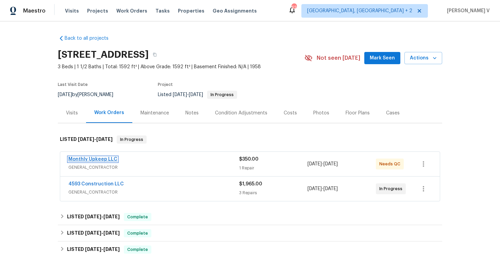
click at [102, 157] on link "Monthly Upkeep LLC" at bounding box center [92, 159] width 49 height 5
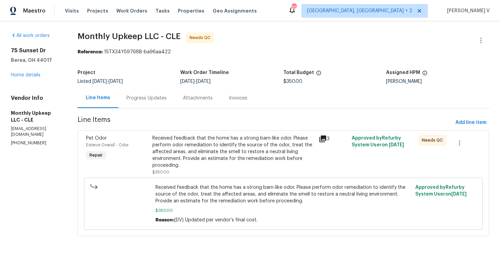
click at [175, 97] on div "Attachments" at bounding box center [198, 98] width 46 height 20
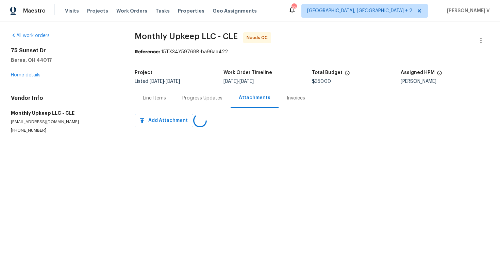
click at [175, 97] on div "Progress Updates" at bounding box center [202, 98] width 56 height 20
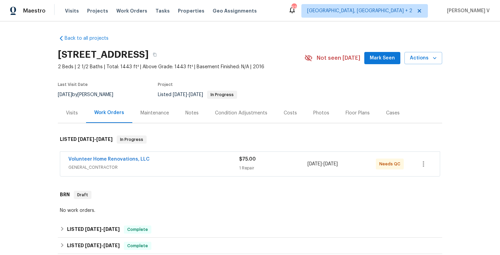
click at [162, 165] on span "GENERAL_CONTRACTOR" at bounding box center [153, 167] width 171 height 7
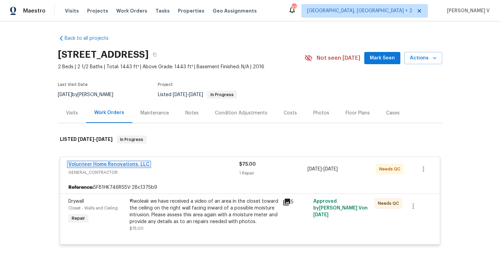
click at [130, 165] on link "Volunteer Home Renovations, LLC" at bounding box center [108, 164] width 81 height 5
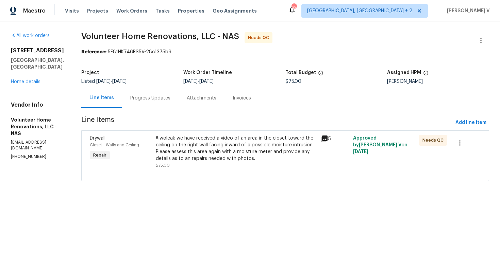
click at [179, 93] on div "Progress Updates" at bounding box center [150, 98] width 56 height 20
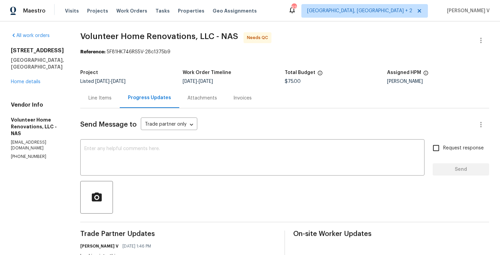
scroll to position [58, 0]
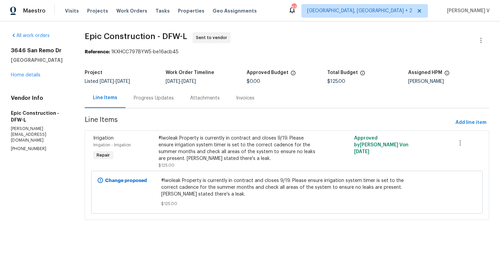
click at [156, 101] on div "Progress Updates" at bounding box center [154, 98] width 40 height 7
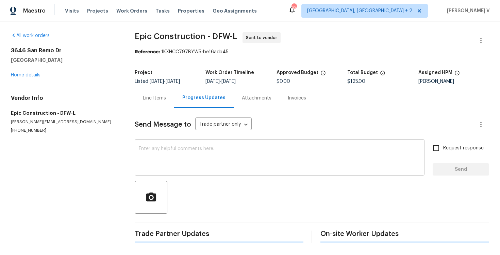
click at [167, 157] on textarea at bounding box center [280, 159] width 282 height 24
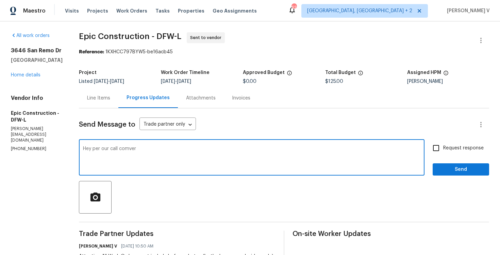
type textarea "Hey per our call comver"
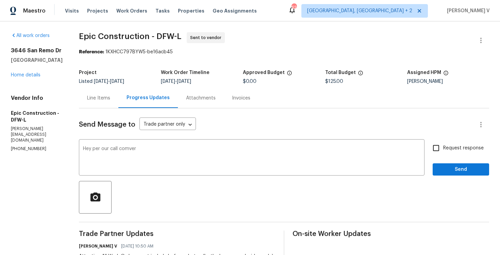
click at [36, 79] on div "[STREET_ADDRESS] Home details" at bounding box center [37, 62] width 52 height 31
click at [36, 78] on link "Home details" at bounding box center [26, 75] width 30 height 5
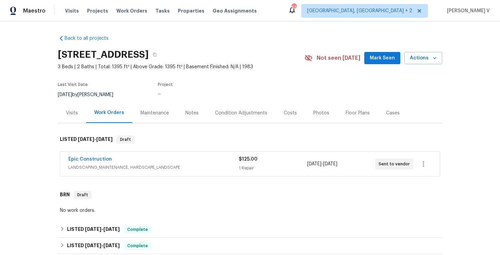
click at [149, 52] on h2 "[STREET_ADDRESS]" at bounding box center [103, 54] width 91 height 7
click at [157, 53] on icon "button" at bounding box center [155, 55] width 4 height 4
click at [88, 162] on span "Epic Construction" at bounding box center [90, 159] width 44 height 7
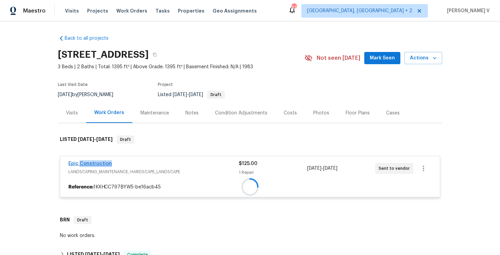
click at [88, 162] on span "Epic Construction" at bounding box center [90, 164] width 44 height 7
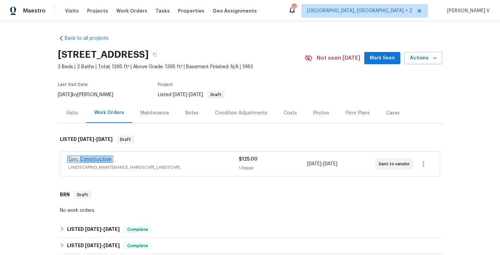
click at [100, 160] on link "Epic Construction" at bounding box center [90, 159] width 44 height 5
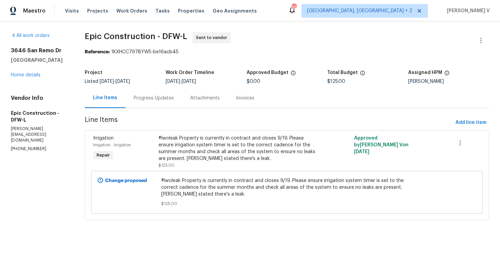
click at [147, 109] on section "Epic Construction - DFW-L Sent to vendor Reference: 1KXHCC797BYW5-be16acb45 Pro…" at bounding box center [287, 130] width 404 height 196
click at [155, 100] on div "Progress Updates" at bounding box center [154, 98] width 40 height 7
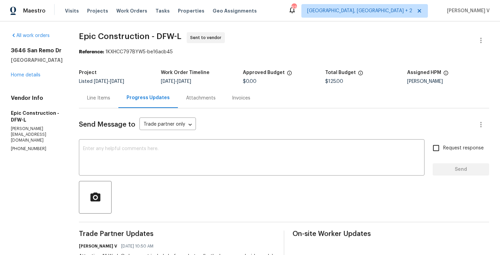
click at [200, 101] on div "Attachments" at bounding box center [201, 98] width 30 height 7
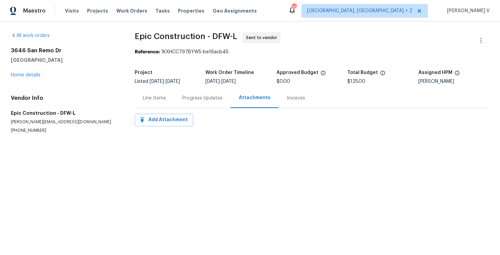
click at [200, 101] on div "Progress Updates" at bounding box center [202, 98] width 40 height 7
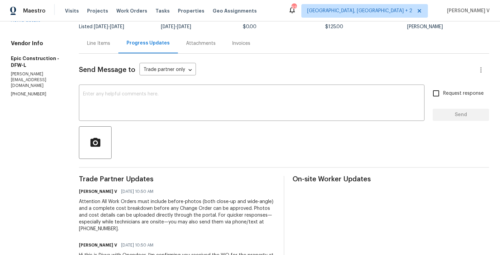
scroll to position [74, 0]
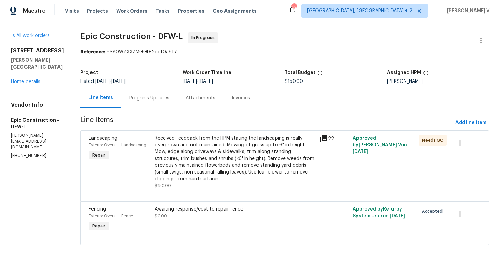
click at [158, 104] on div "Progress Updates" at bounding box center [149, 98] width 56 height 20
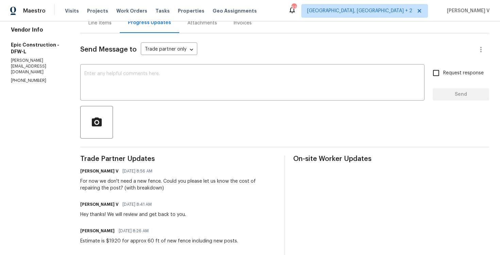
scroll to position [84, 0]
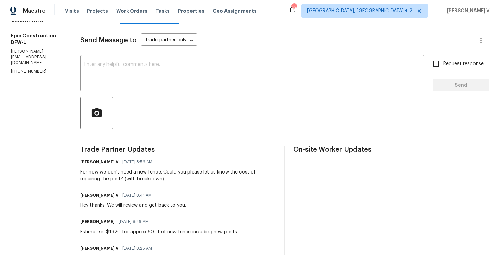
click at [190, 173] on div "For now we don't need a new fence. Could you please let us know the cost of rep…" at bounding box center [178, 176] width 196 height 14
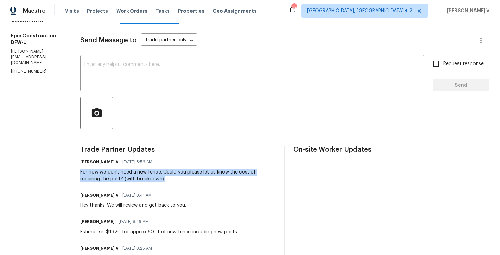
copy div "For now we don't need a new fence. Could you please let us know the cost of rep…"
